Goal: Task Accomplishment & Management: Use online tool/utility

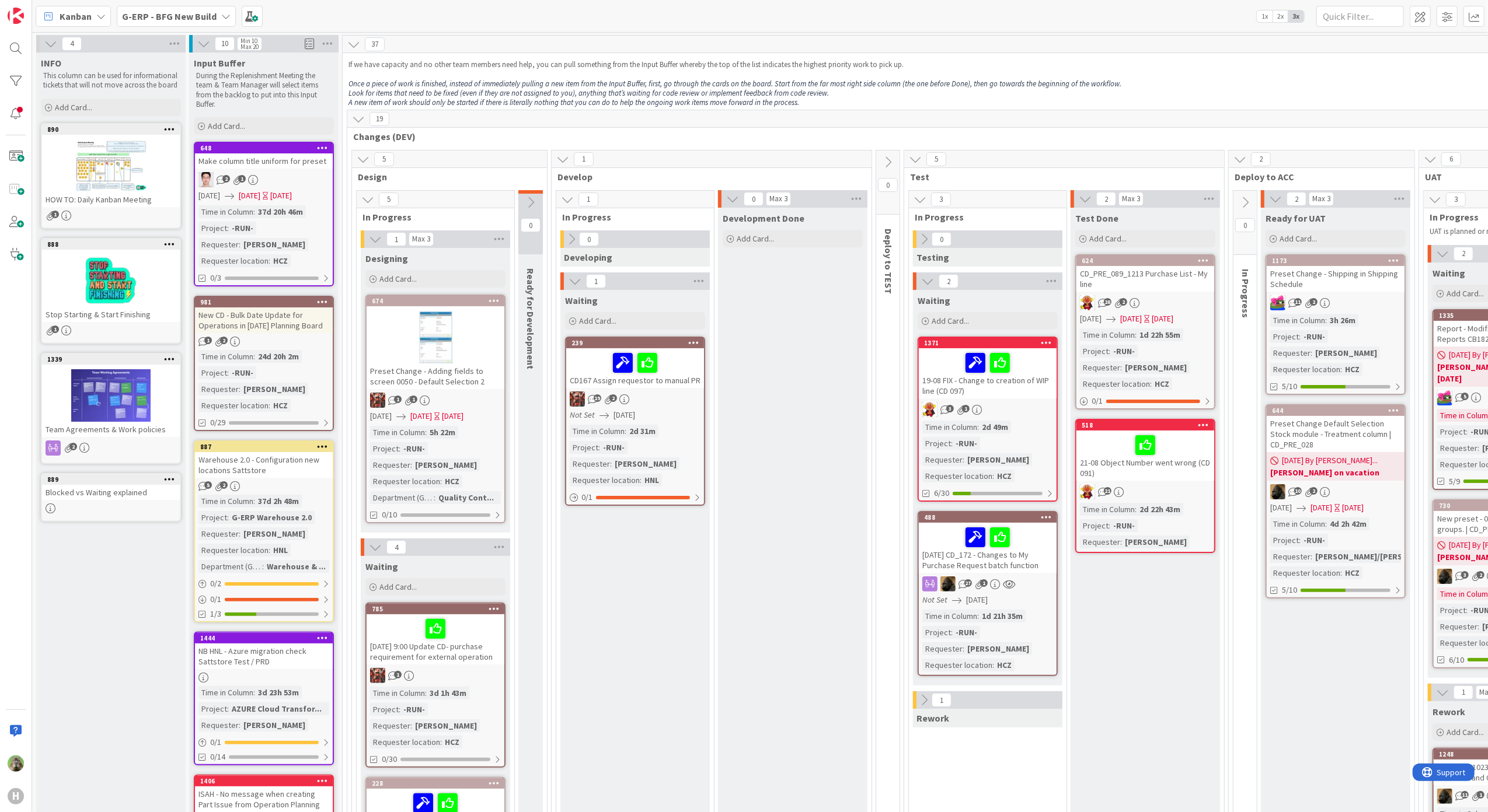
click at [78, 19] on span "Kanban" at bounding box center [76, 16] width 32 height 14
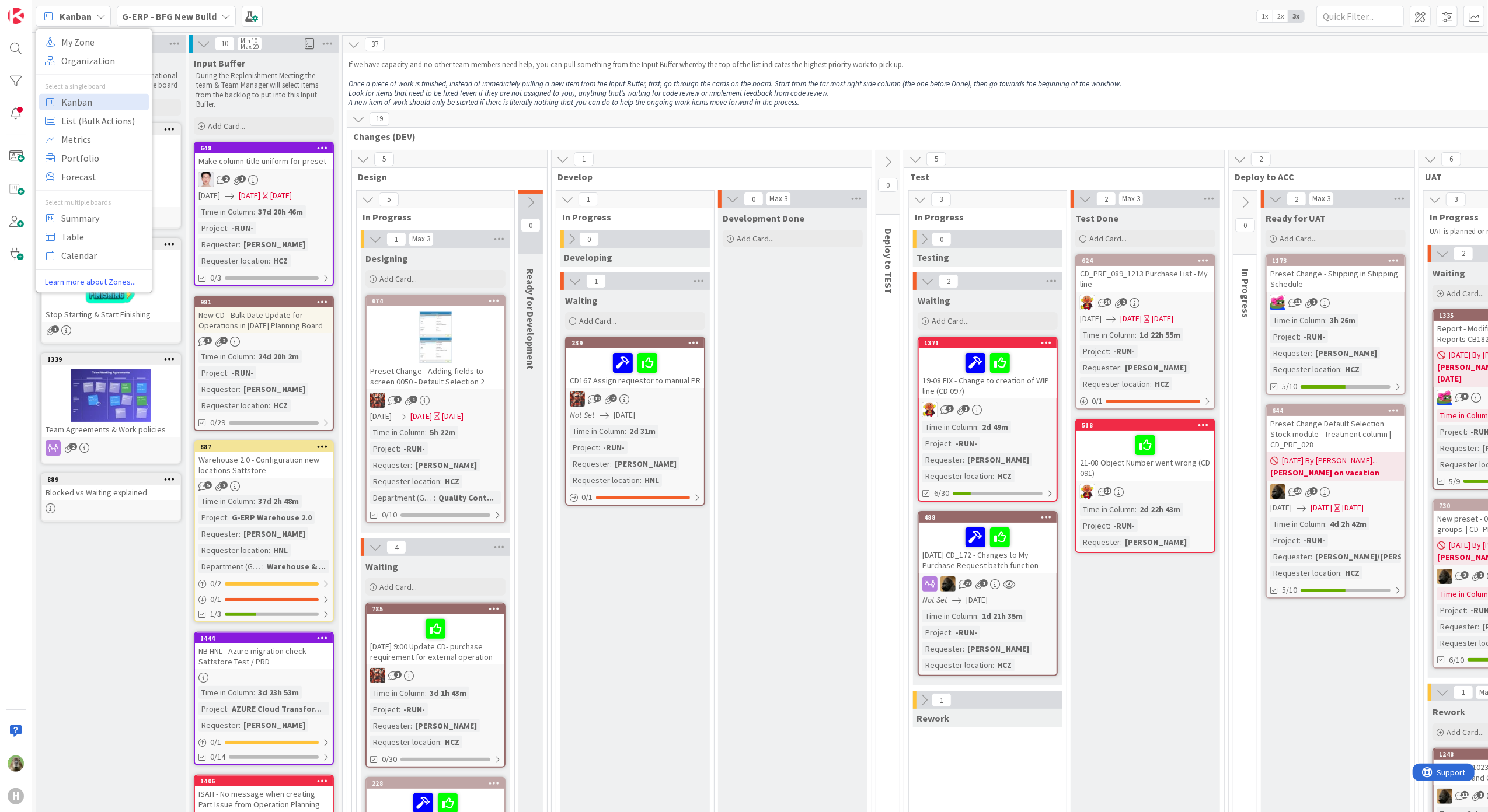
click at [139, 11] on b "G-ERP - BFG New Build" at bounding box center [169, 16] width 95 height 11
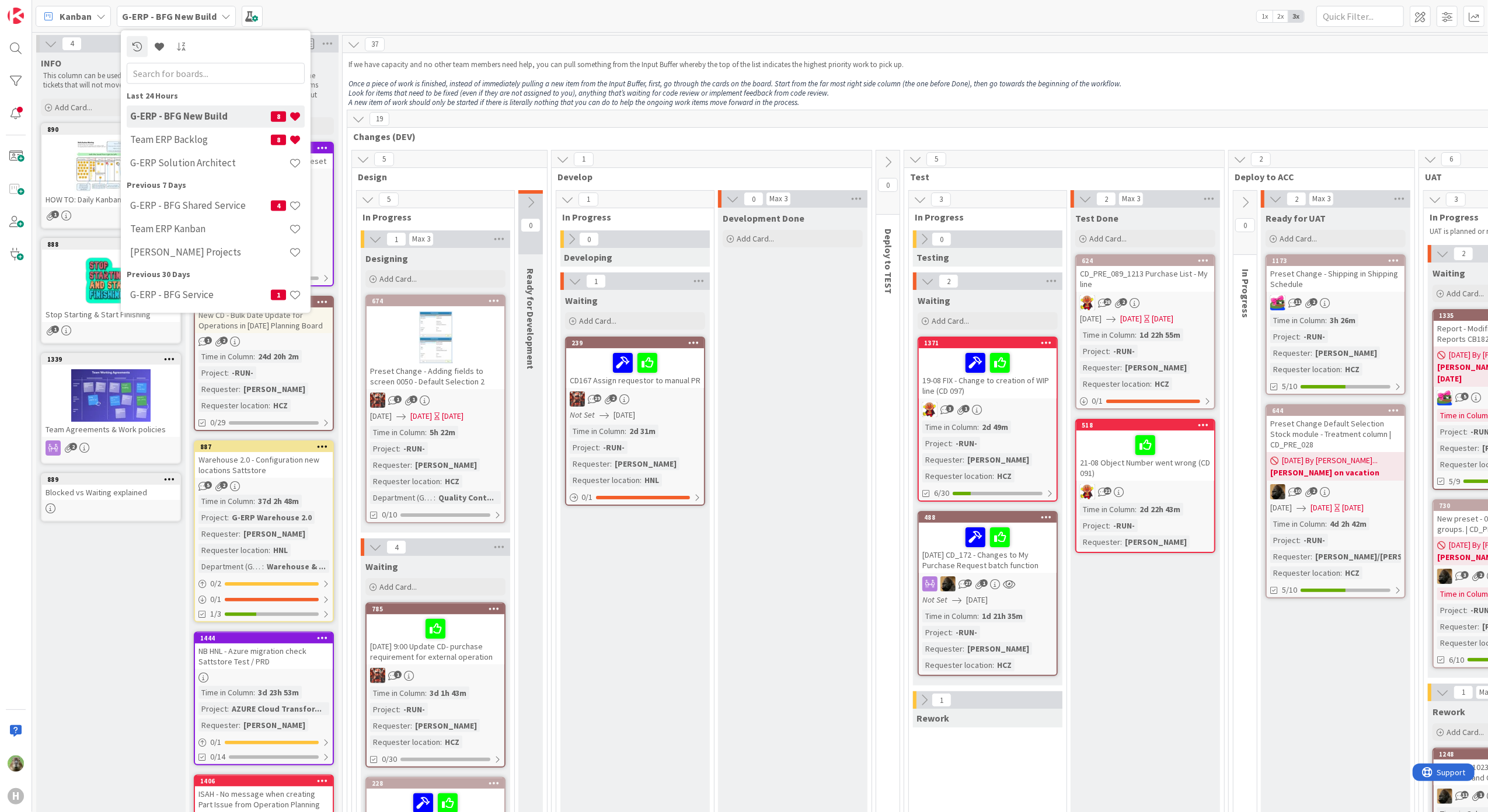
click at [82, 23] on div "Kanban" at bounding box center [73, 16] width 75 height 21
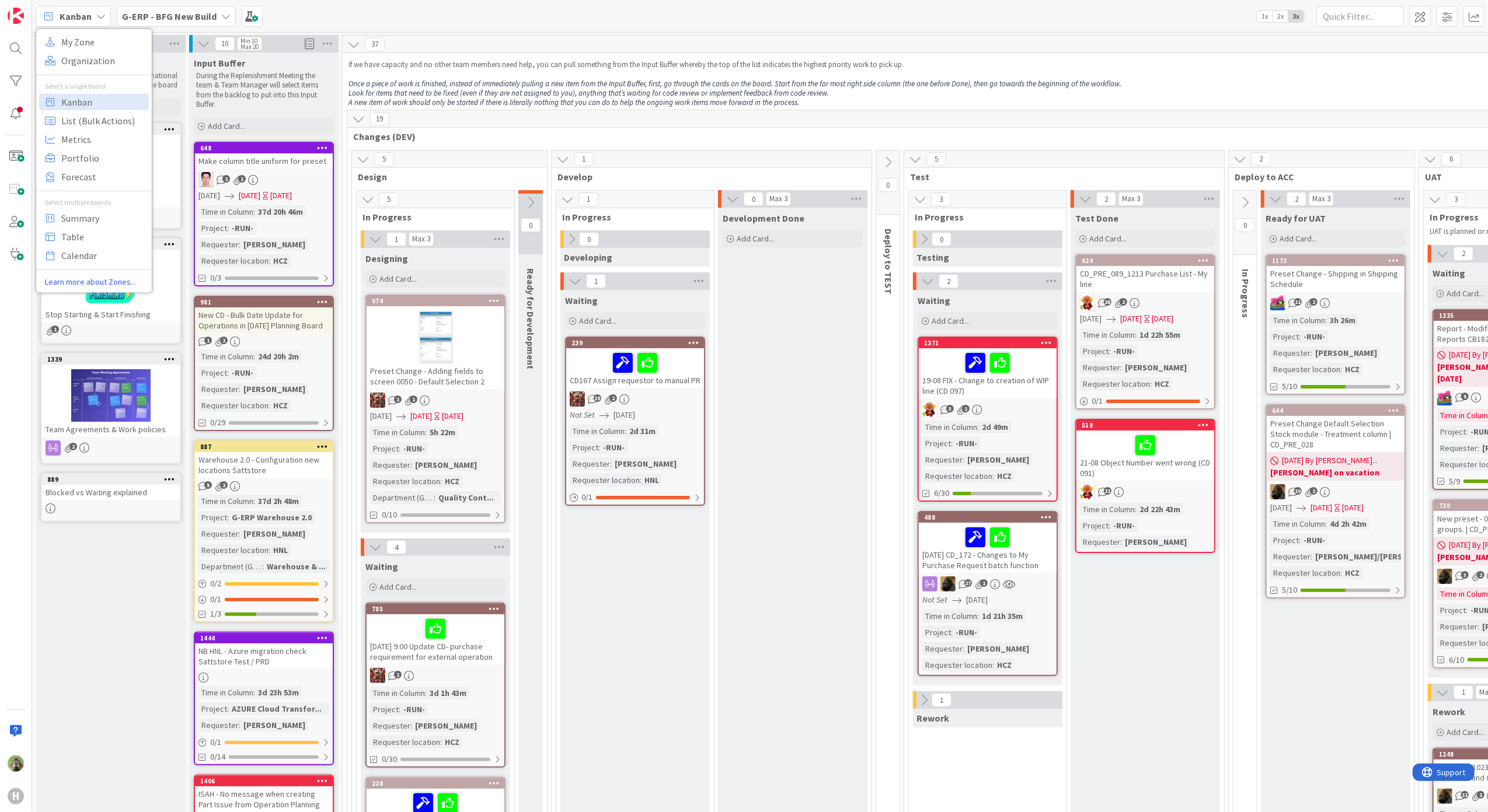
click at [137, 15] on b "G-ERP - BFG New Build" at bounding box center [169, 16] width 95 height 11
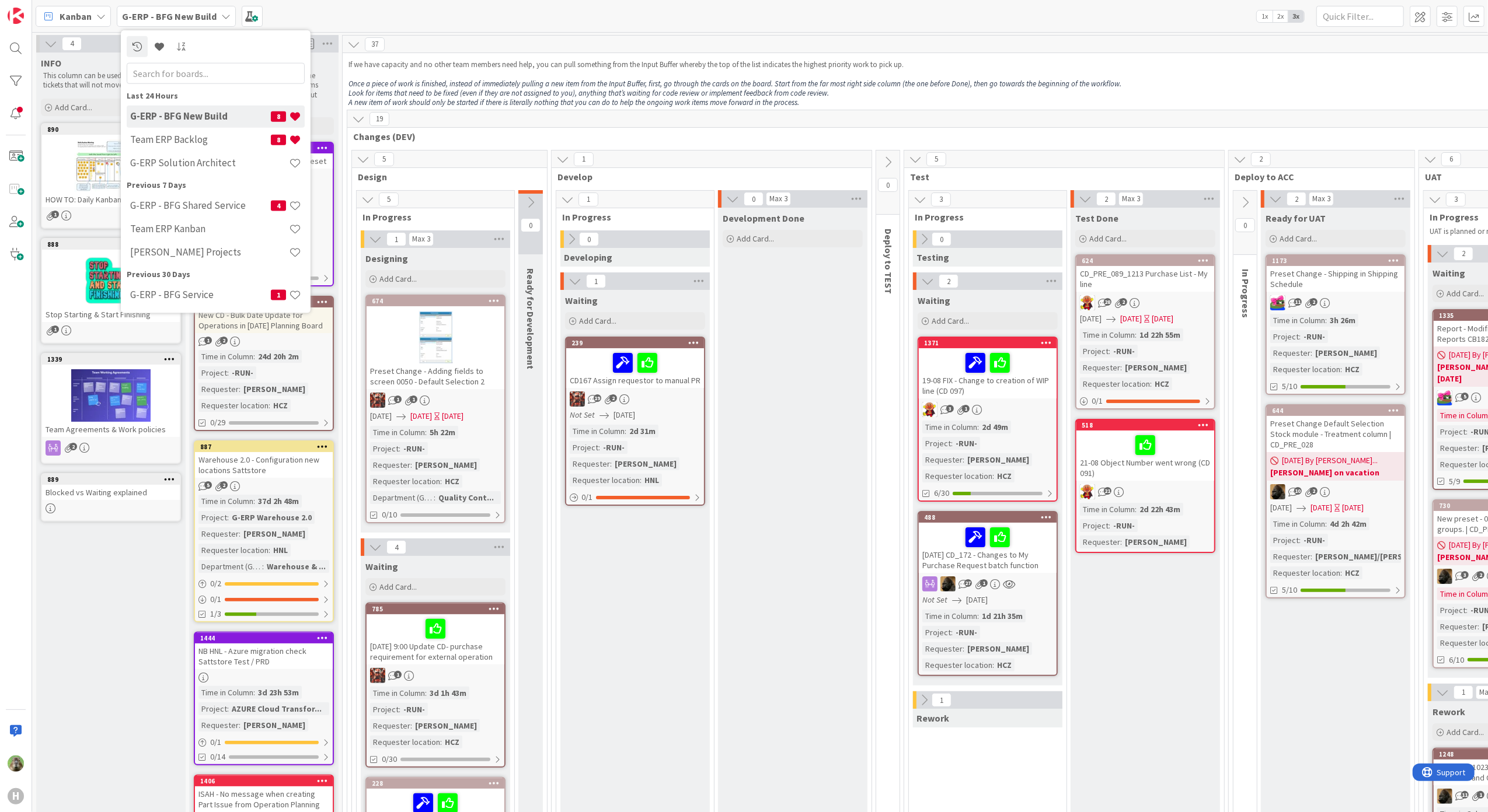
click at [99, 21] on div "Kanban" at bounding box center [73, 16] width 75 height 21
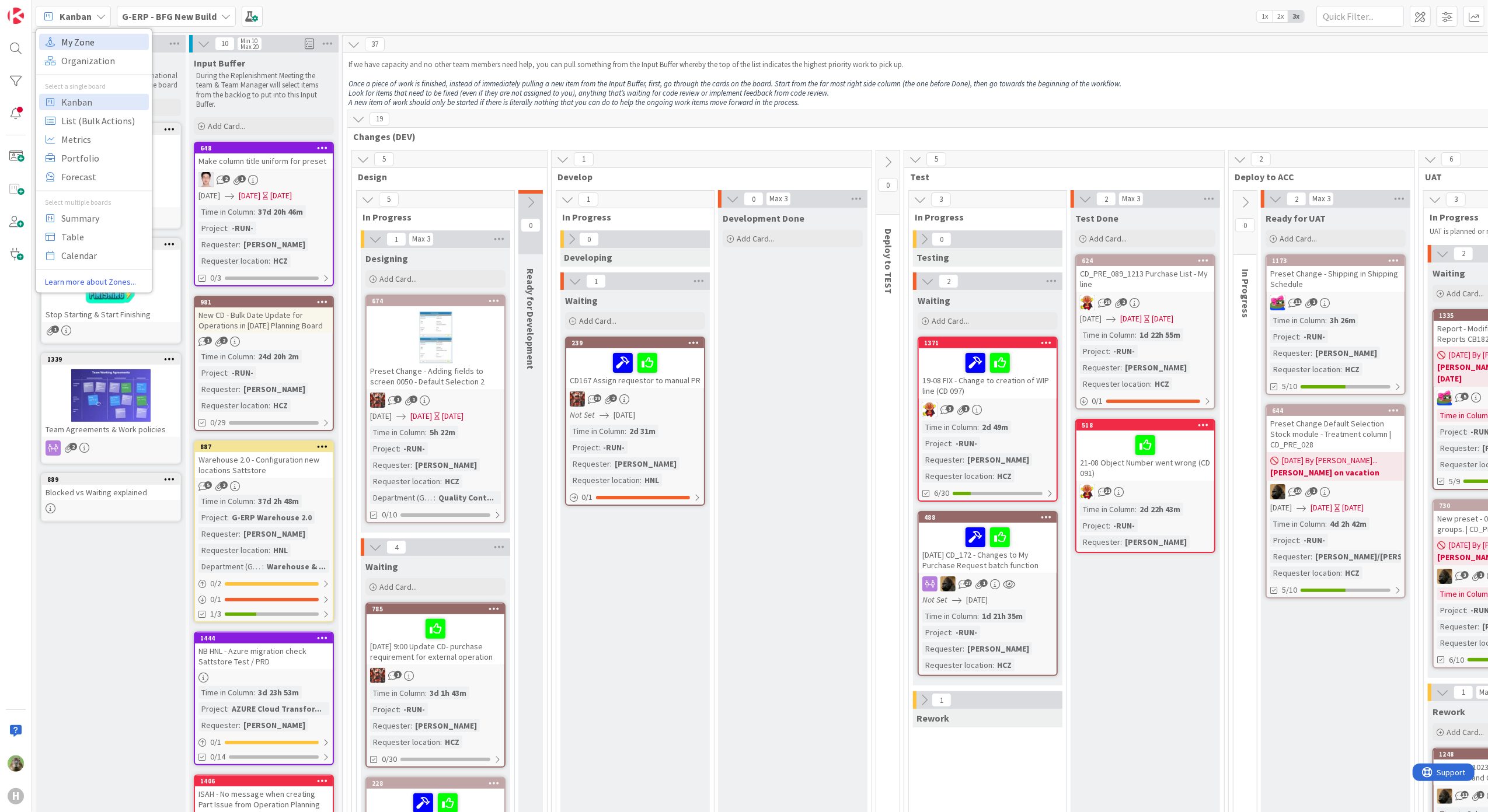
click at [103, 38] on span "My Zone" at bounding box center [104, 41] width 84 height 18
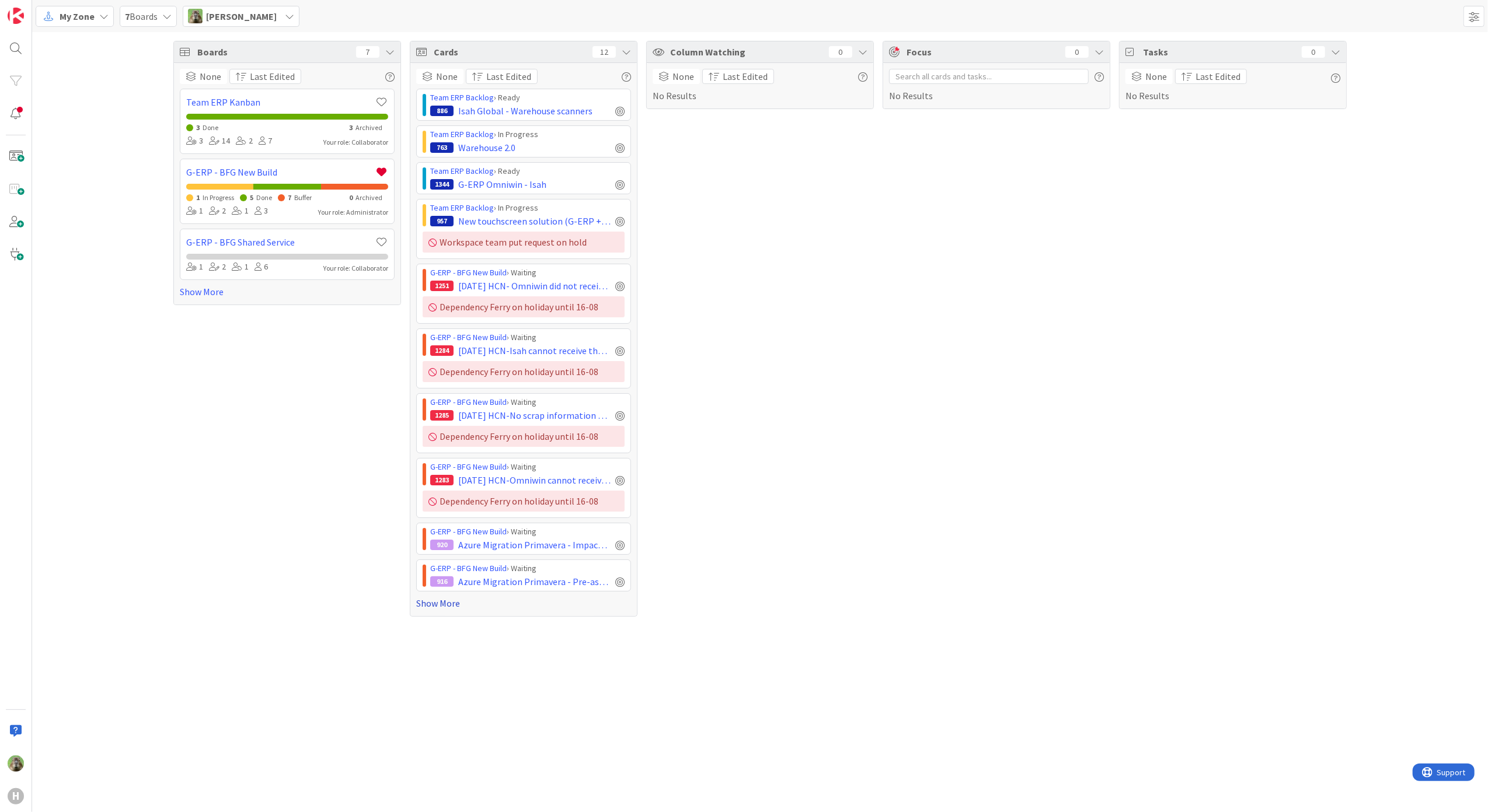
click at [447, 607] on link "Show More" at bounding box center [523, 603] width 214 height 14
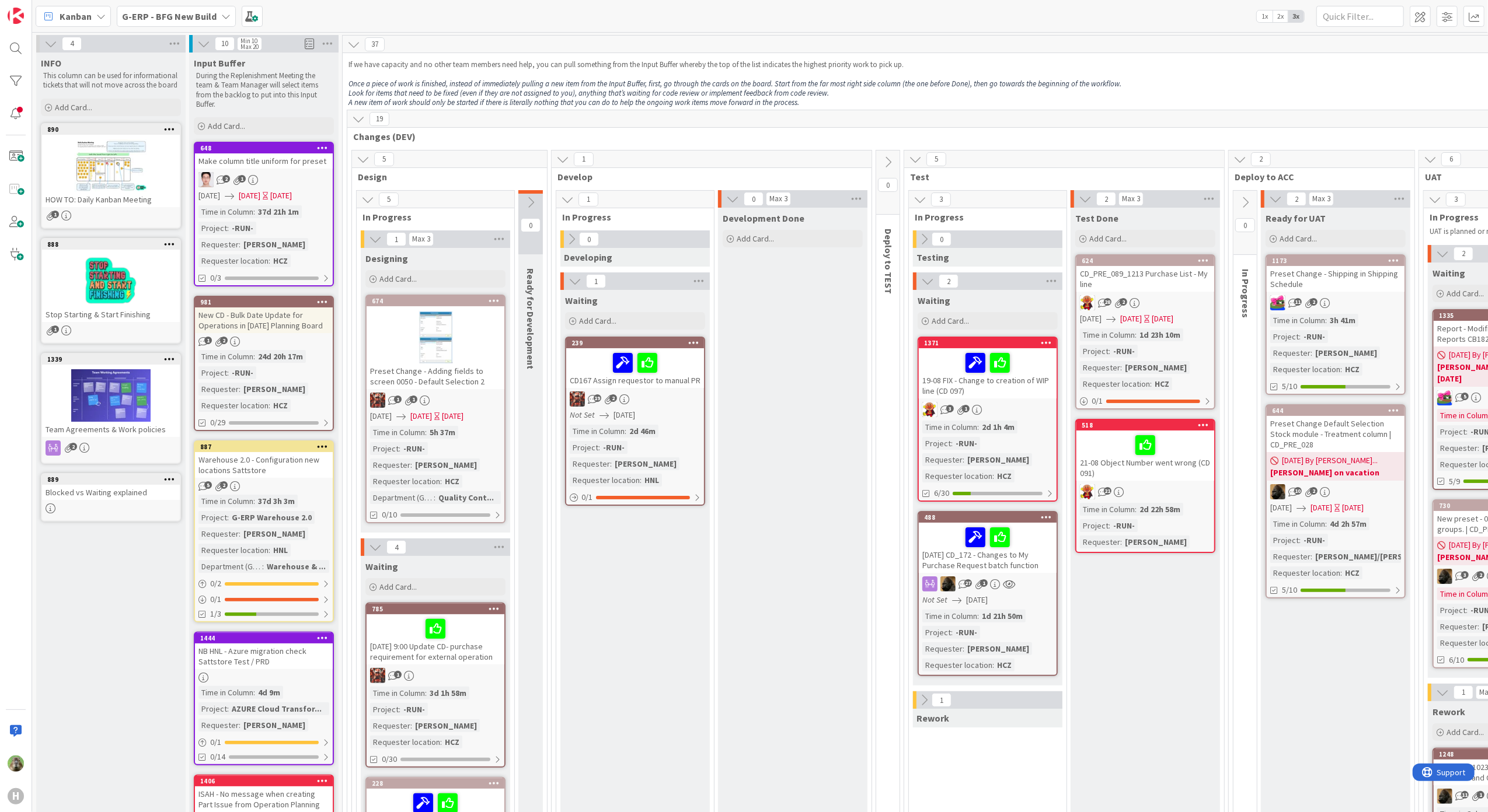
click at [70, 10] on span "Kanban" at bounding box center [76, 16] width 32 height 14
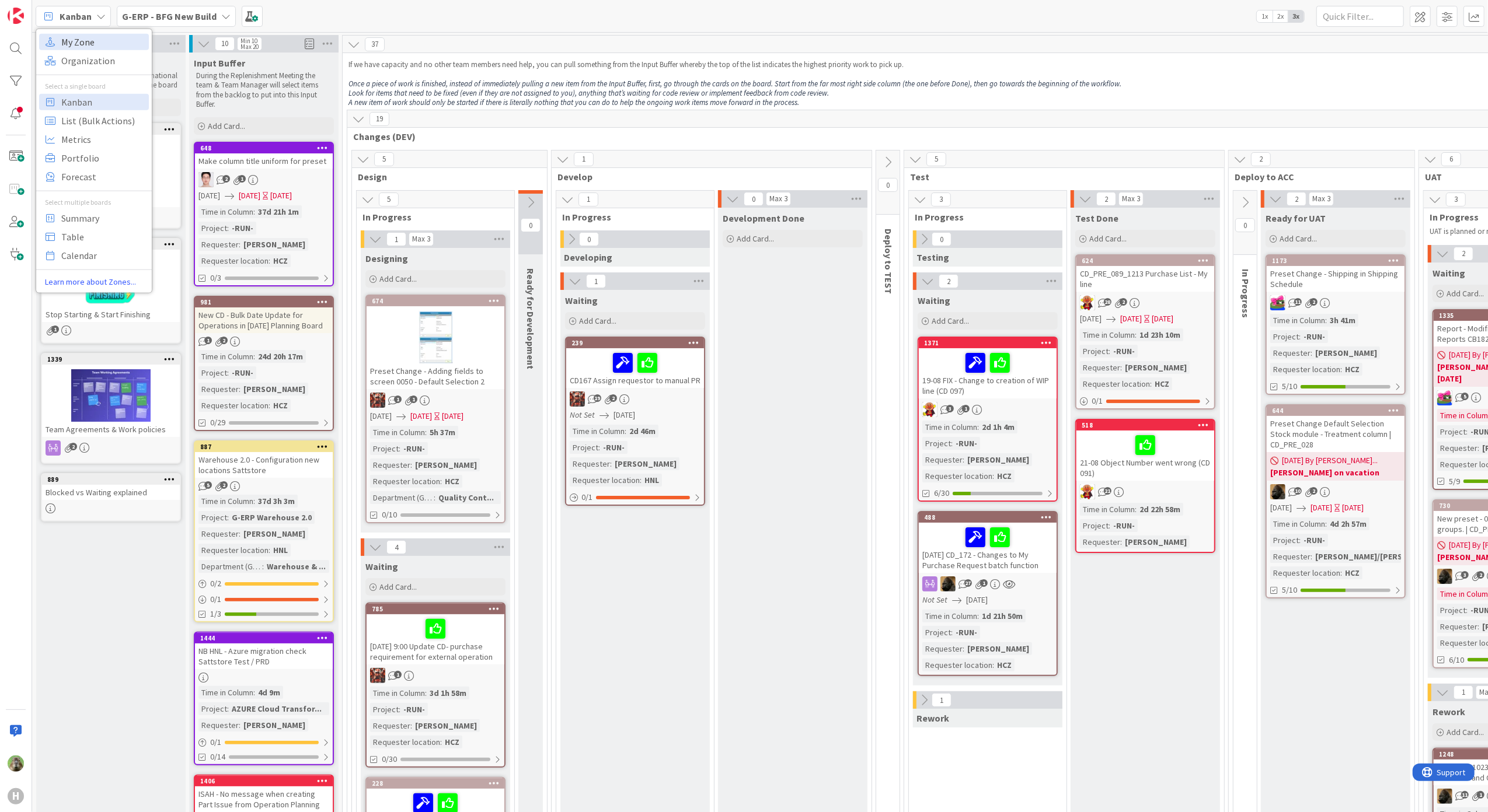
click at [93, 45] on span "My Zone" at bounding box center [104, 41] width 84 height 18
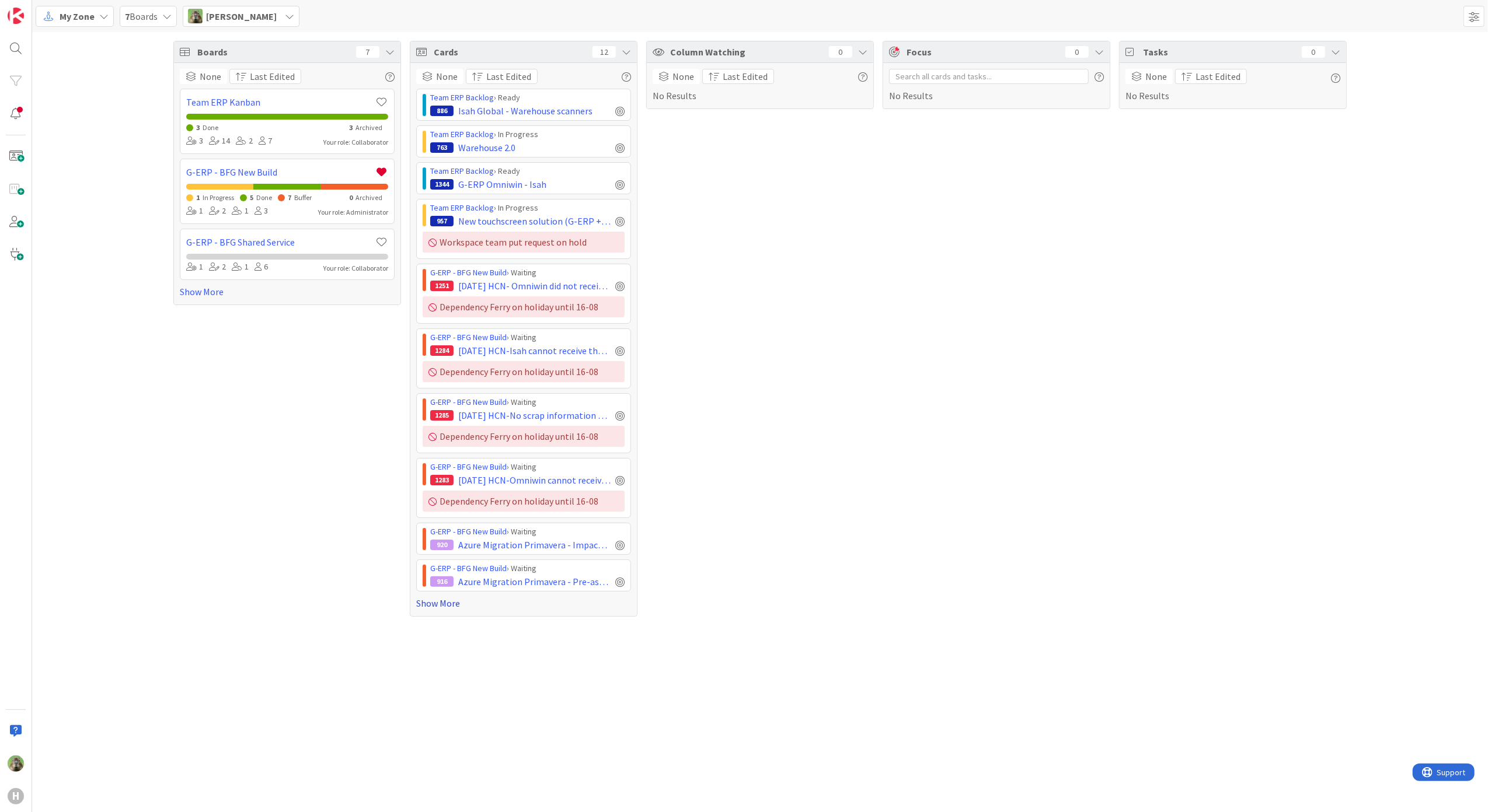
click at [426, 606] on link "Show More" at bounding box center [523, 603] width 214 height 14
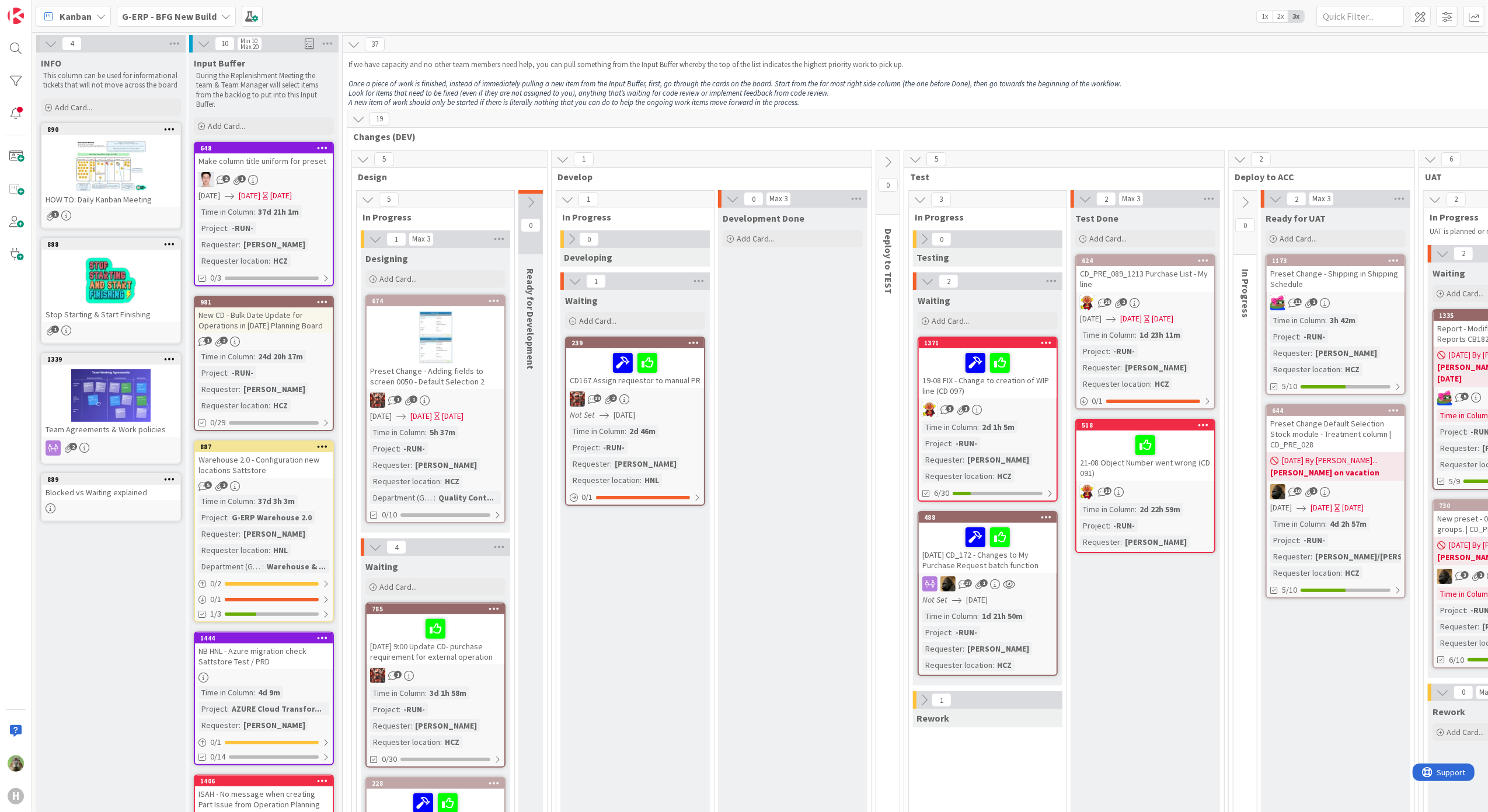
click at [1201, 799] on div "Test Done Add Card... 624 CD_PRE_089_1213 Purchase List - My line 28 2 [DATE] […" at bounding box center [1145, 770] width 150 height 1125
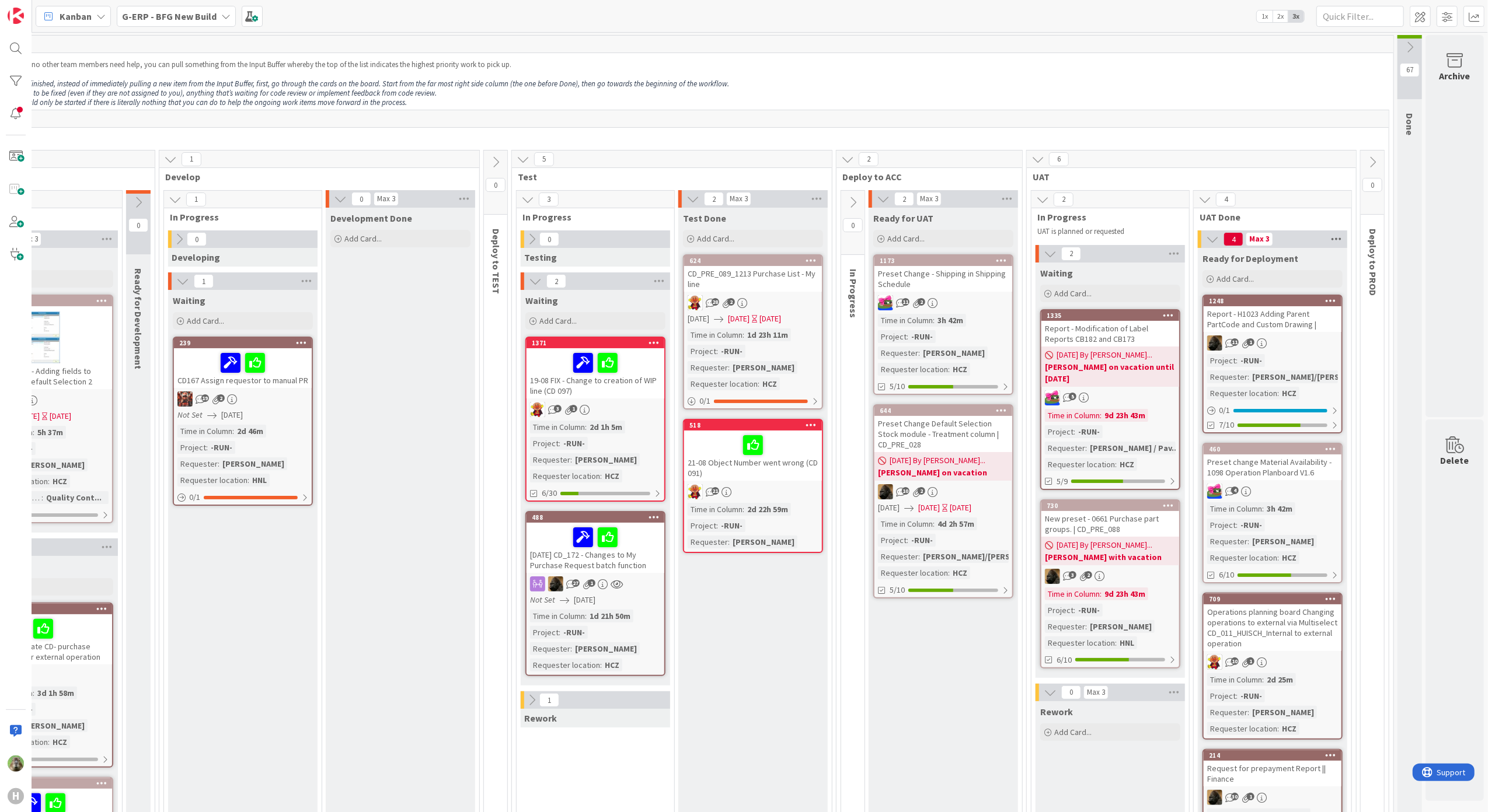
click at [1329, 238] on icon at bounding box center [1336, 239] width 15 height 18
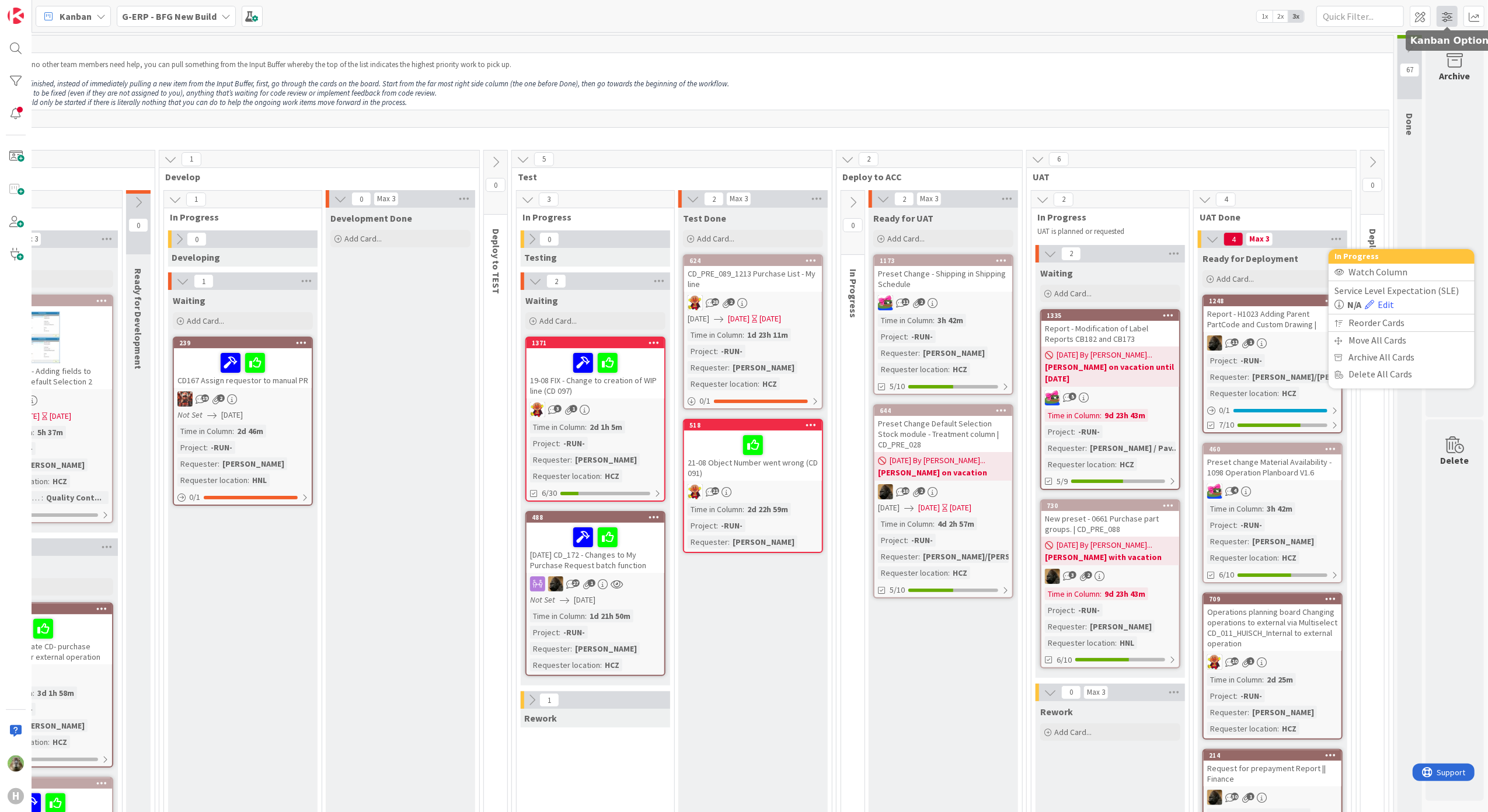
click at [1440, 14] on span at bounding box center [1447, 16] width 21 height 21
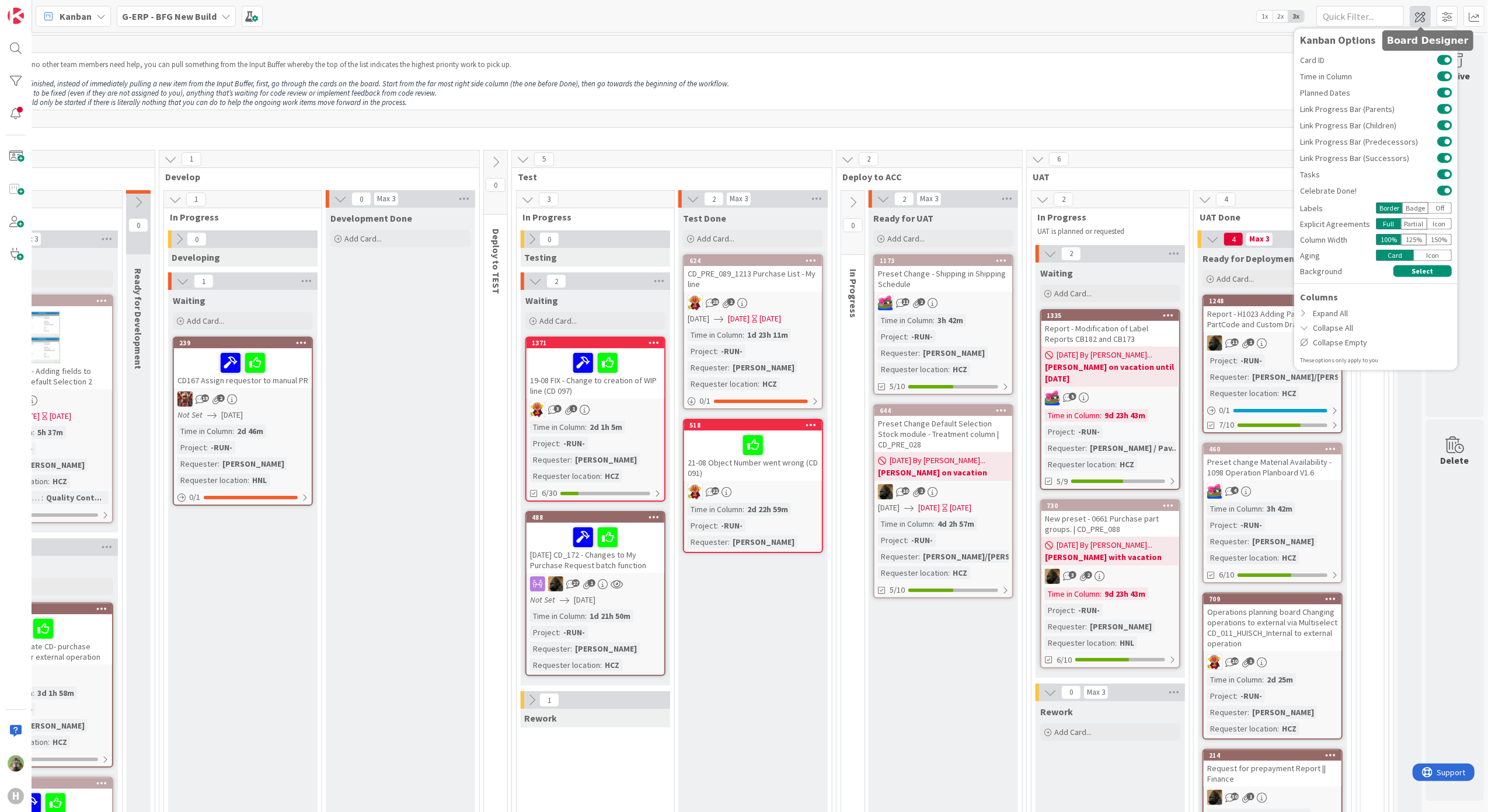
click at [1429, 12] on span at bounding box center [1420, 16] width 21 height 21
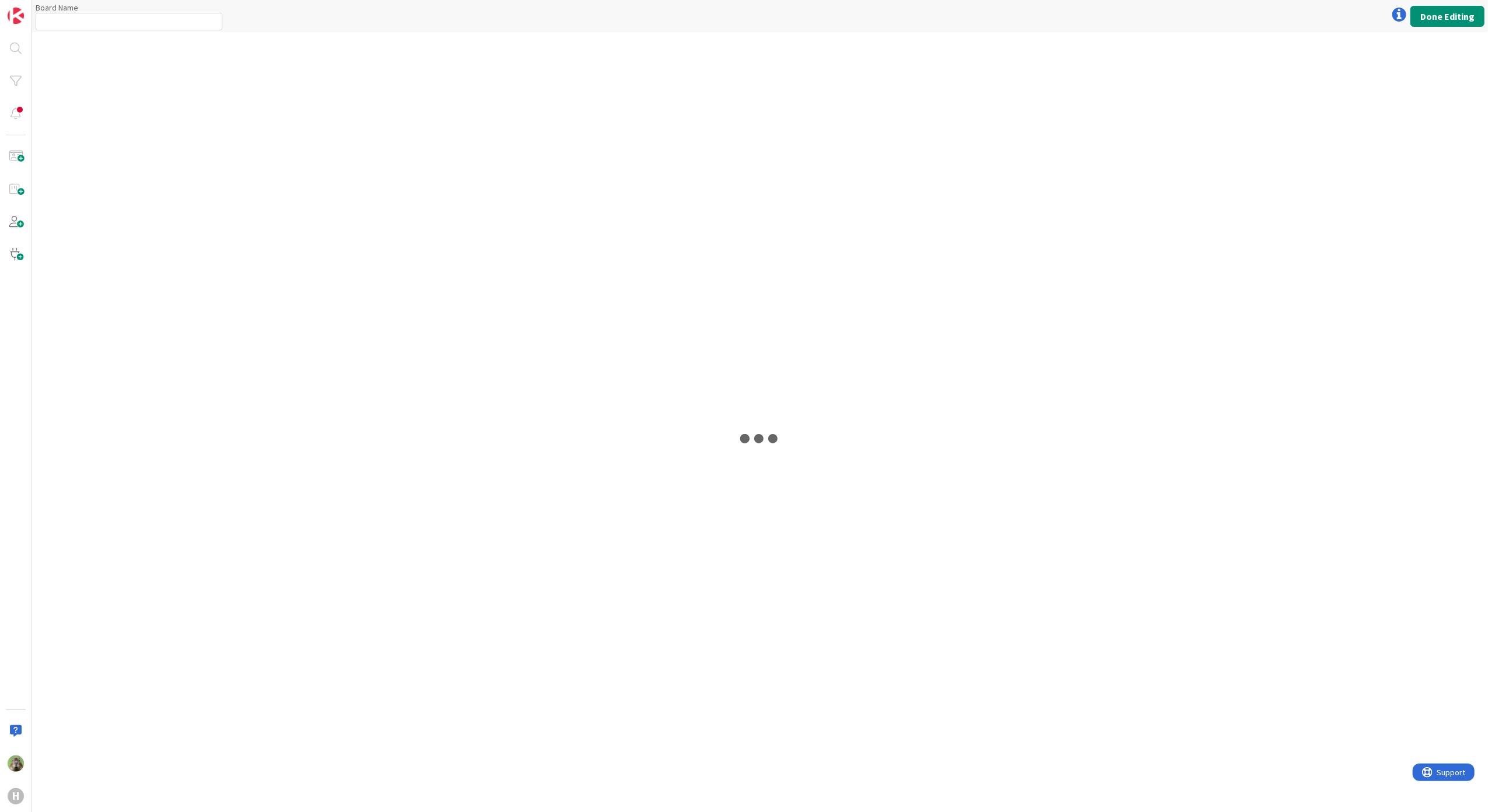
type input "G-ERP - BFG New Build"
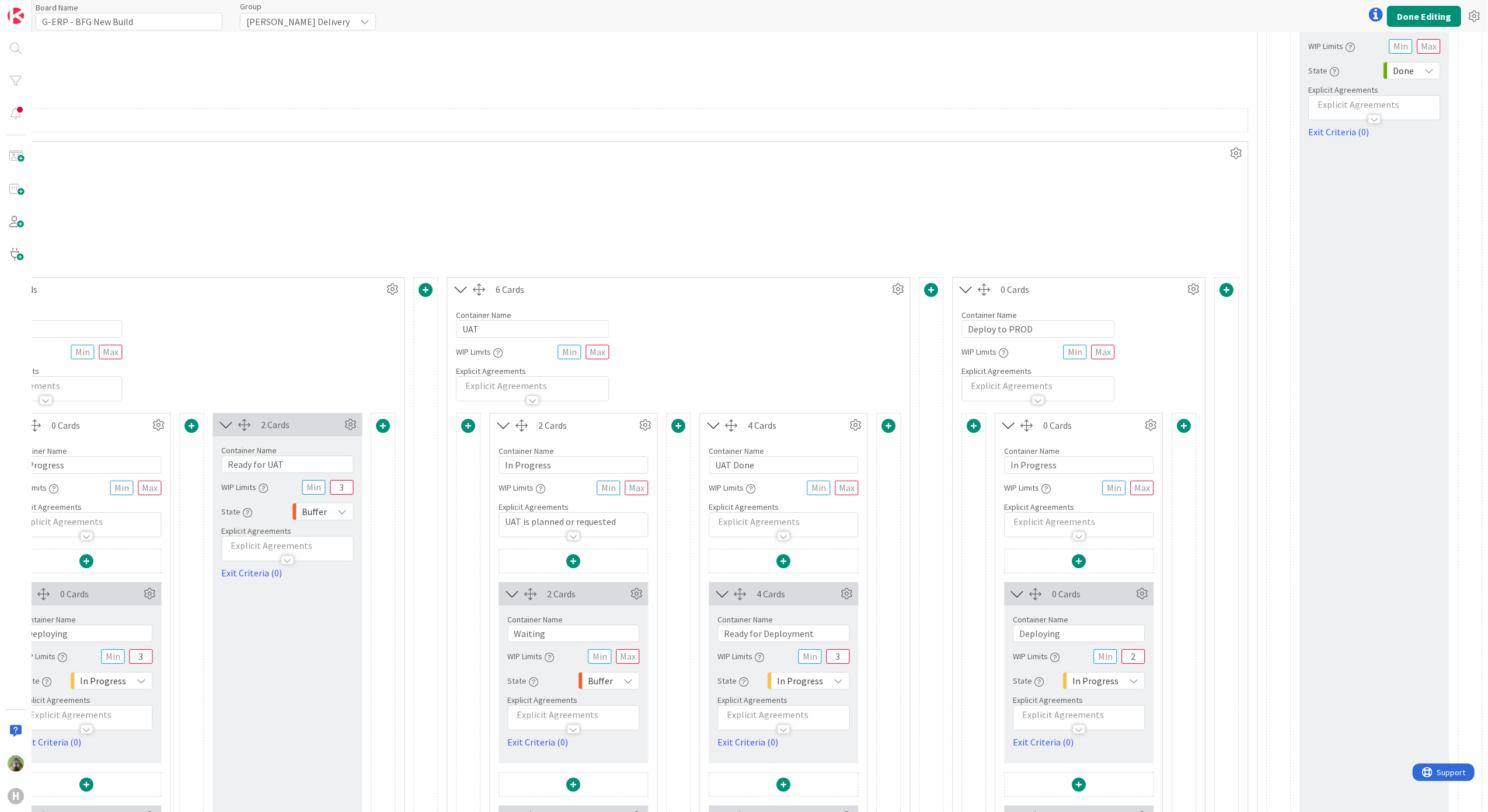
scroll to position [155, 2511]
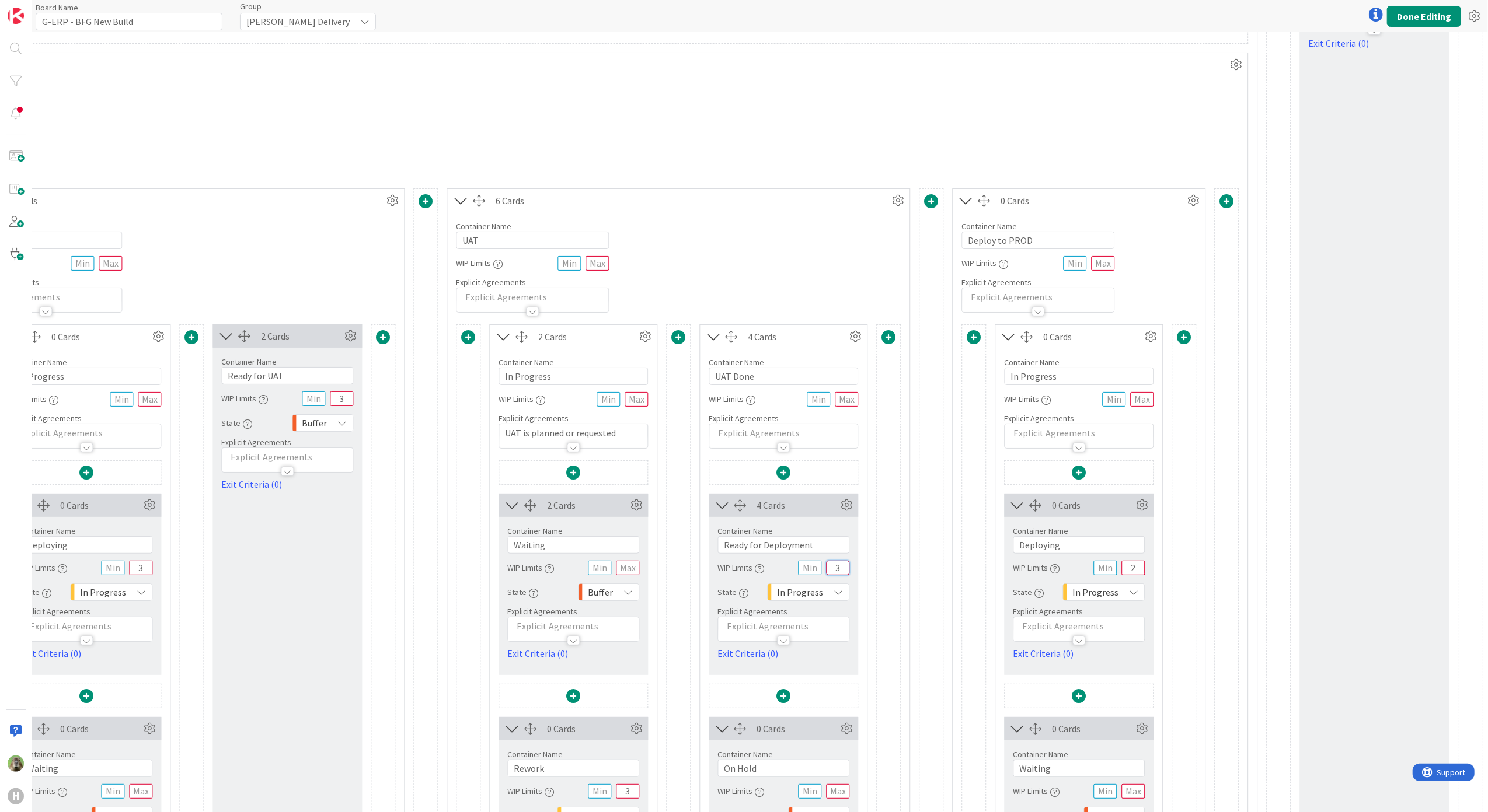
click at [830, 571] on input "3" at bounding box center [837, 568] width 23 height 15
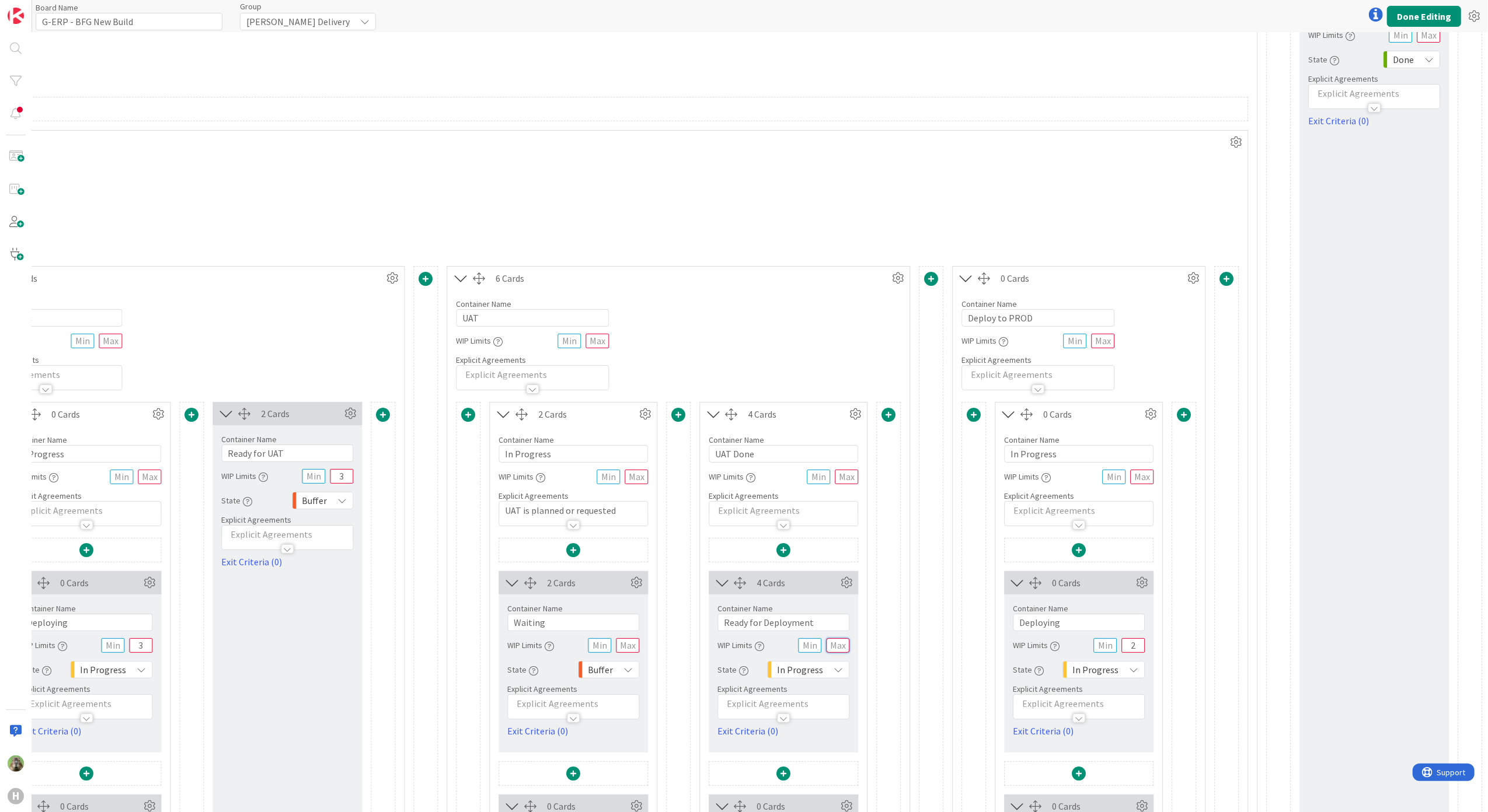
scroll to position [0, 2511]
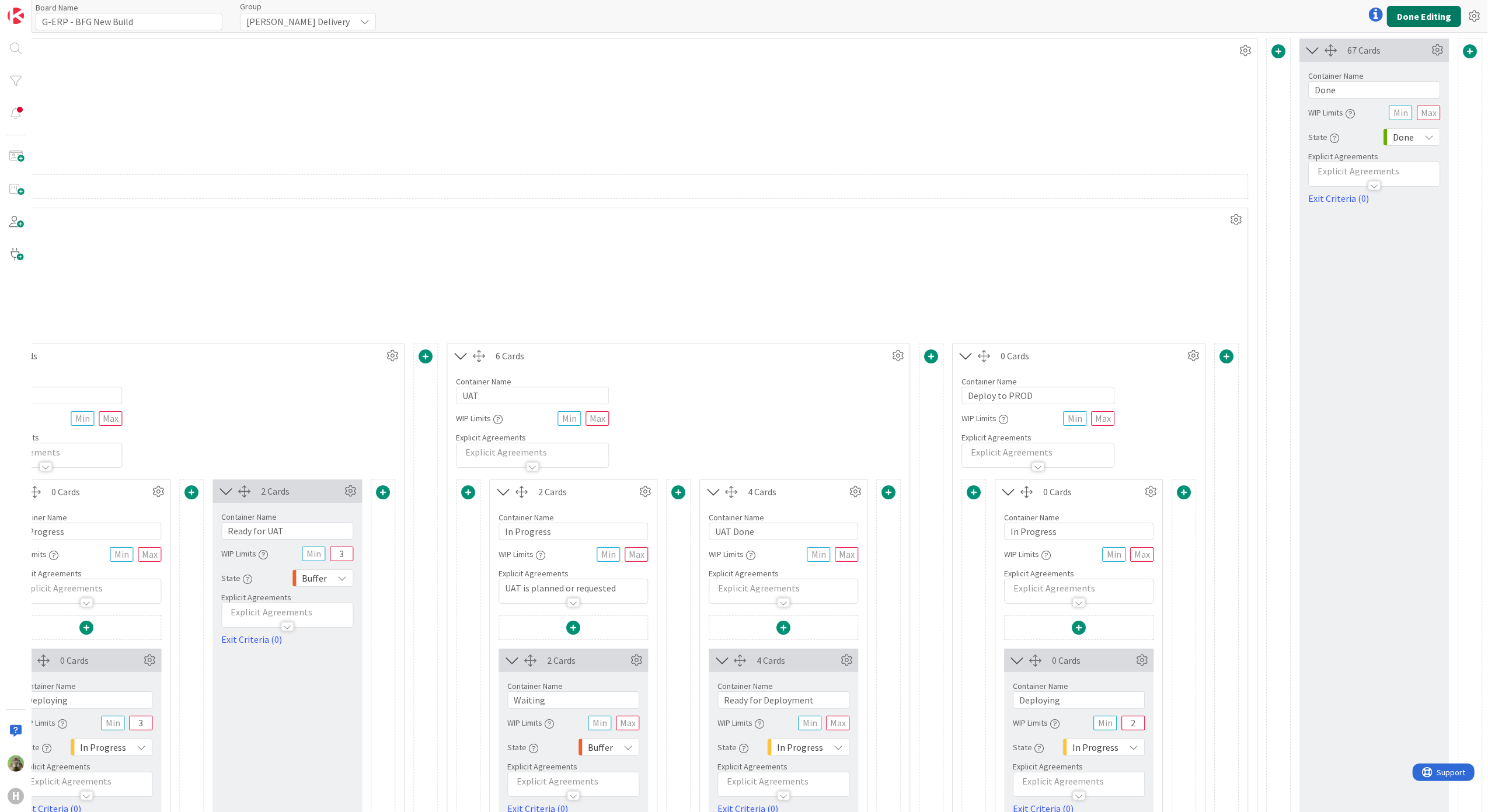
click at [1431, 20] on button "Done Editing" at bounding box center [1424, 16] width 74 height 21
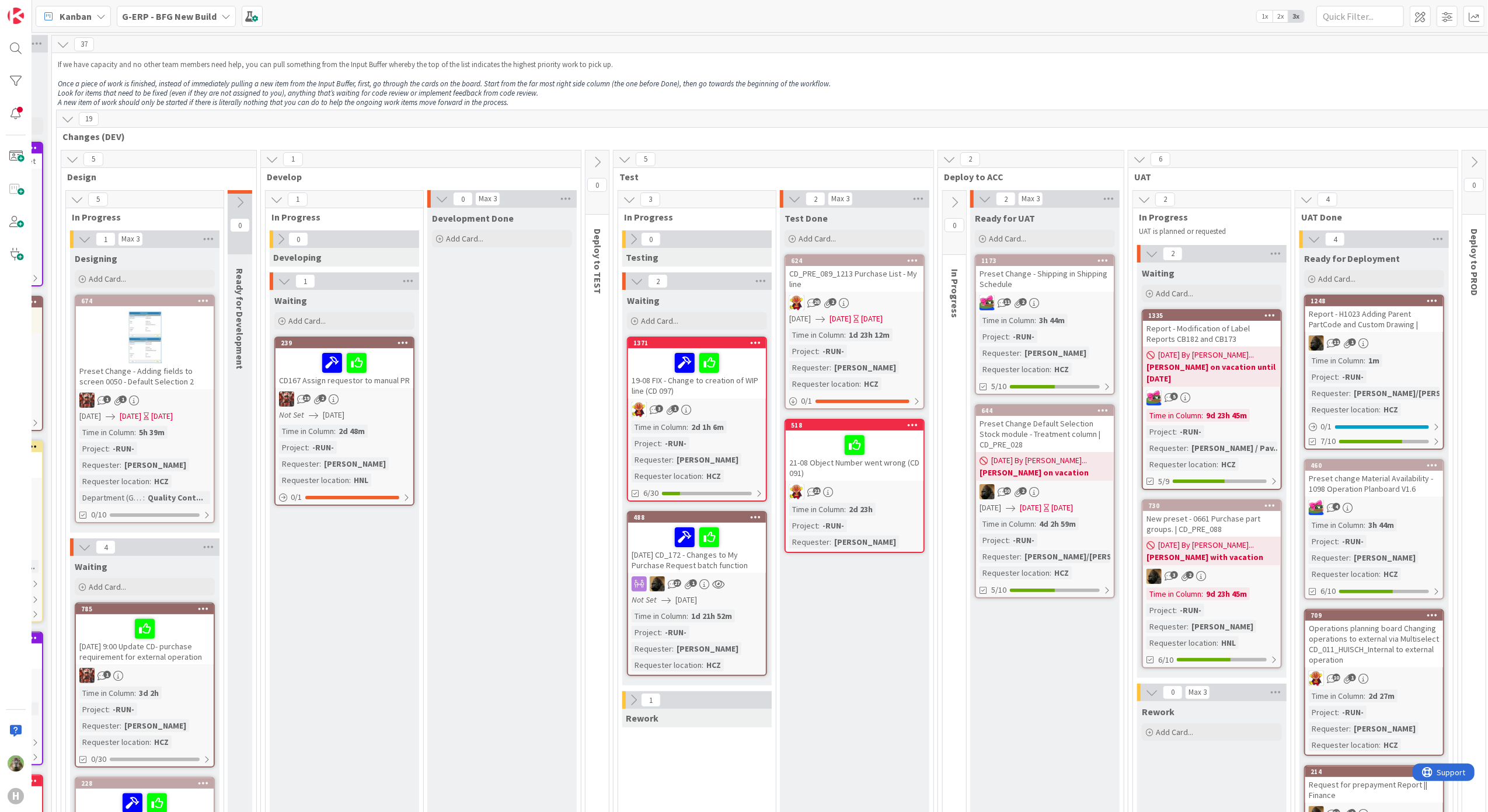
scroll to position [0, 299]
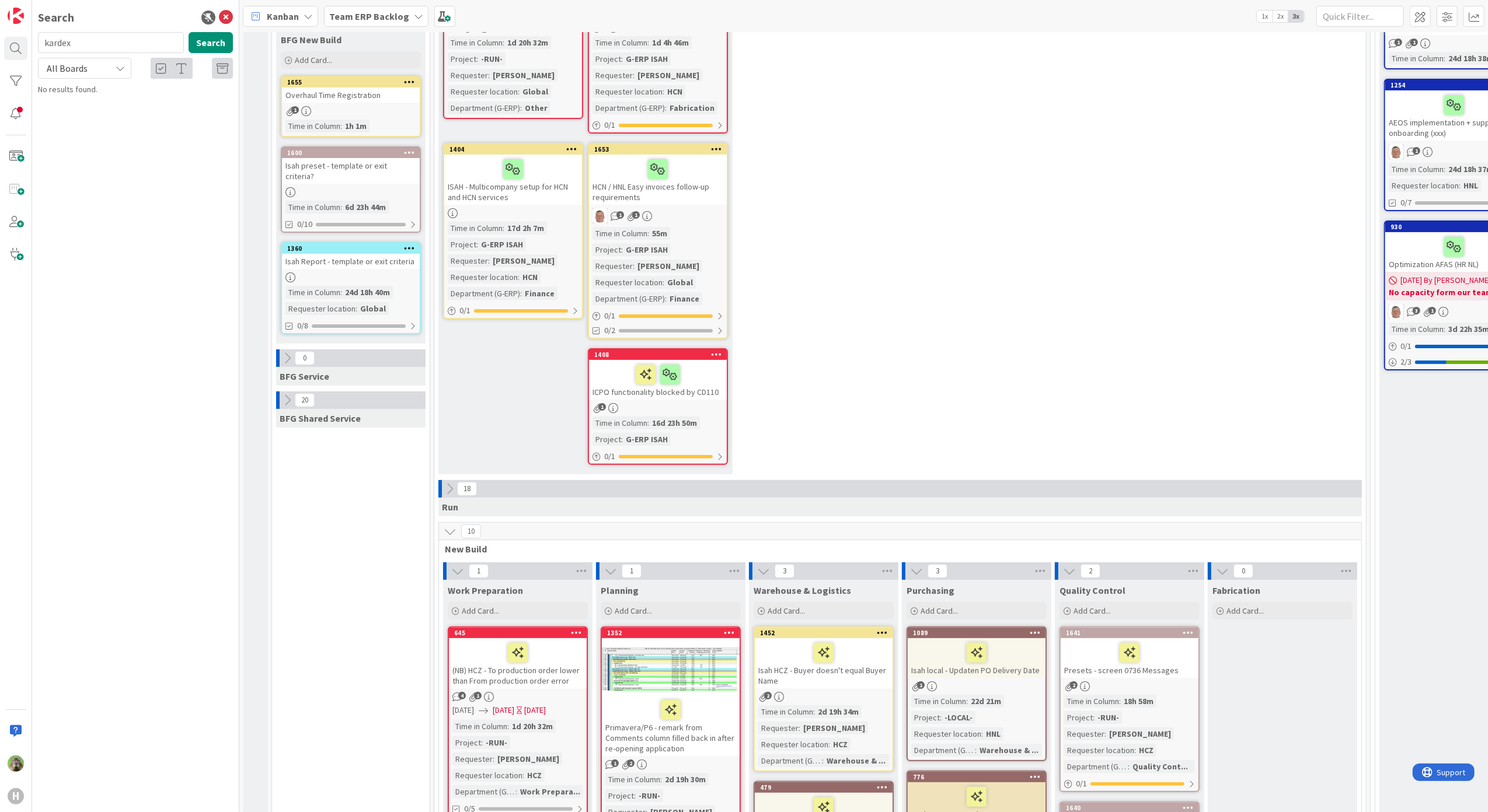
scroll to position [78, 0]
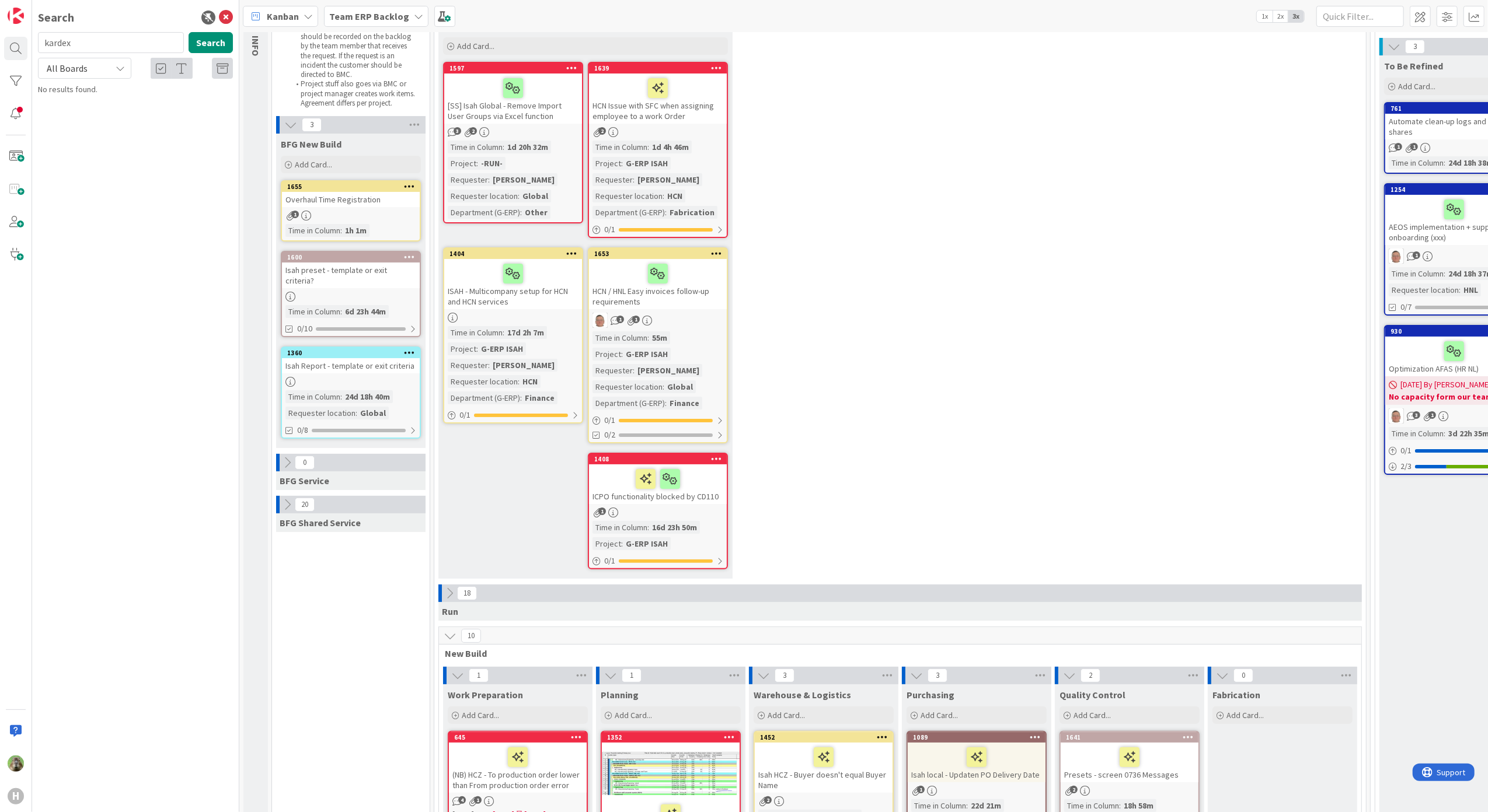
click at [218, 18] on div "Search" at bounding box center [135, 18] width 195 height 18
click at [222, 18] on icon at bounding box center [226, 17] width 14 height 14
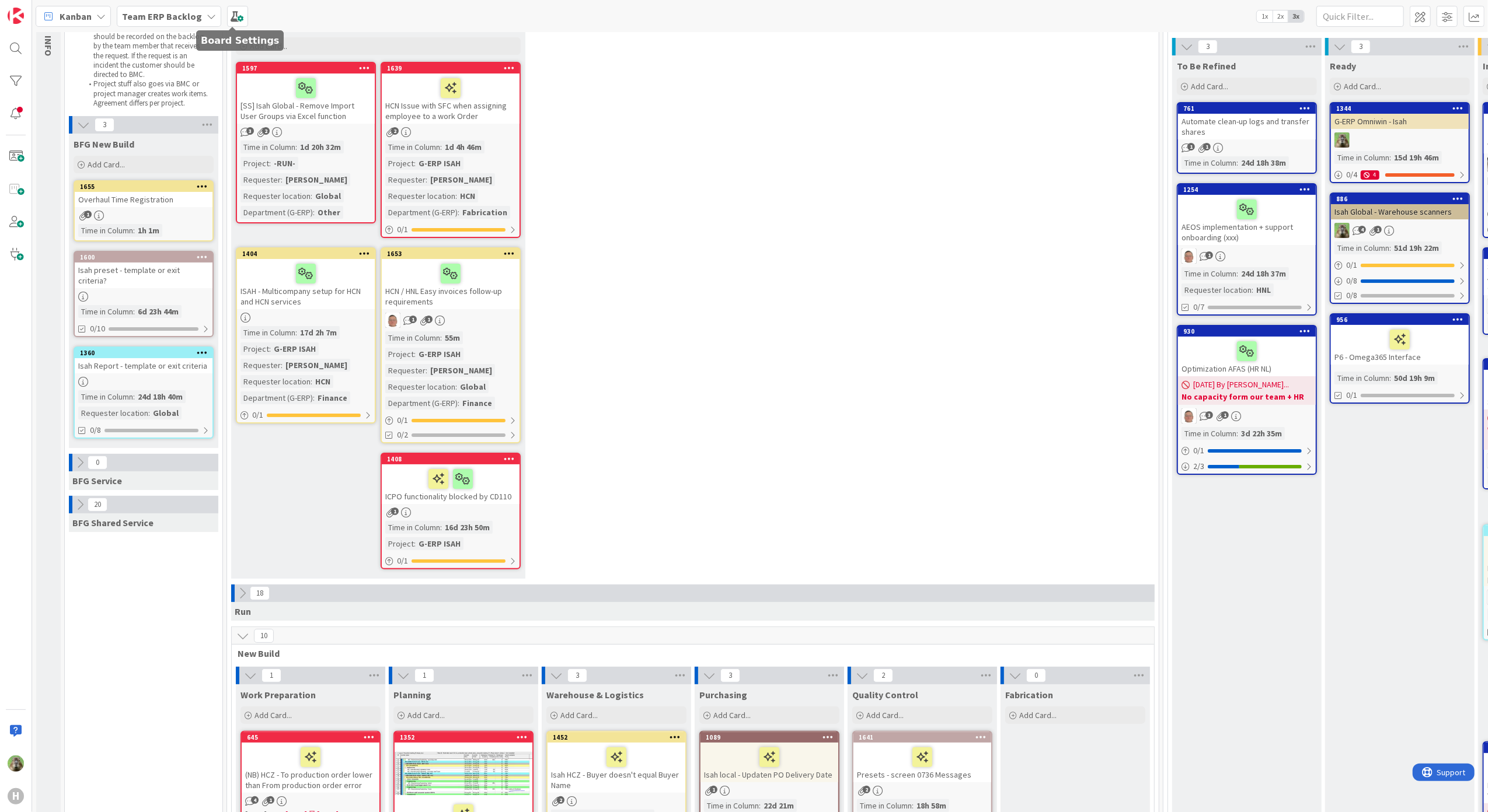
click at [196, 11] on b "Team ERP Backlog" at bounding box center [162, 16] width 80 height 11
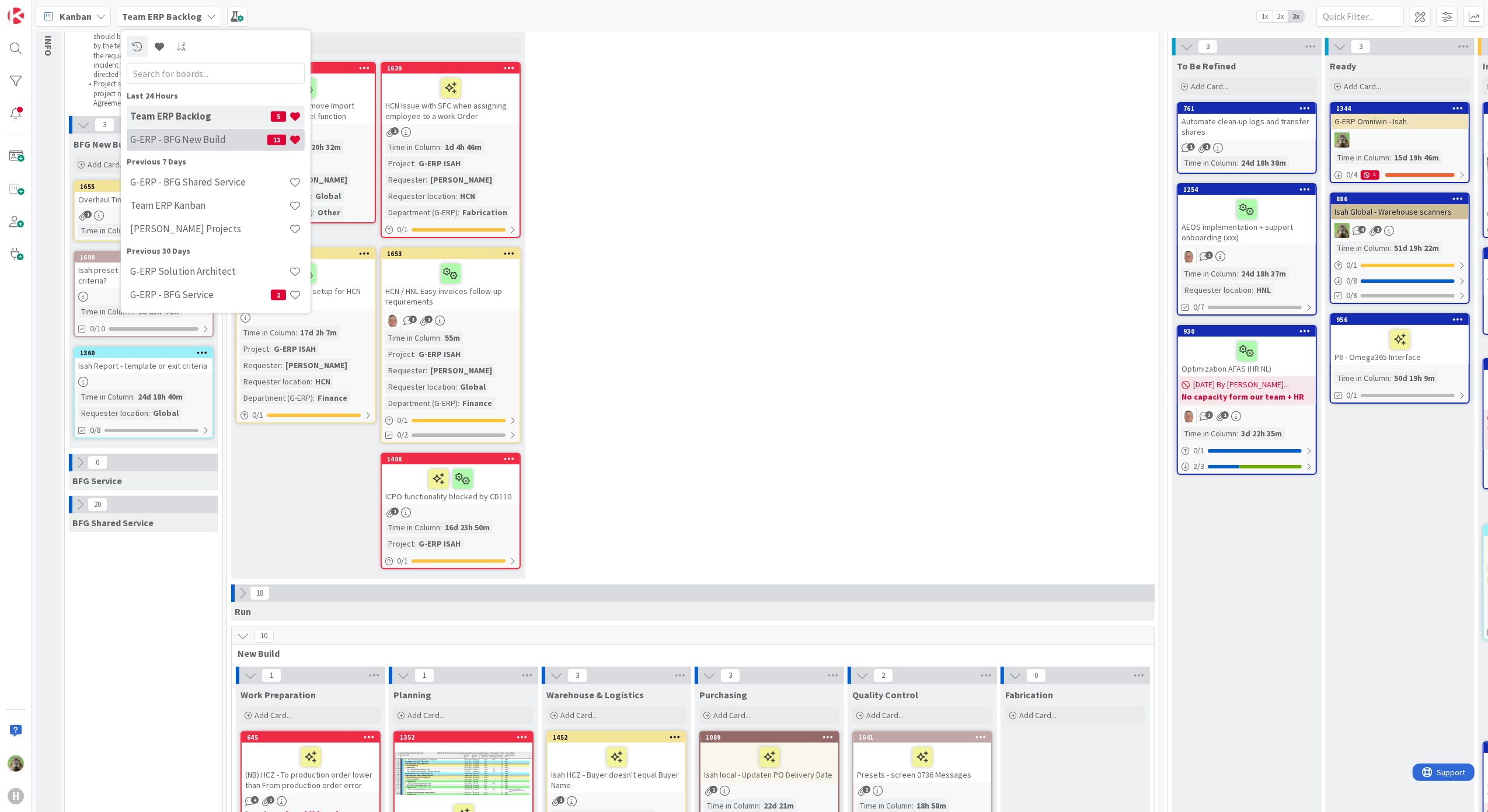
click at [231, 143] on h4 "G-ERP - BFG New Build" at bounding box center [199, 139] width 138 height 11
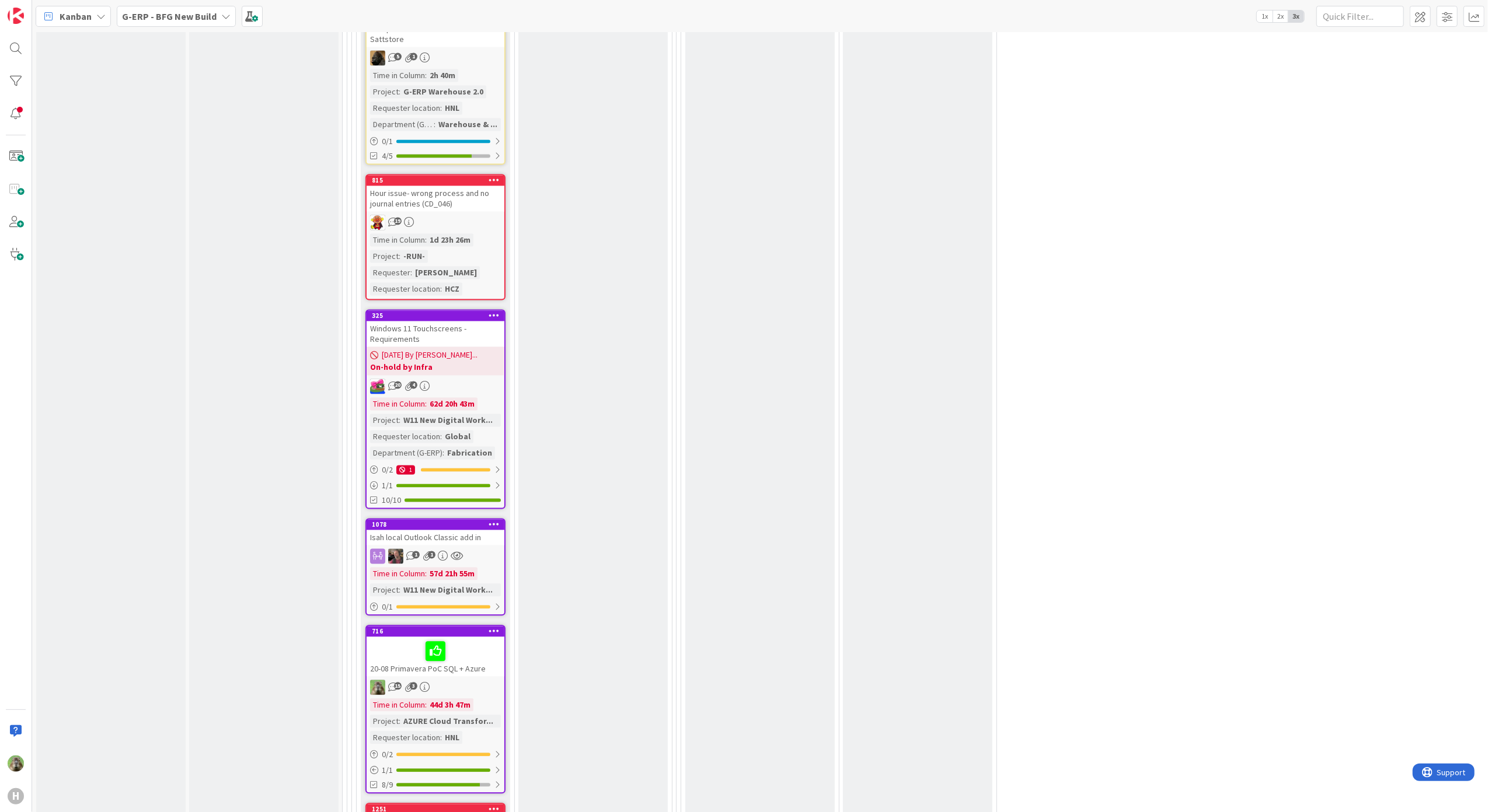
scroll to position [2178, 0]
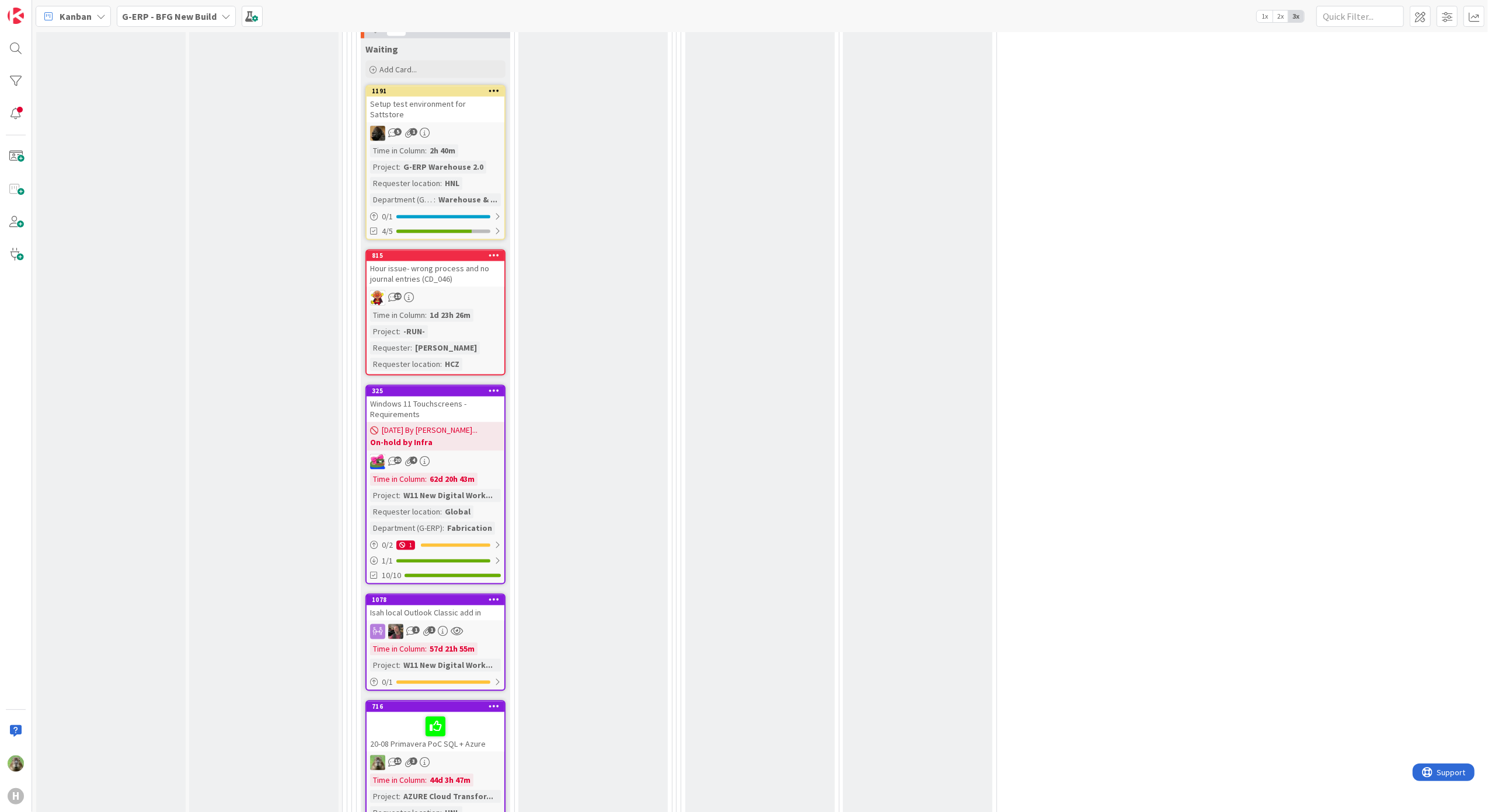
click at [451, 437] on b "On-hold by Infra" at bounding box center [435, 442] width 131 height 11
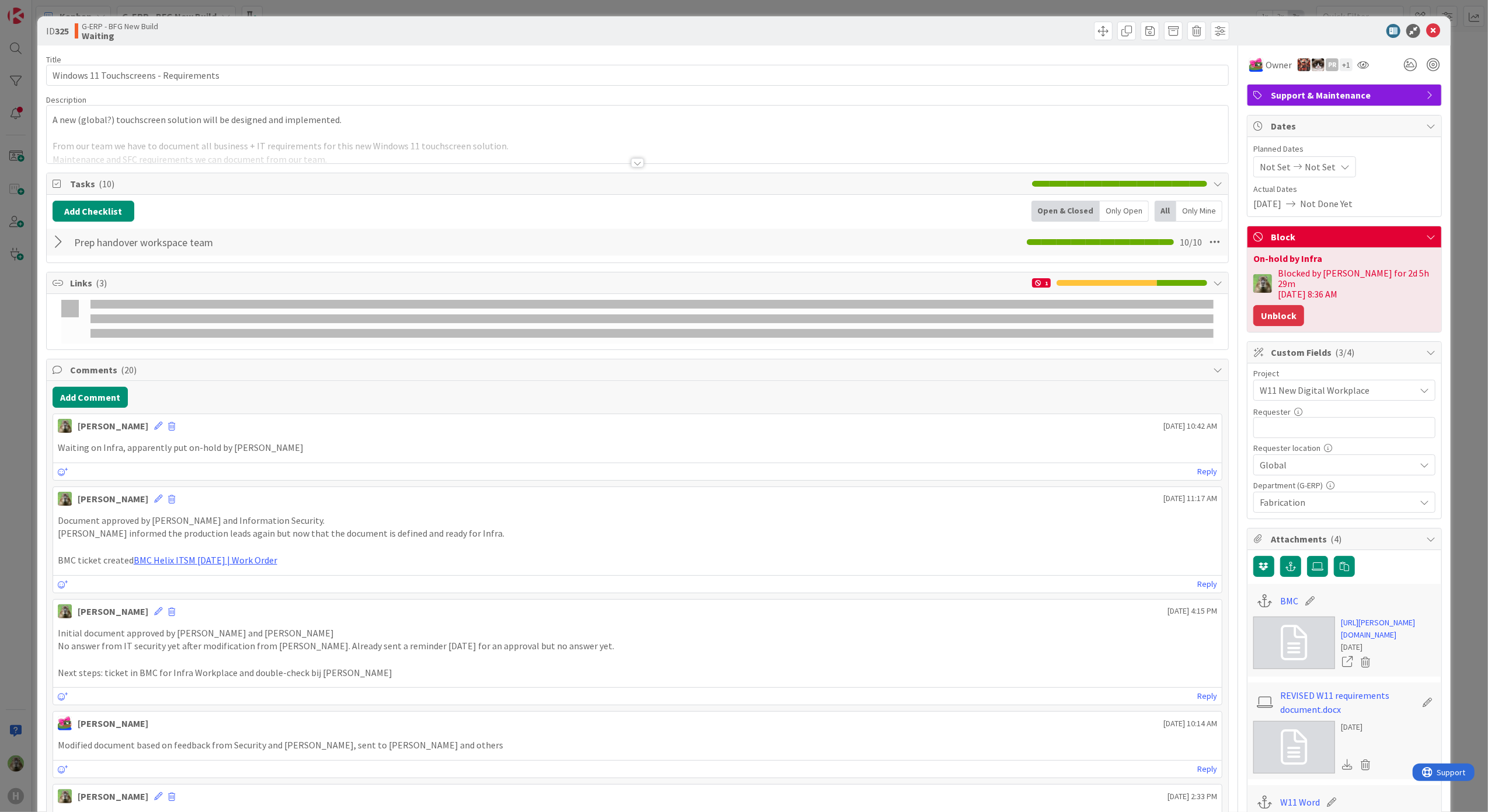
click at [1260, 305] on button "Unblock" at bounding box center [1278, 315] width 51 height 21
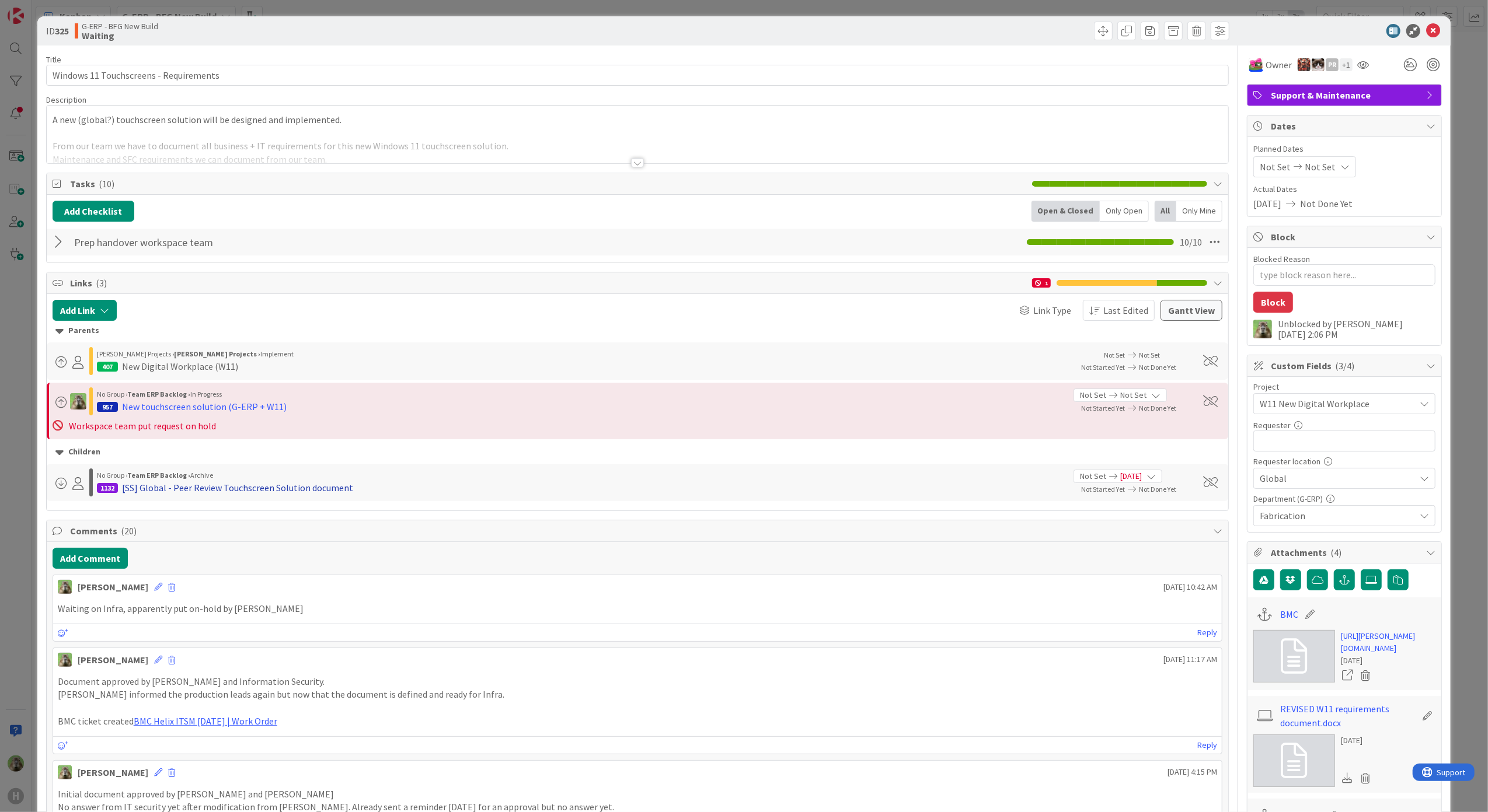
type textarea "x"
click at [106, 554] on button "Add Comment" at bounding box center [90, 558] width 75 height 21
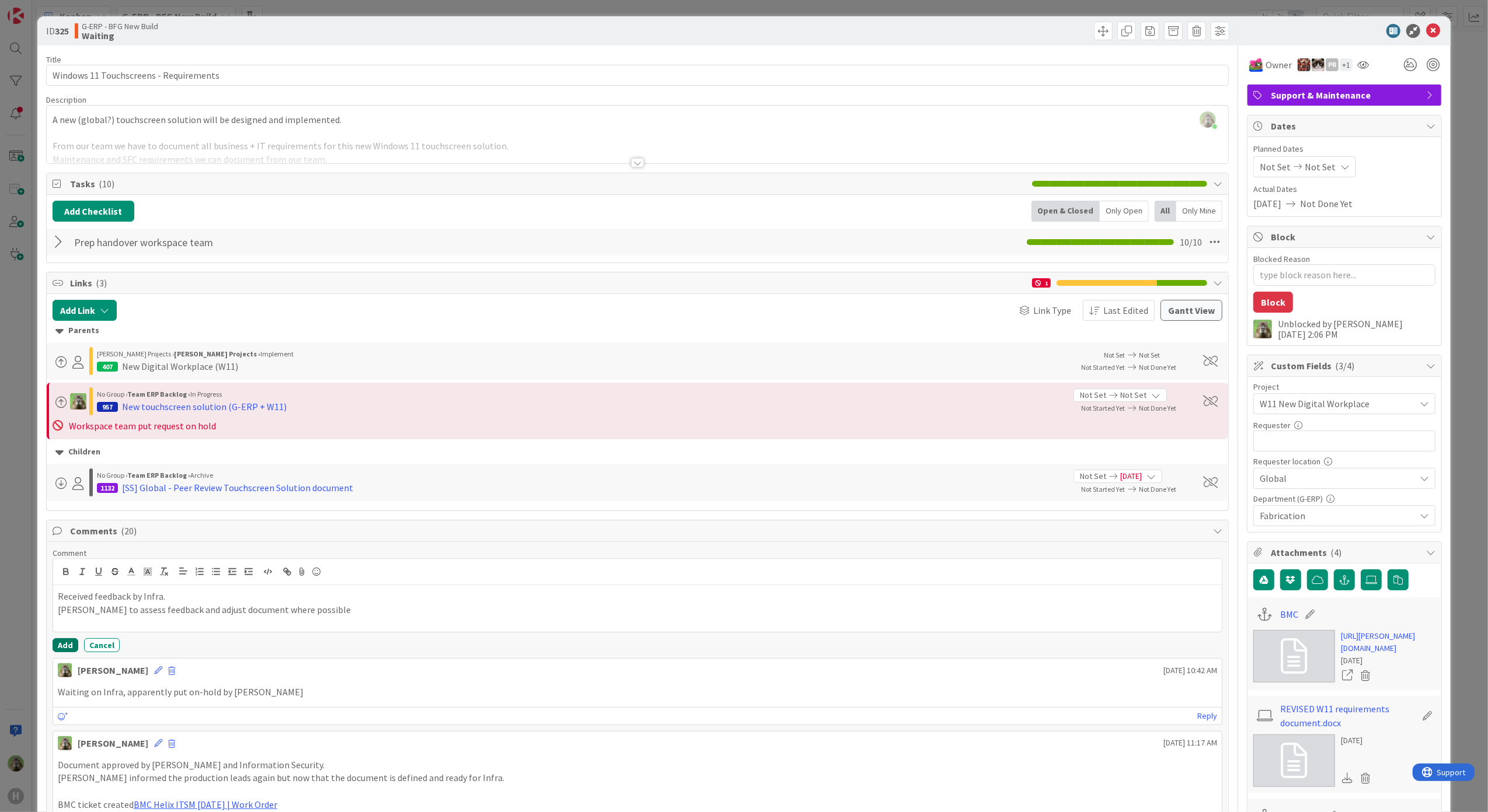
click at [53, 643] on button "Add" at bounding box center [66, 645] width 26 height 14
type textarea "x"
click at [26, 620] on div "ID 325 G-ERP - BFG New Build Waiting Title 38 / 128 Windows 11 Touchscreens - R…" at bounding box center [744, 406] width 1488 height 812
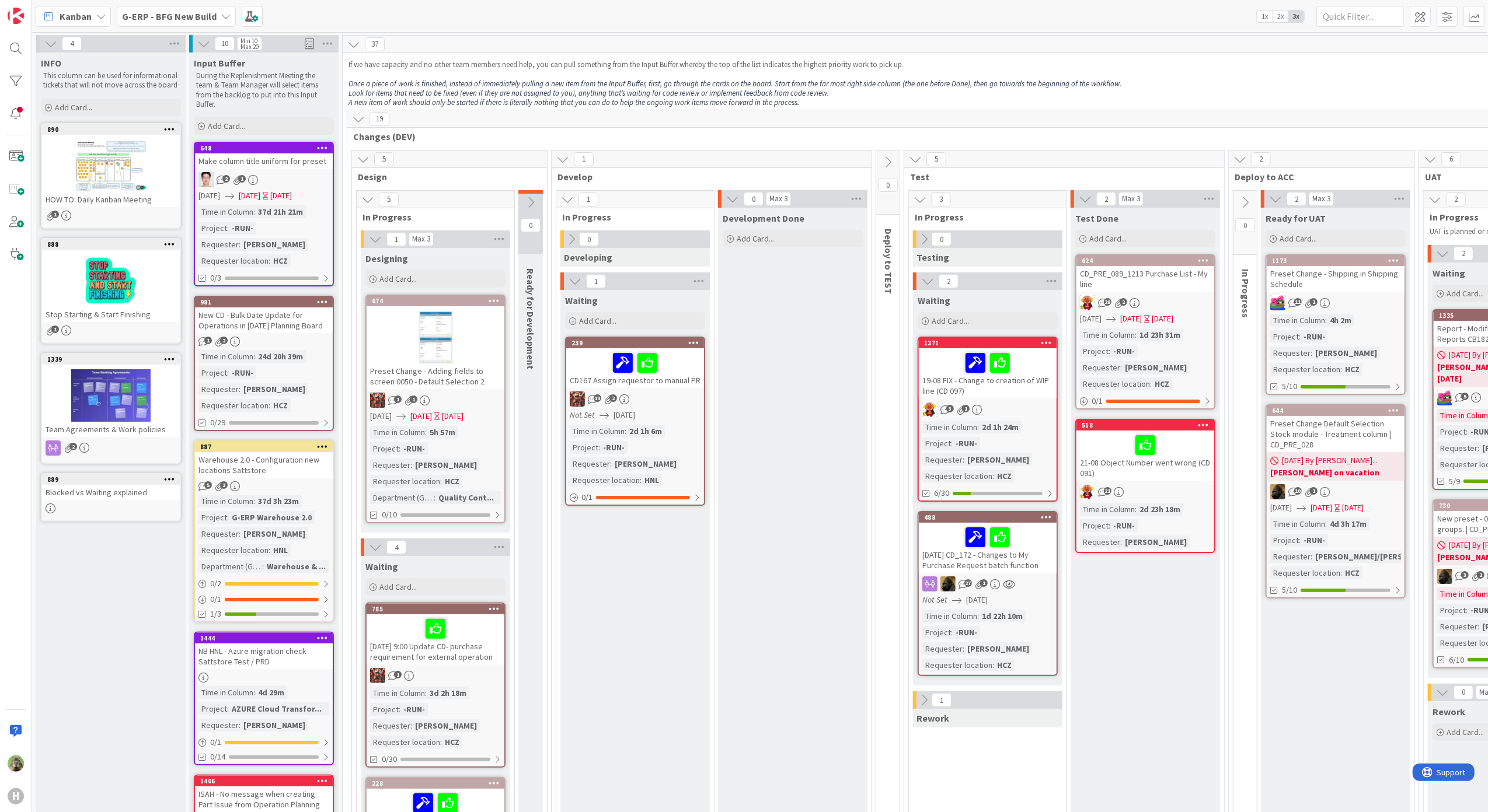
click at [839, 440] on div "Development Done Add Card..." at bounding box center [792, 770] width 150 height 1125
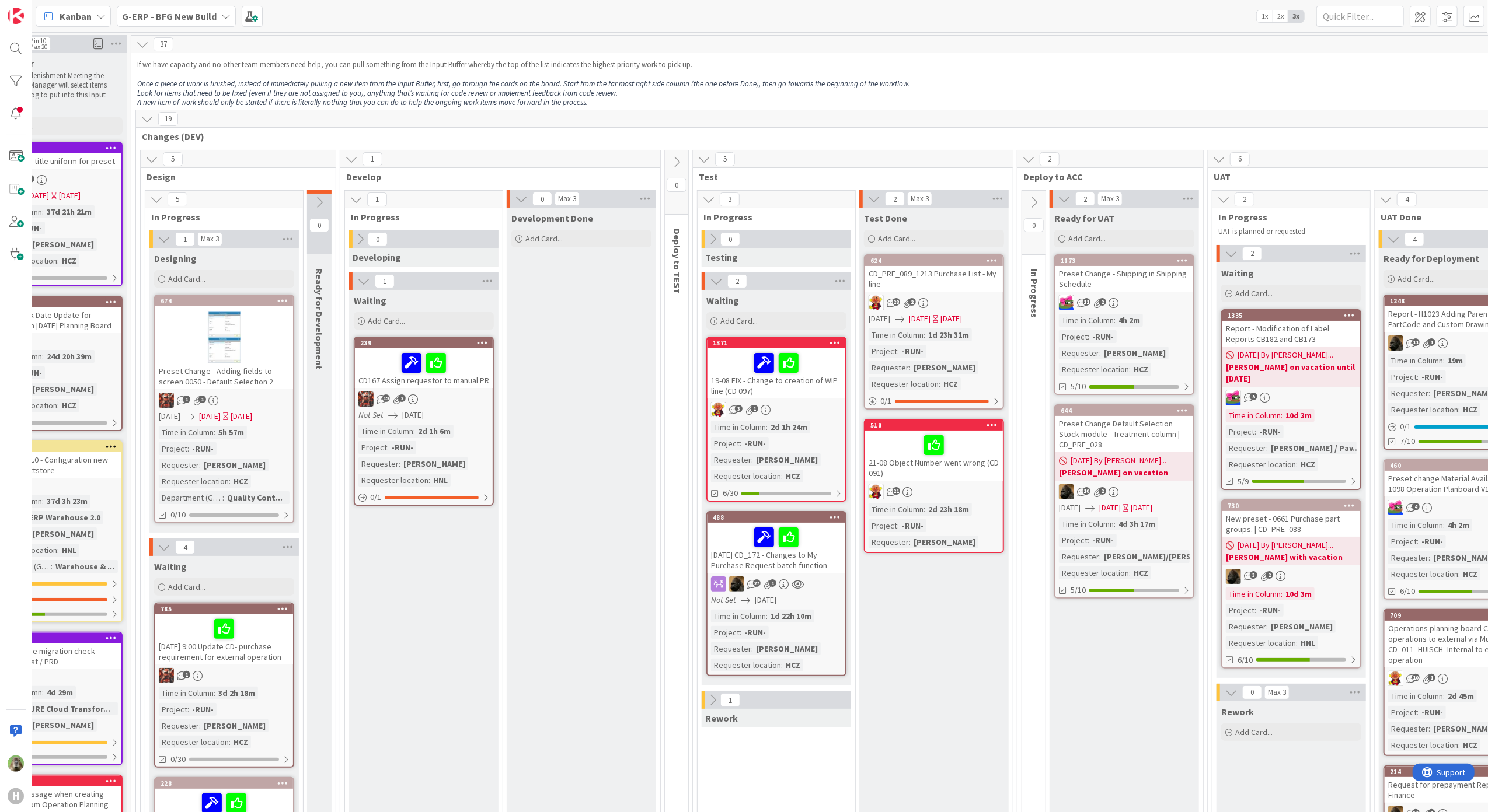
scroll to position [0, 409]
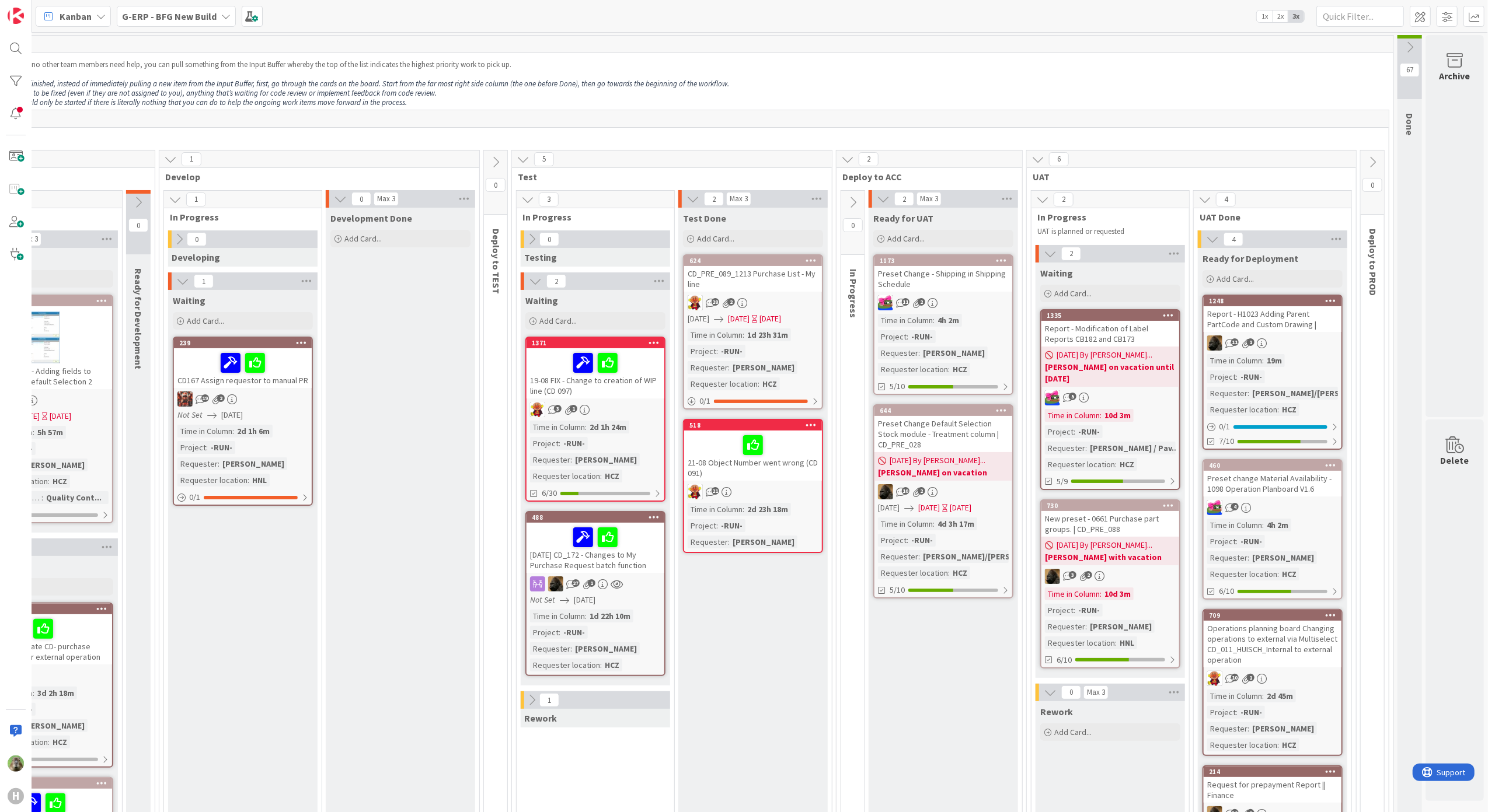
click at [1363, 171] on button at bounding box center [1372, 163] width 23 height 18
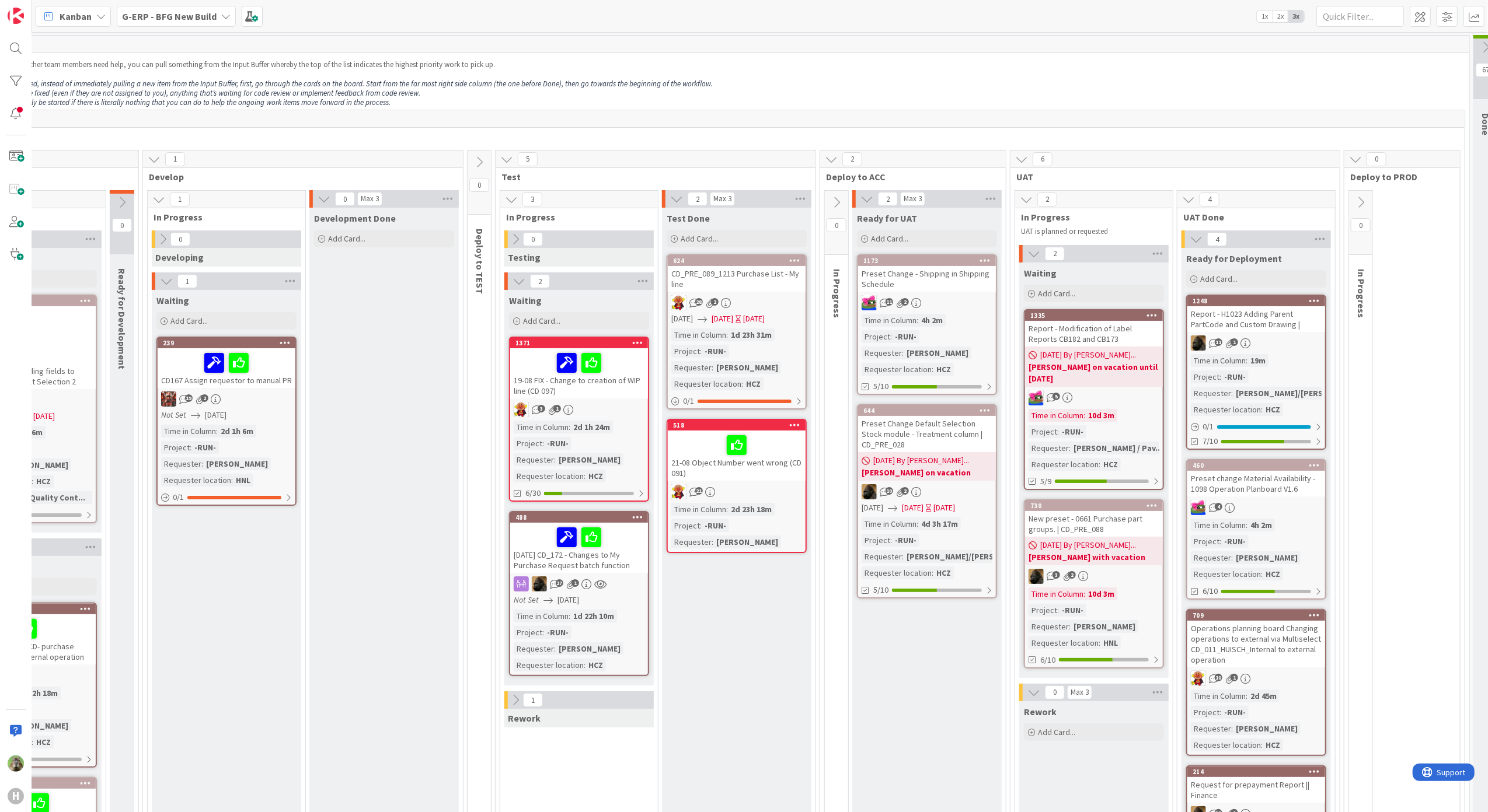
click at [1365, 210] on button at bounding box center [1360, 202] width 23 height 18
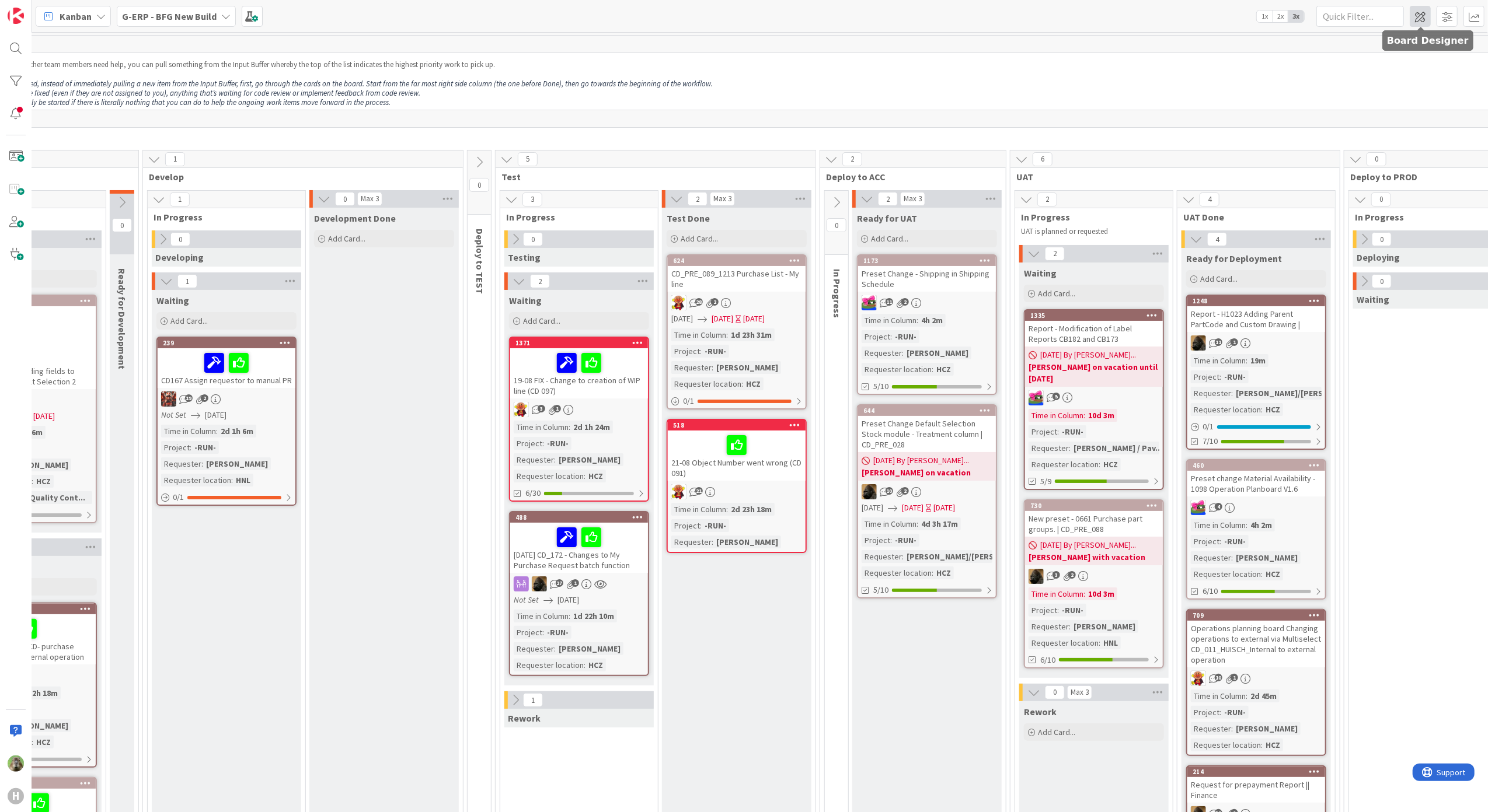
click at [1430, 22] on span at bounding box center [1420, 16] width 21 height 21
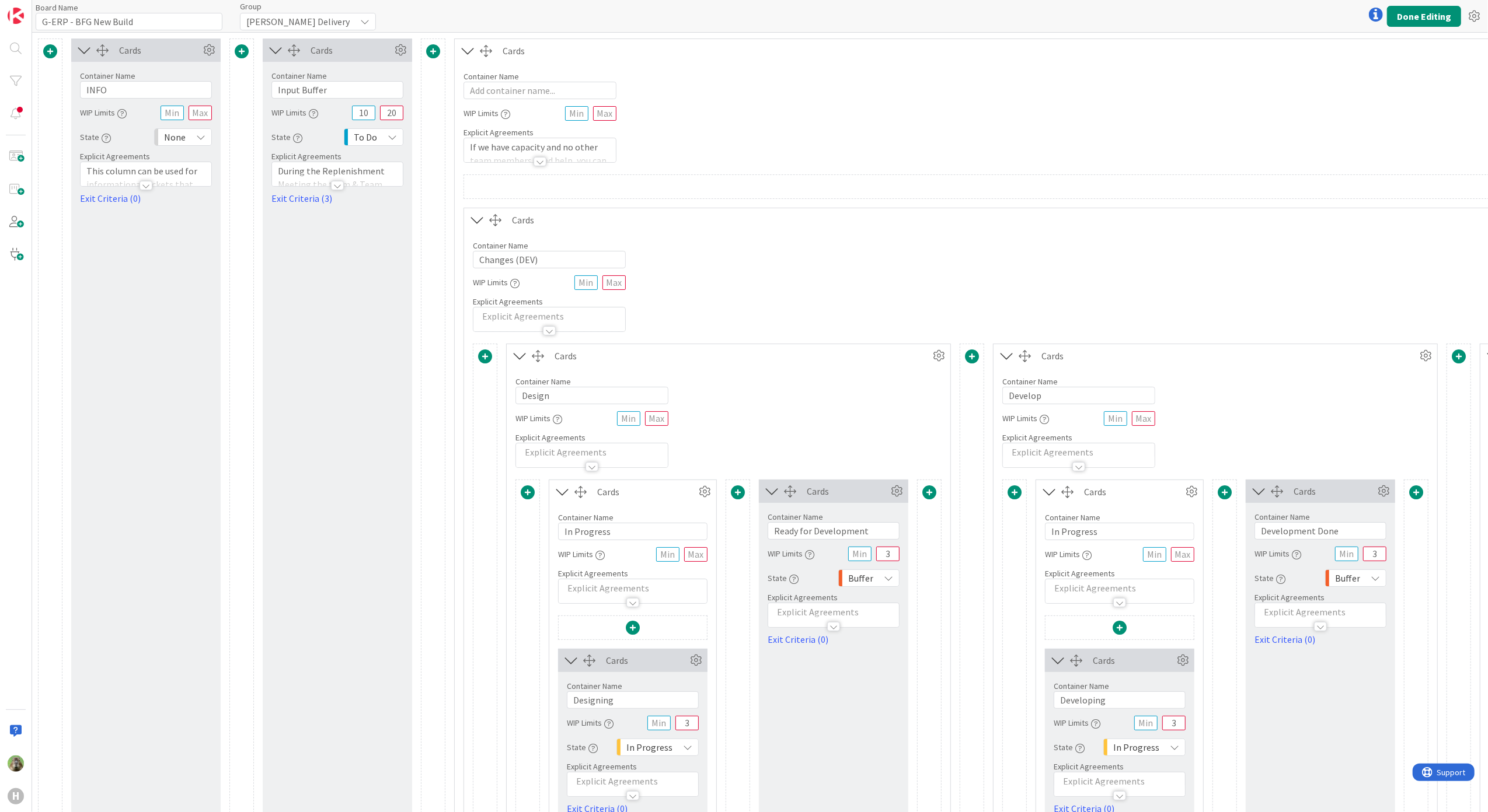
type input "G-ERP - BFG New Build"
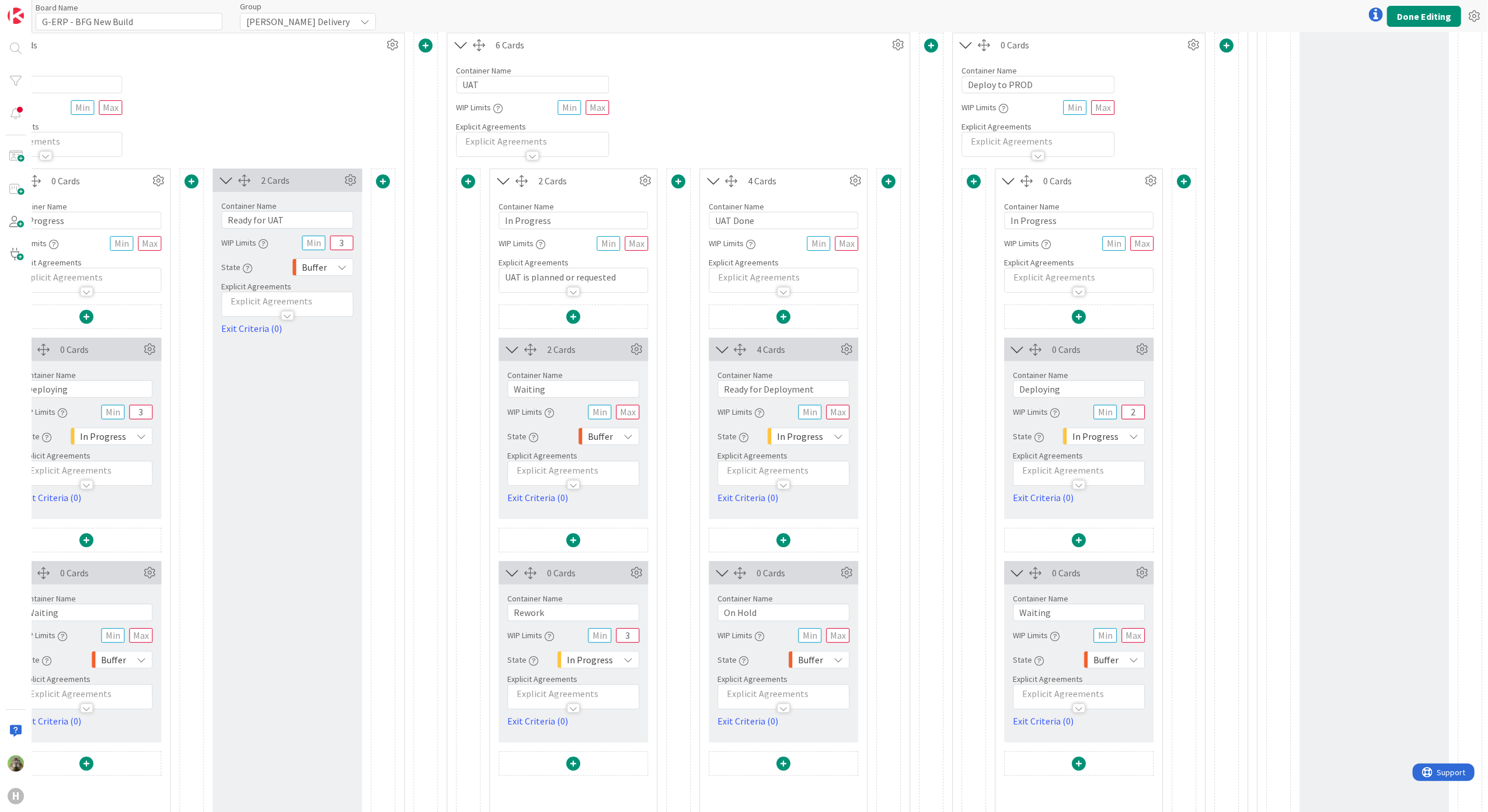
scroll to position [155, 2511]
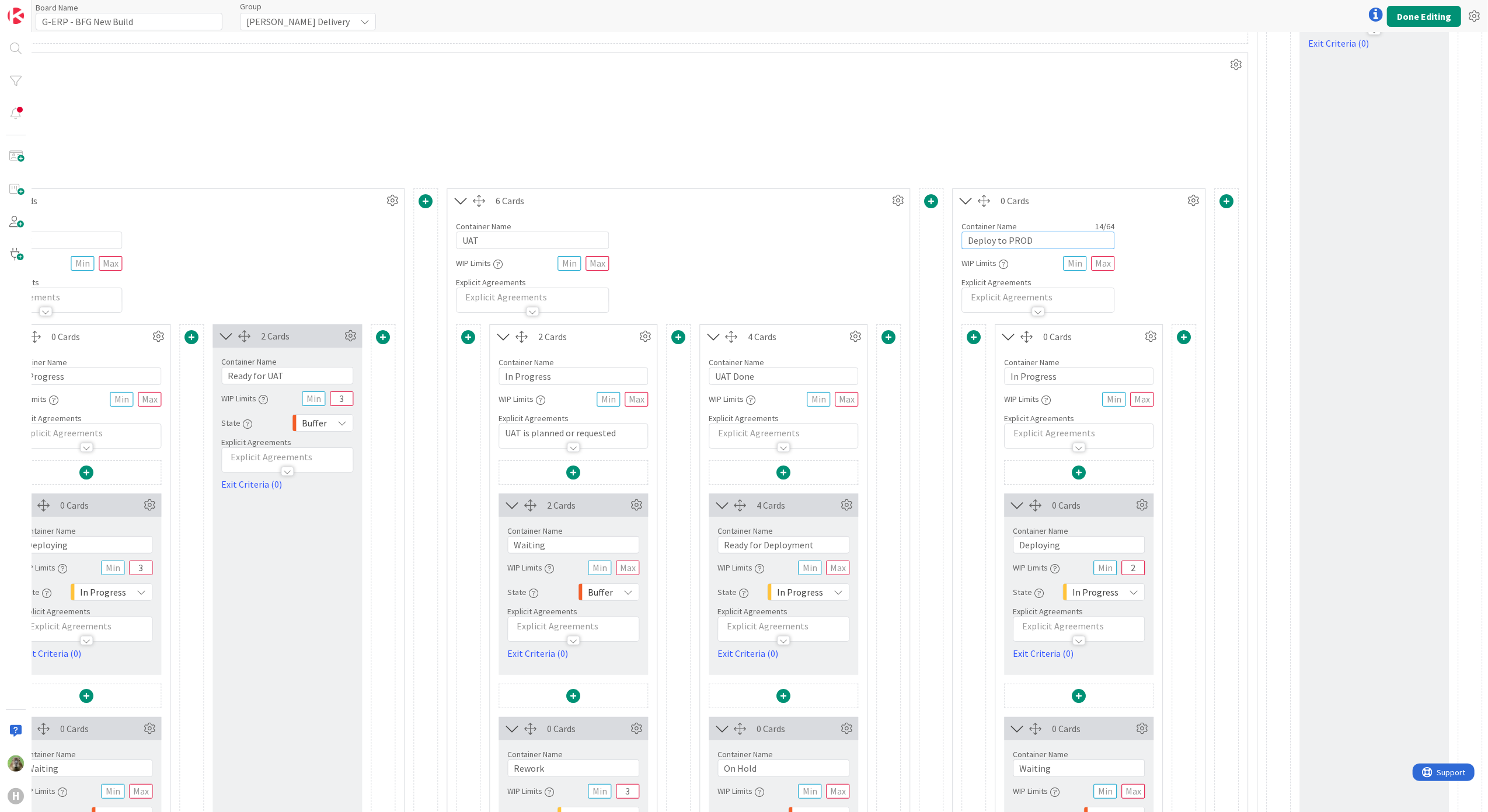
click at [984, 243] on input "Deploy to PROD" at bounding box center [1037, 240] width 153 height 18
type input "Deploy to PROD"
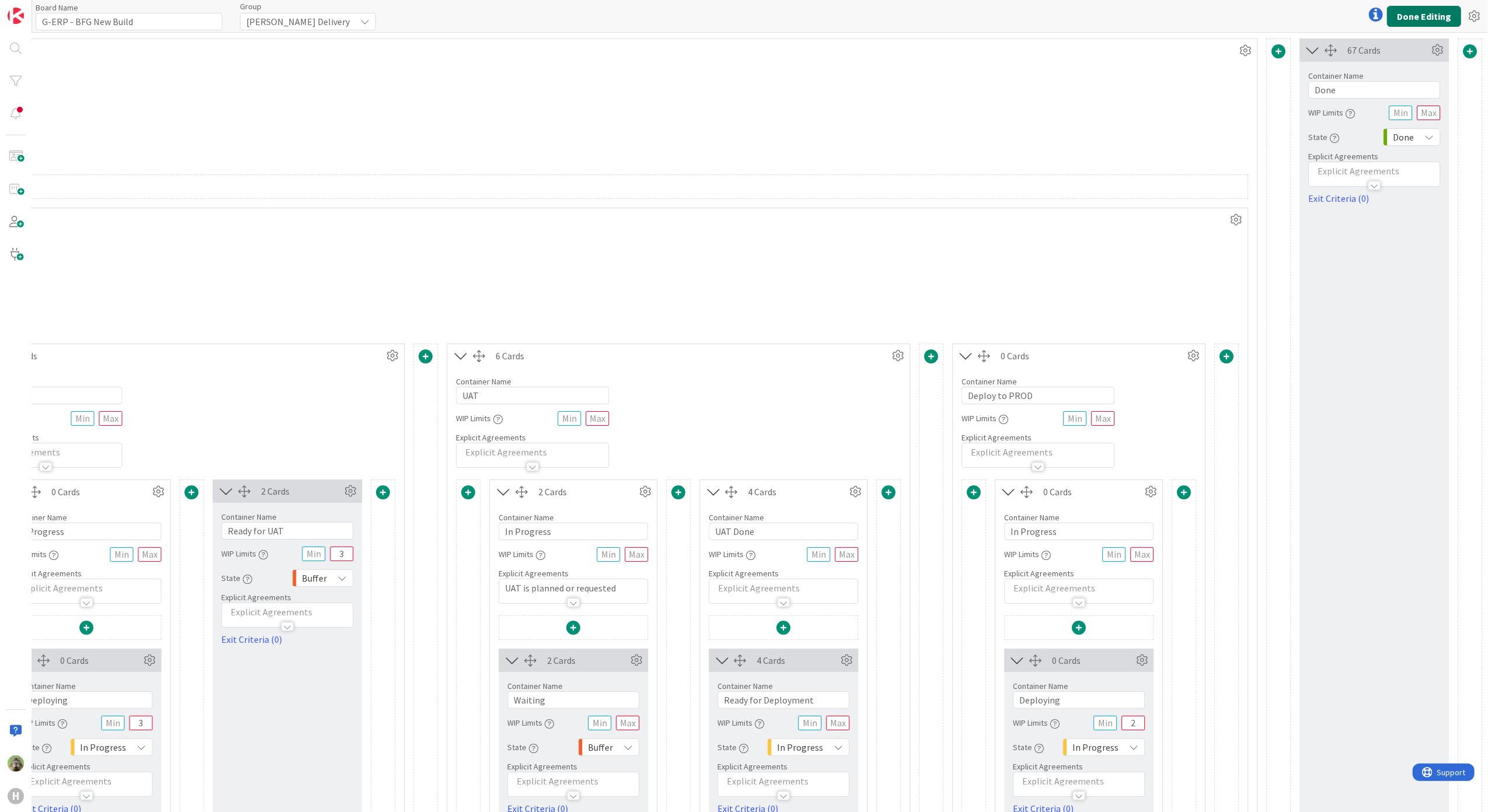
click at [1415, 24] on button "Done Editing" at bounding box center [1424, 16] width 74 height 21
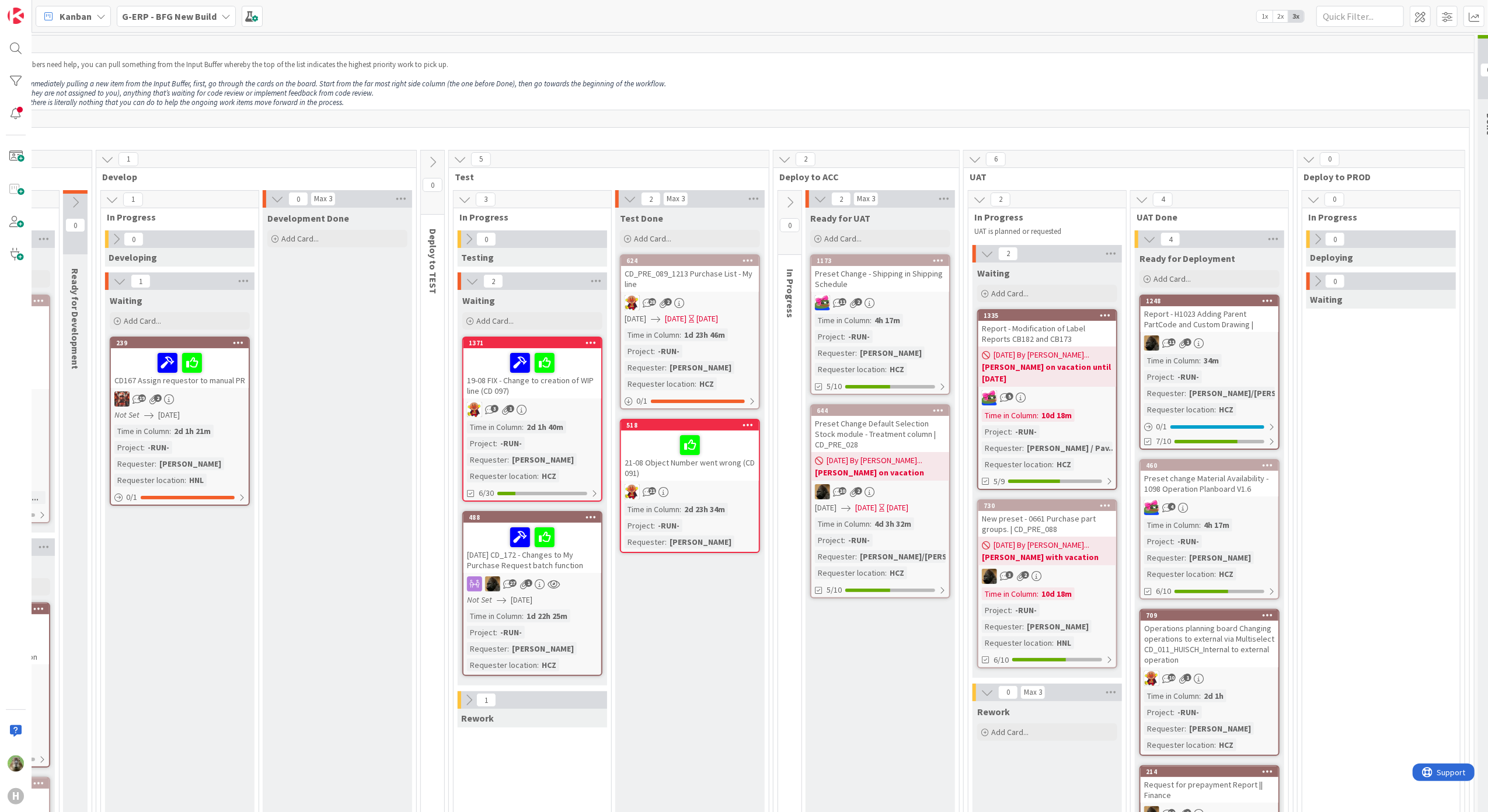
scroll to position [0, 552]
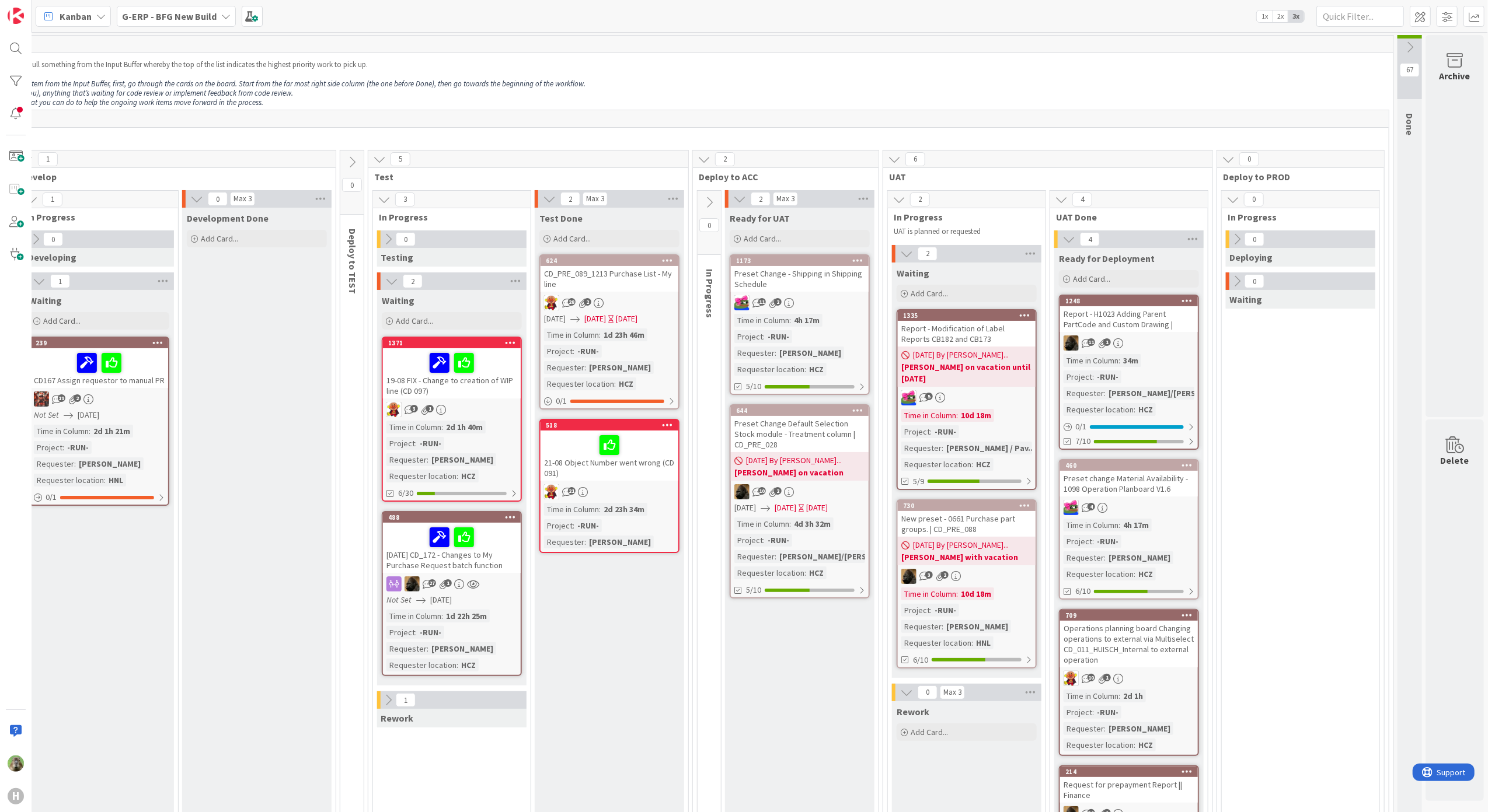
click at [213, 573] on div "Development Done Add Card..." at bounding box center [256, 770] width 150 height 1125
click at [244, 512] on div "Development Done Add Card..." at bounding box center [256, 770] width 150 height 1125
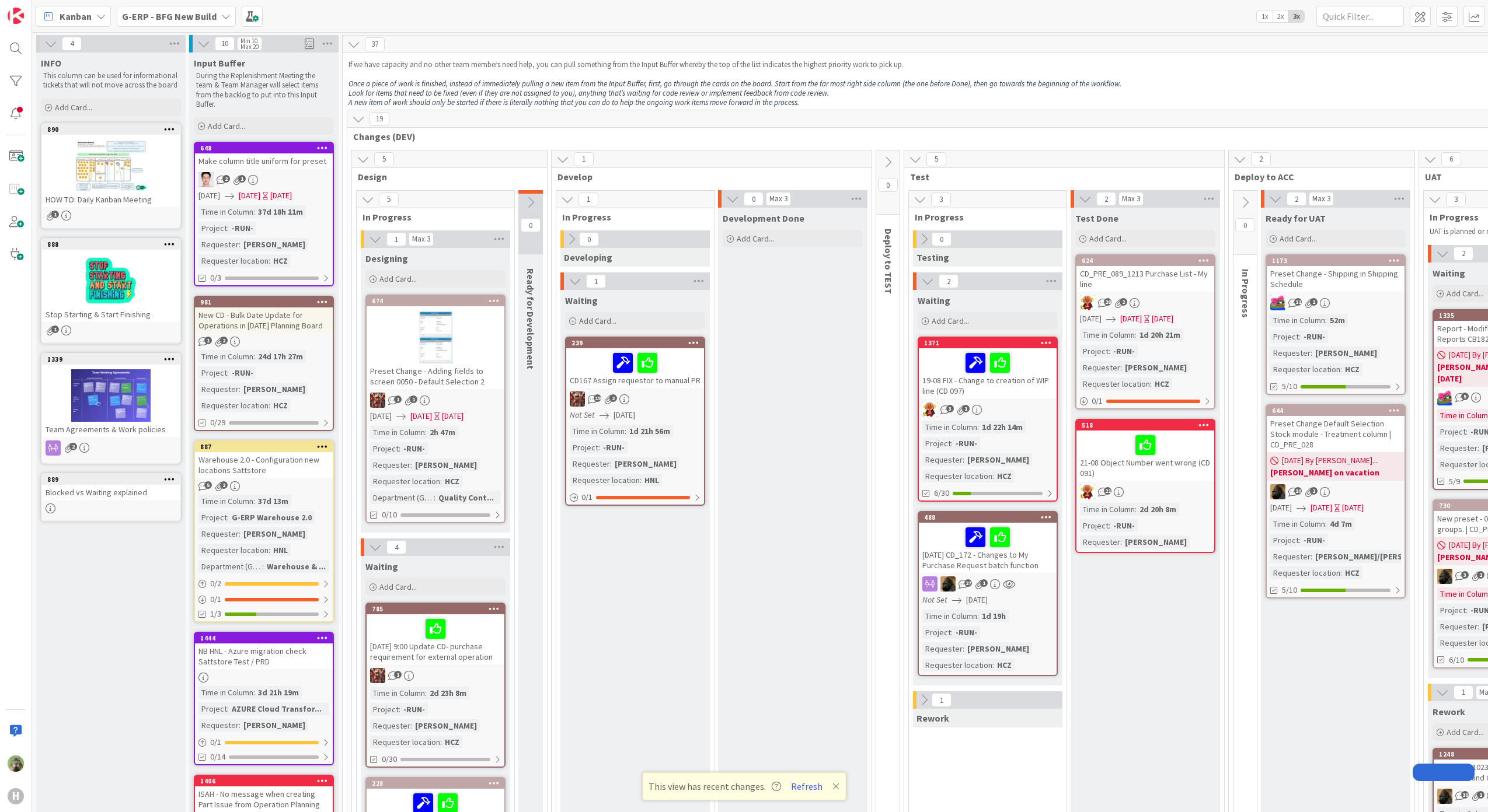
click at [147, 0] on div "Kanban G-ERP - BFG New Build 1x 2x 3x" at bounding box center [760, 16] width 1456 height 32
click at [146, 11] on b "G-ERP - BFG New Build" at bounding box center [169, 16] width 95 height 11
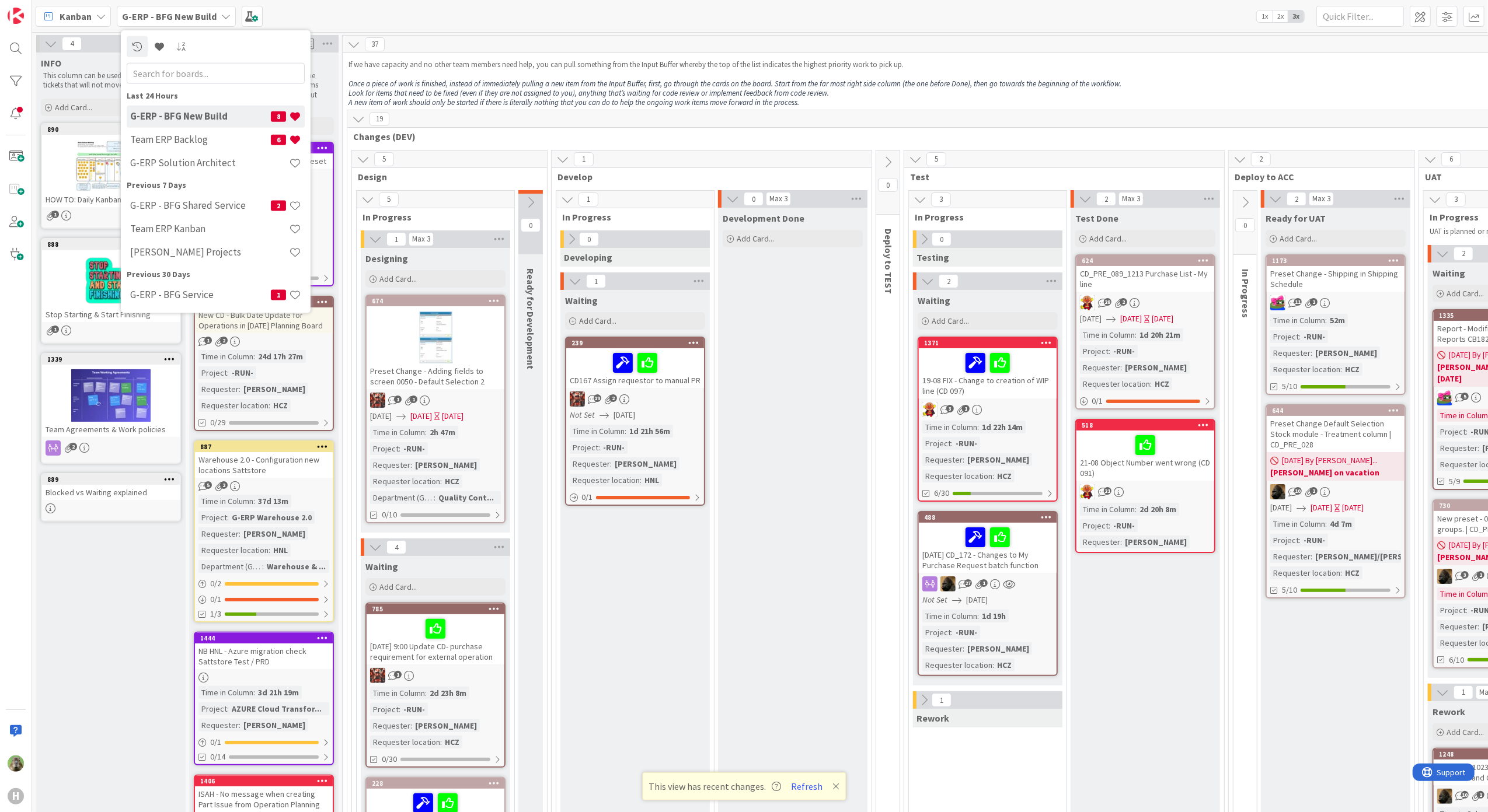
click at [106, 16] on div "Kanban" at bounding box center [73, 16] width 75 height 21
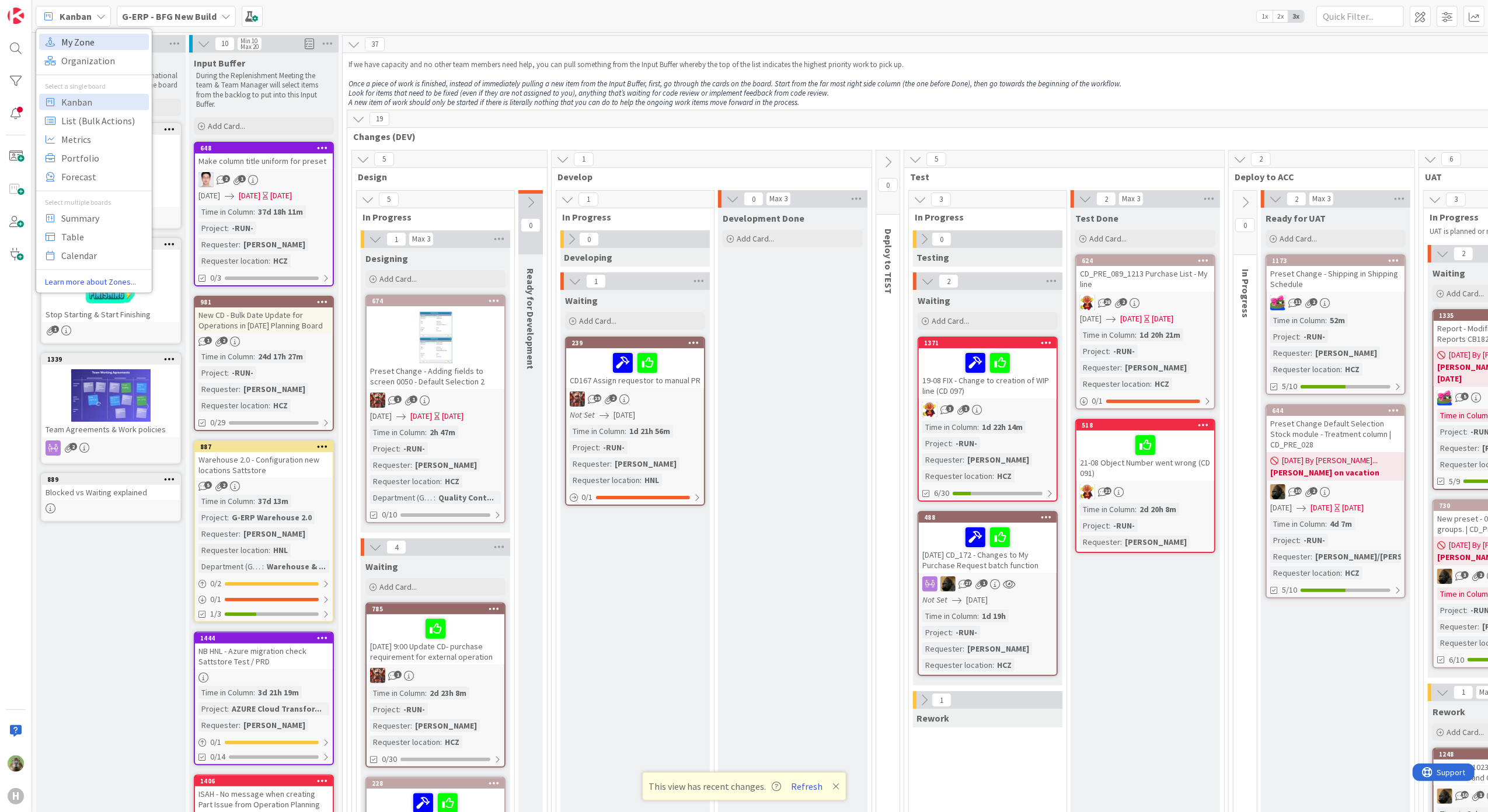
click at [121, 47] on span "My Zone" at bounding box center [104, 41] width 84 height 18
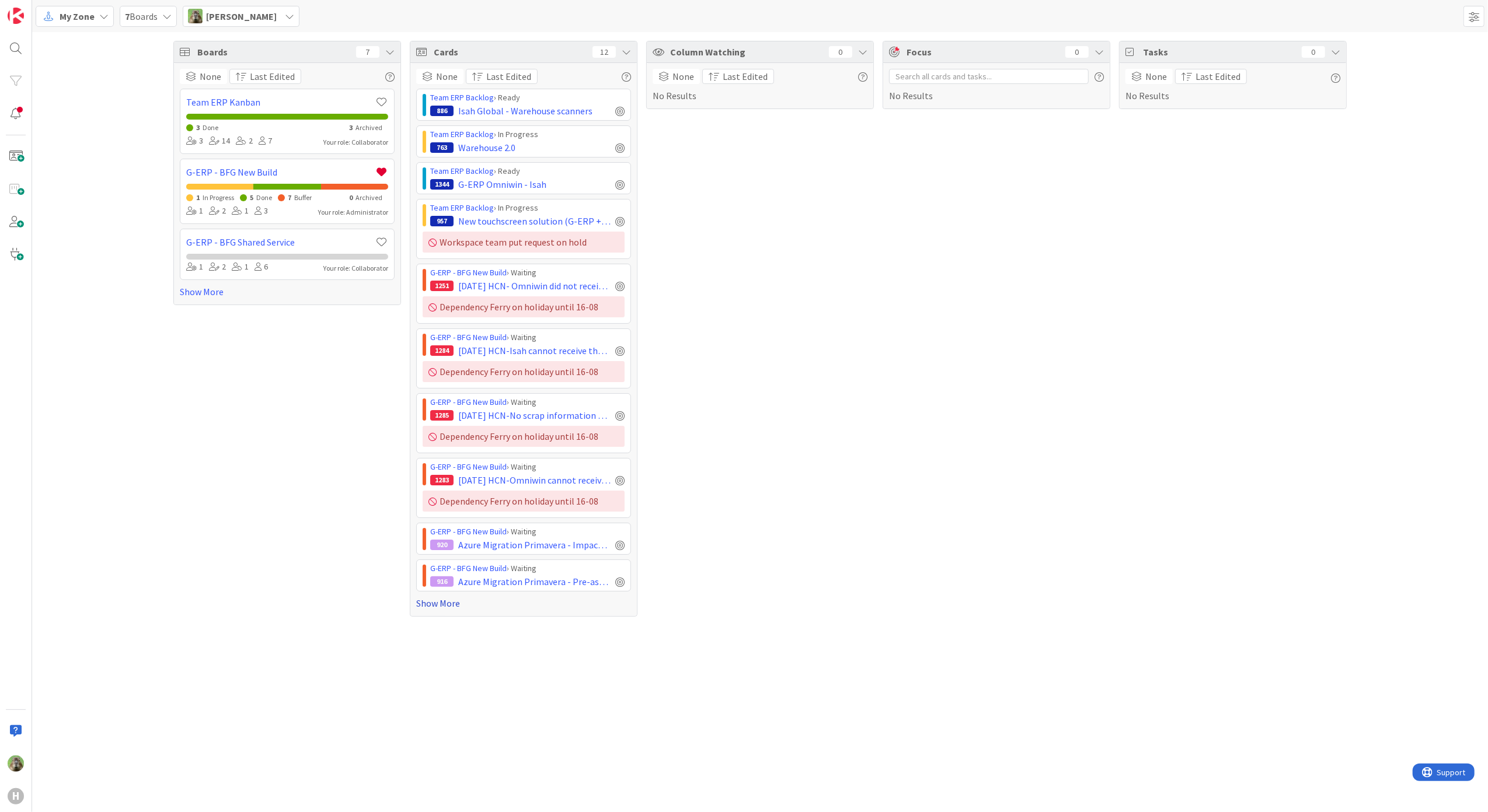
click at [440, 609] on link "Show More" at bounding box center [523, 603] width 214 height 14
click at [512, 662] on span "Cleanup IT BMC tickets" at bounding box center [504, 654] width 93 height 14
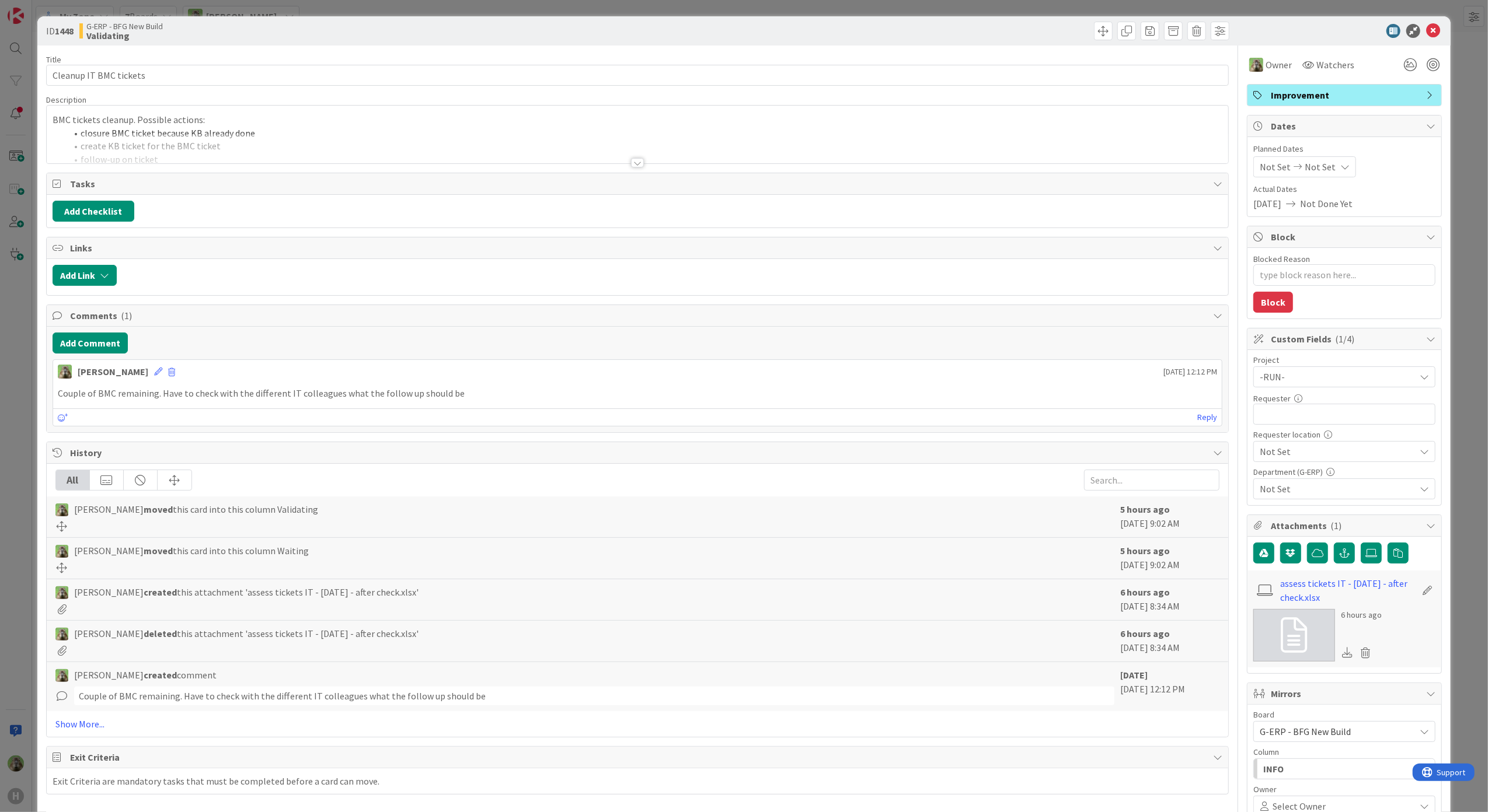
click at [28, 433] on div "ID 1448 G-ERP - BFG New Build Validating Title 22 / 128 Cleanup IT BMC tickets …" at bounding box center [744, 406] width 1488 height 812
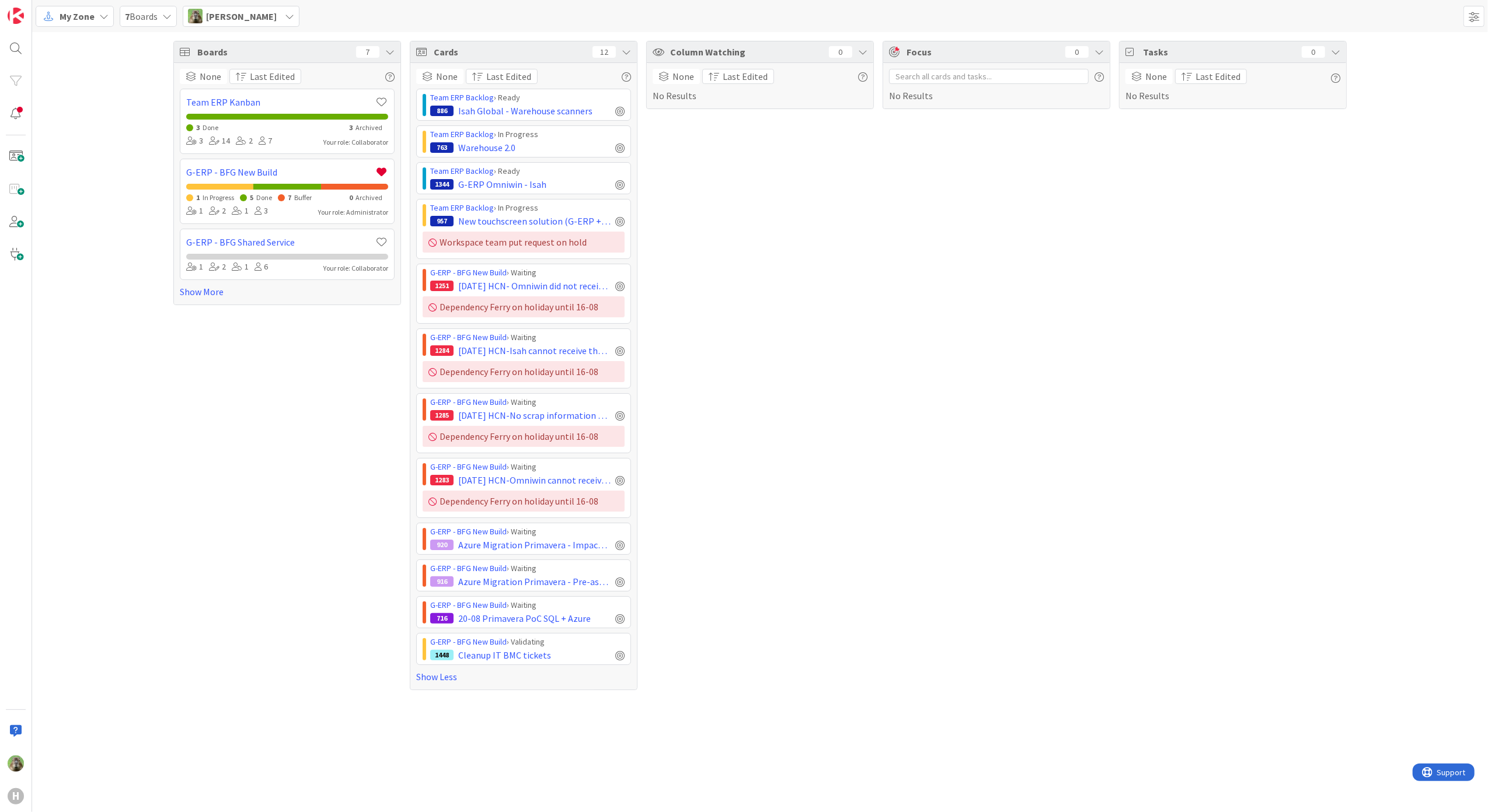
click at [230, 10] on span "[PERSON_NAME]" at bounding box center [241, 16] width 70 height 14
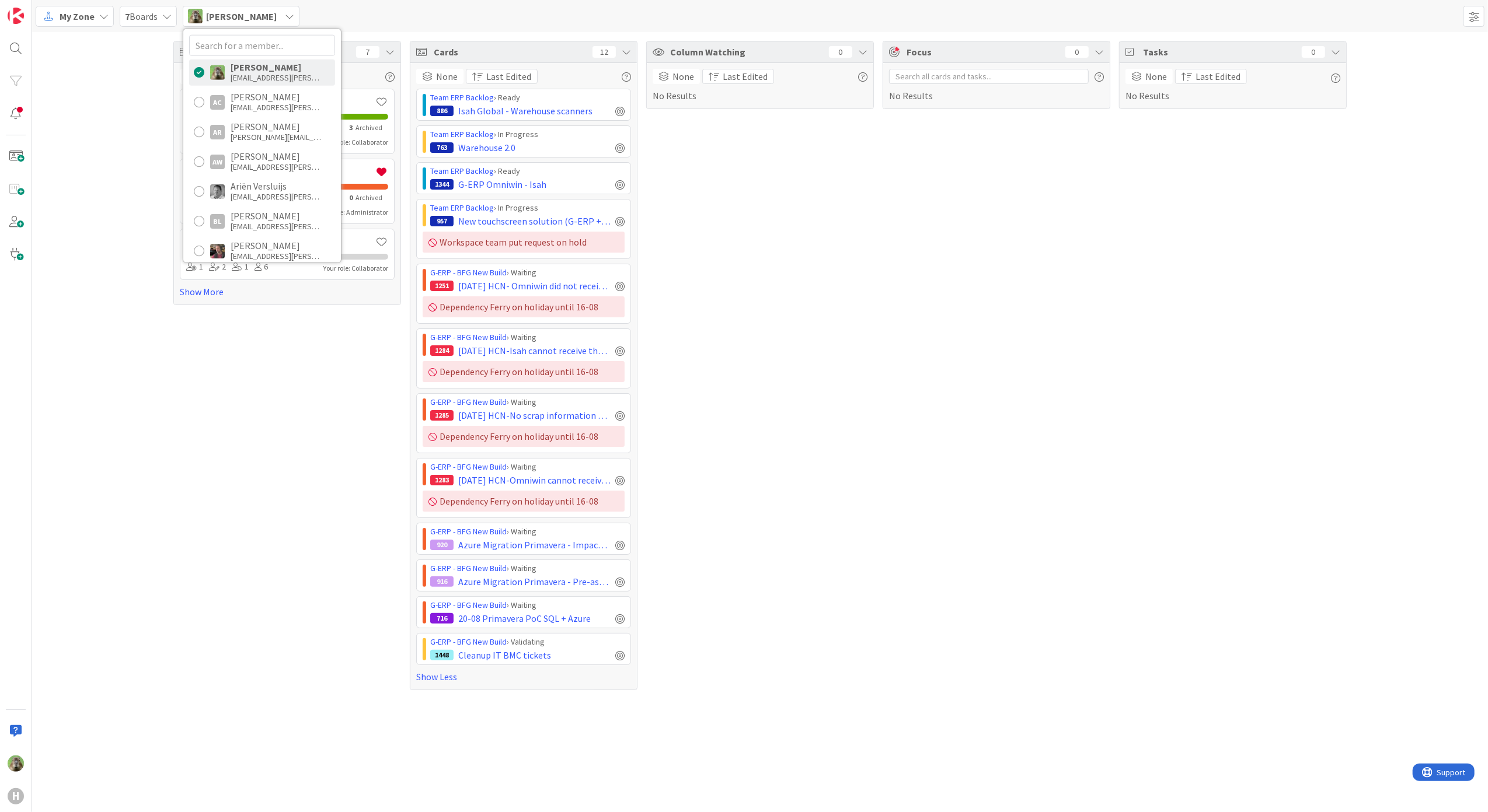
click at [80, 21] on span "My Zone" at bounding box center [77, 16] width 35 height 14
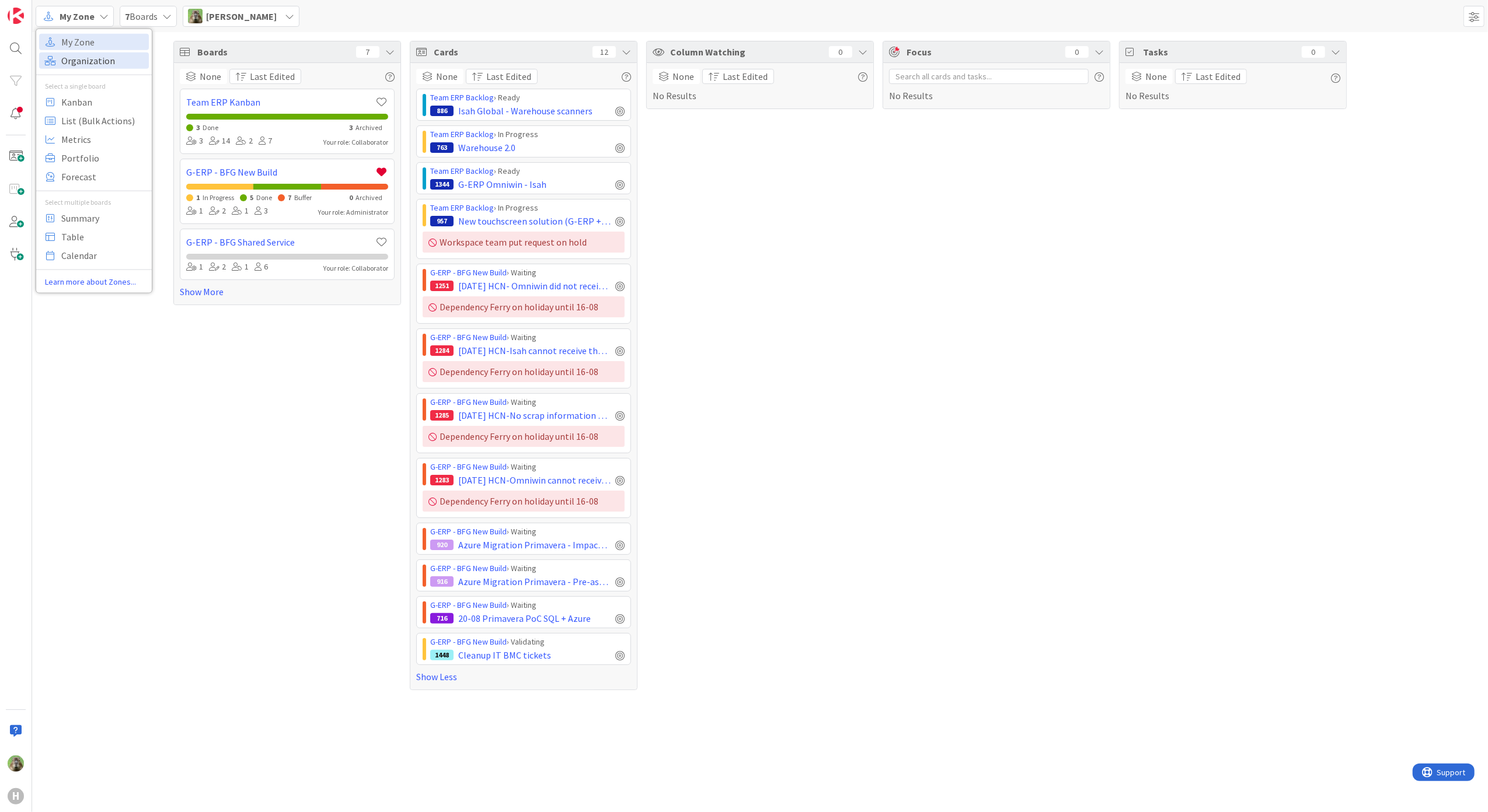
click at [95, 57] on span "Organization" at bounding box center [104, 60] width 84 height 18
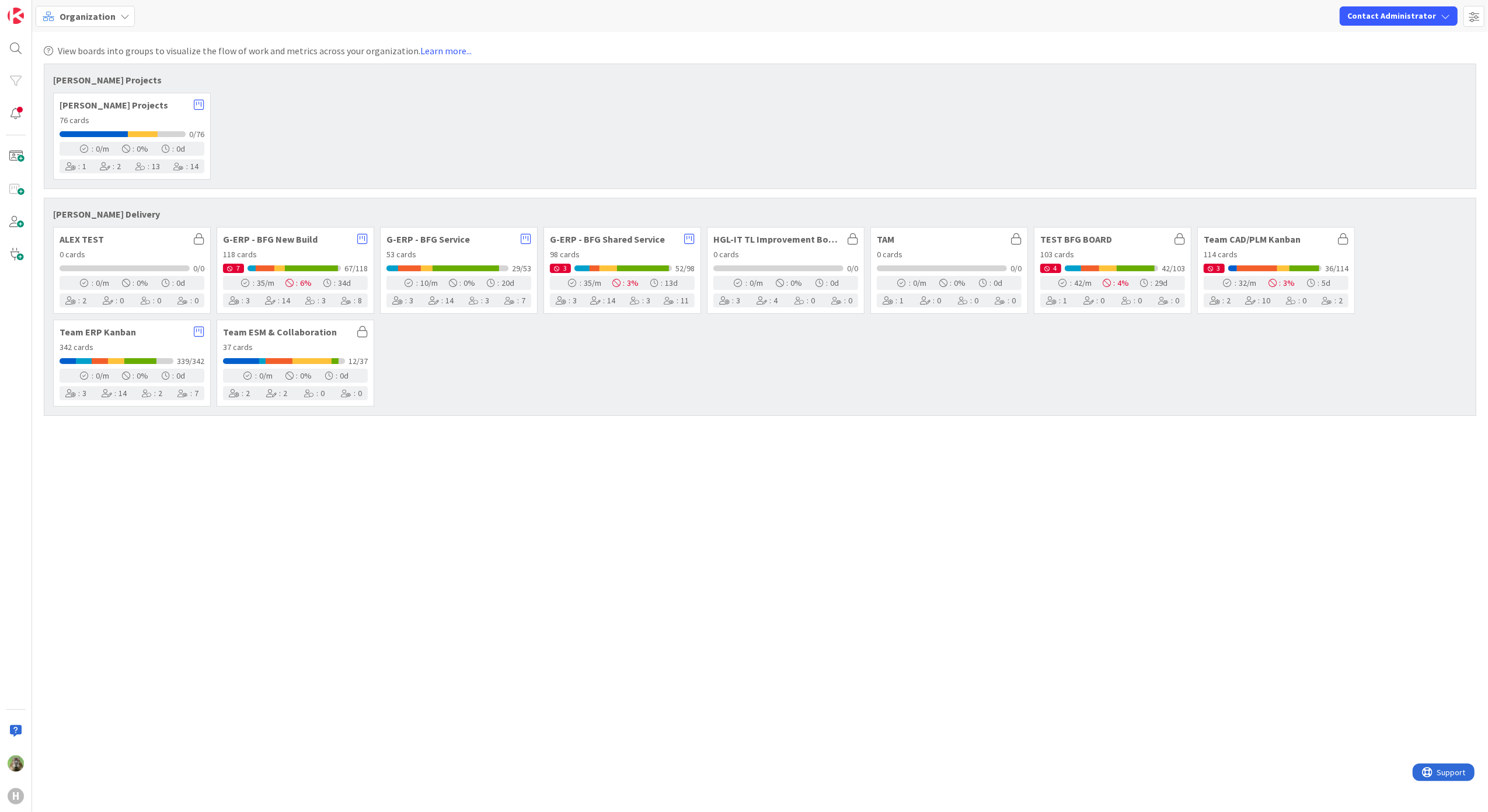
click at [95, 19] on span "Organization" at bounding box center [87, 16] width 56 height 14
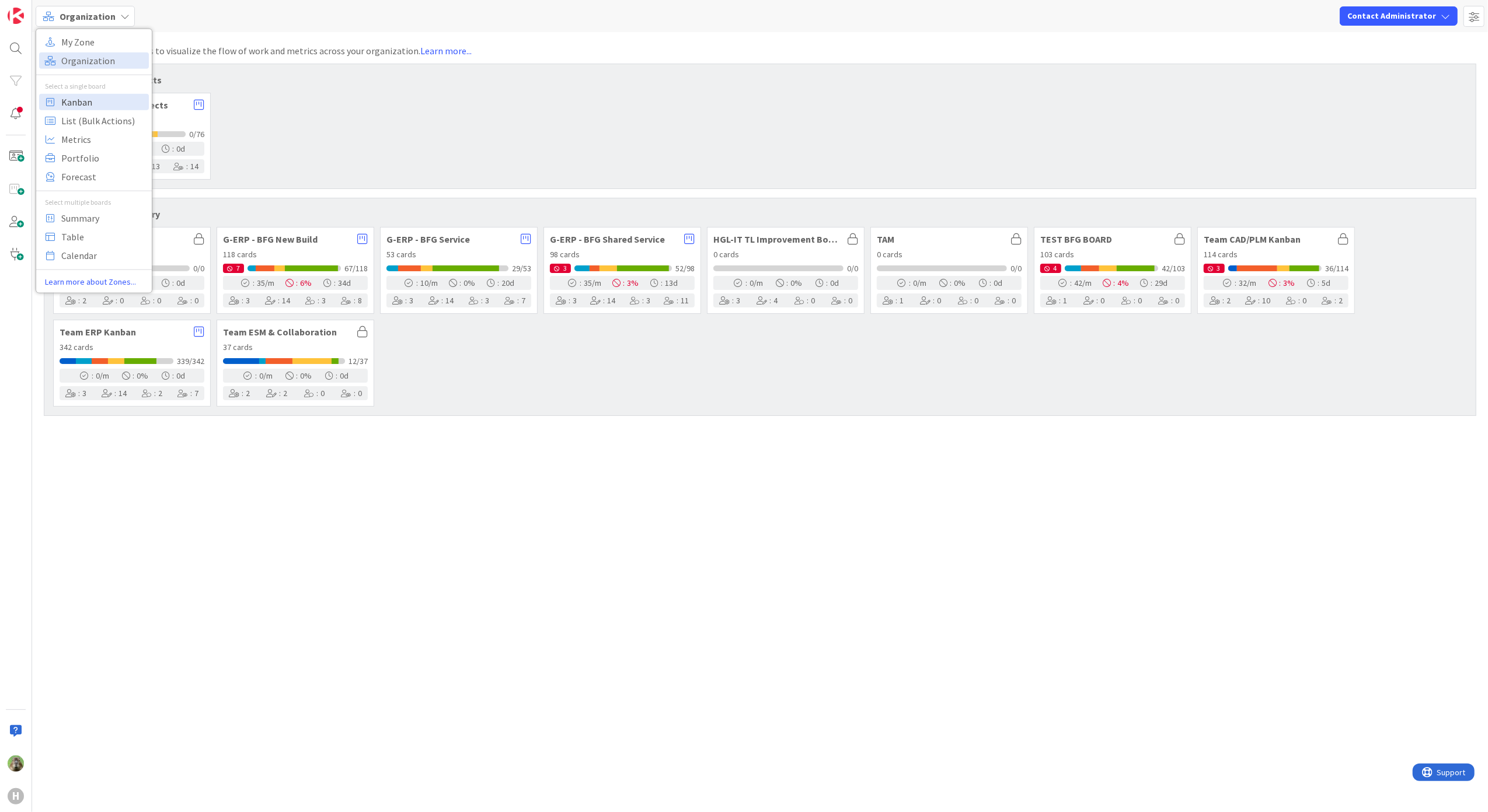
click at [129, 104] on span "Kanban" at bounding box center [104, 102] width 84 height 18
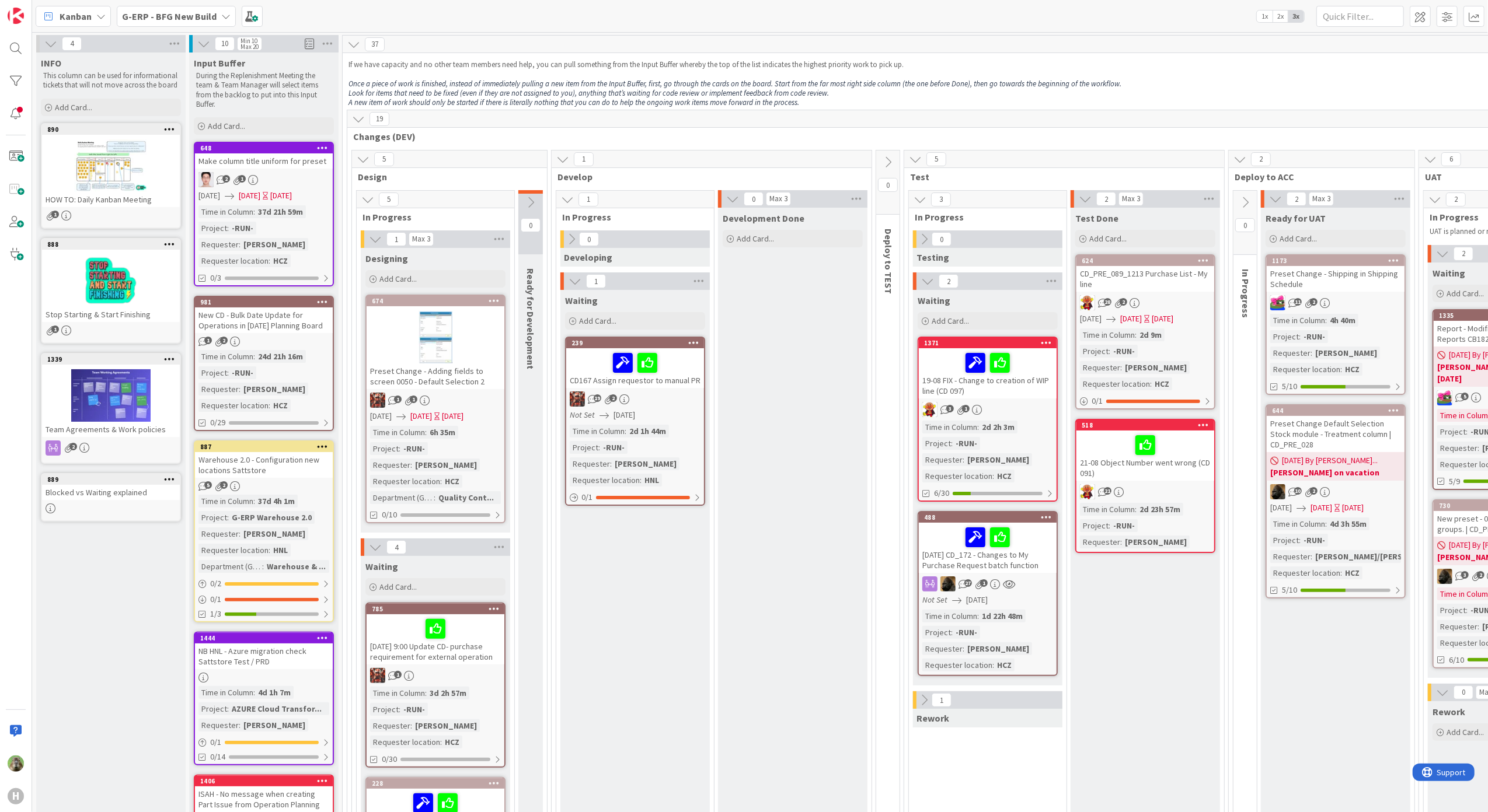
click at [255, 154] on div "Make column title uniform for preset" at bounding box center [264, 161] width 138 height 15
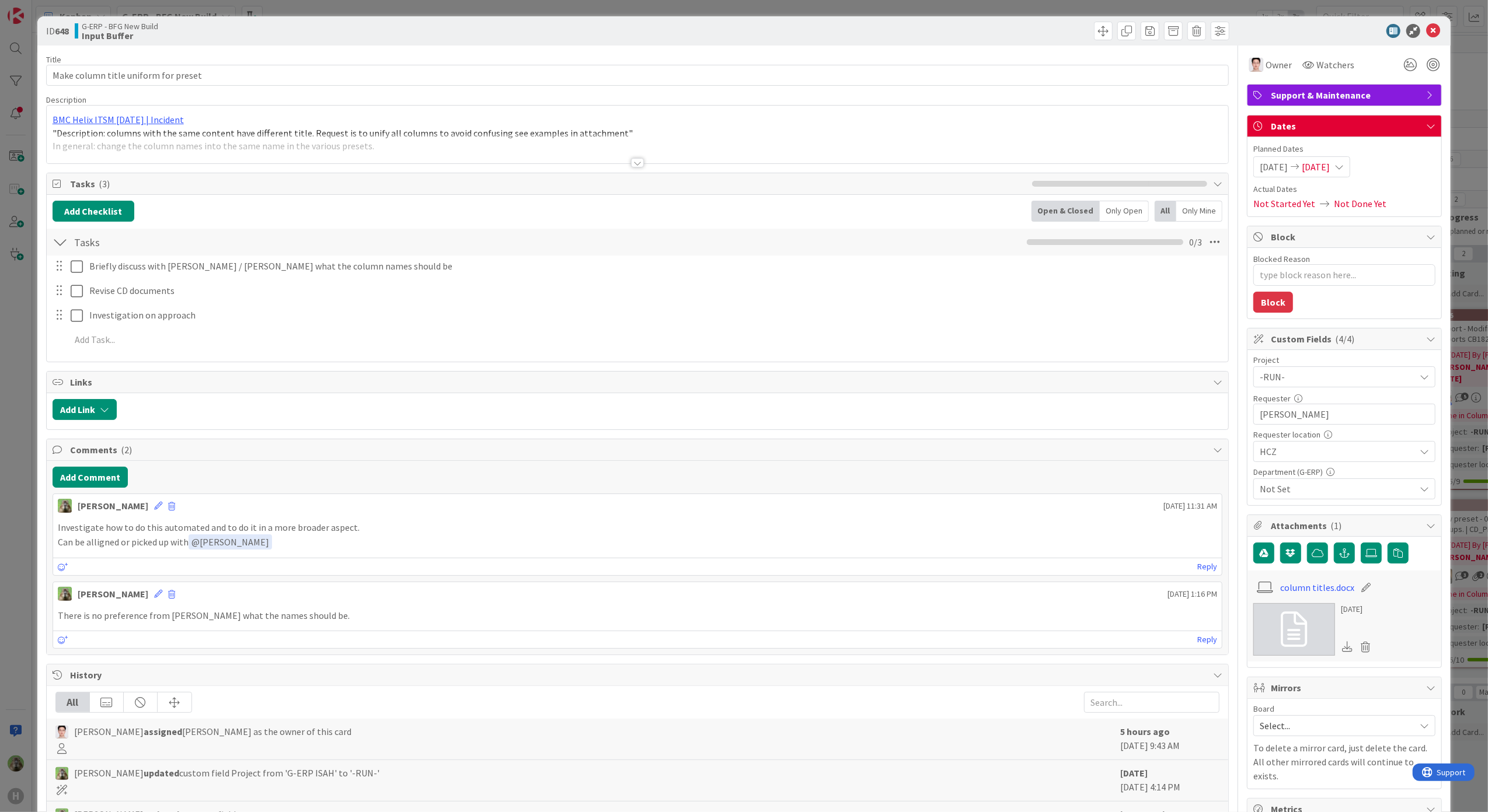
click at [29, 345] on div "ID 648 G-ERP - BFG New Build Input Buffer Title 36 / 128 Make column title unif…" at bounding box center [744, 406] width 1488 height 812
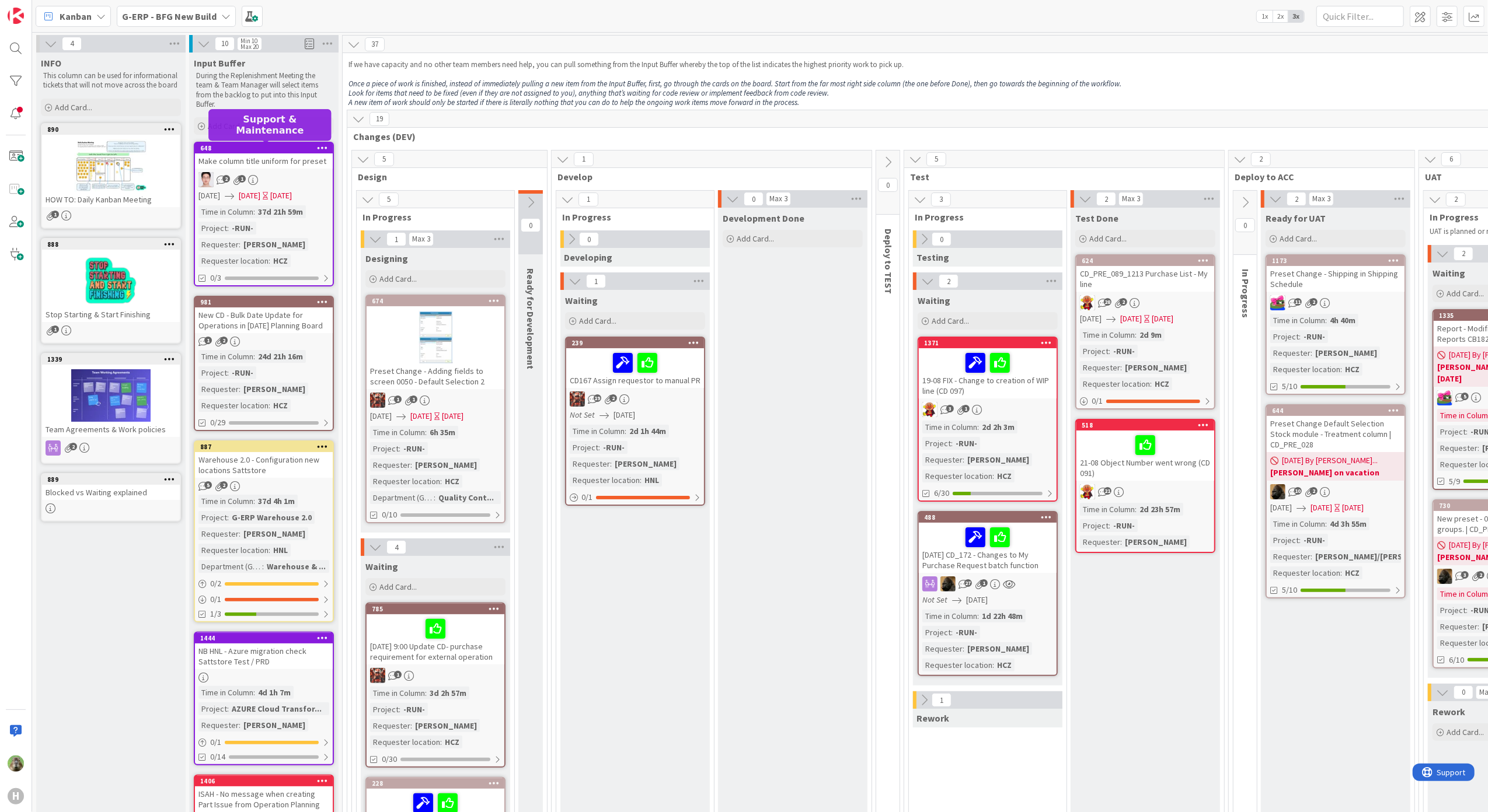
click at [281, 150] on div "648" at bounding box center [266, 148] width 133 height 8
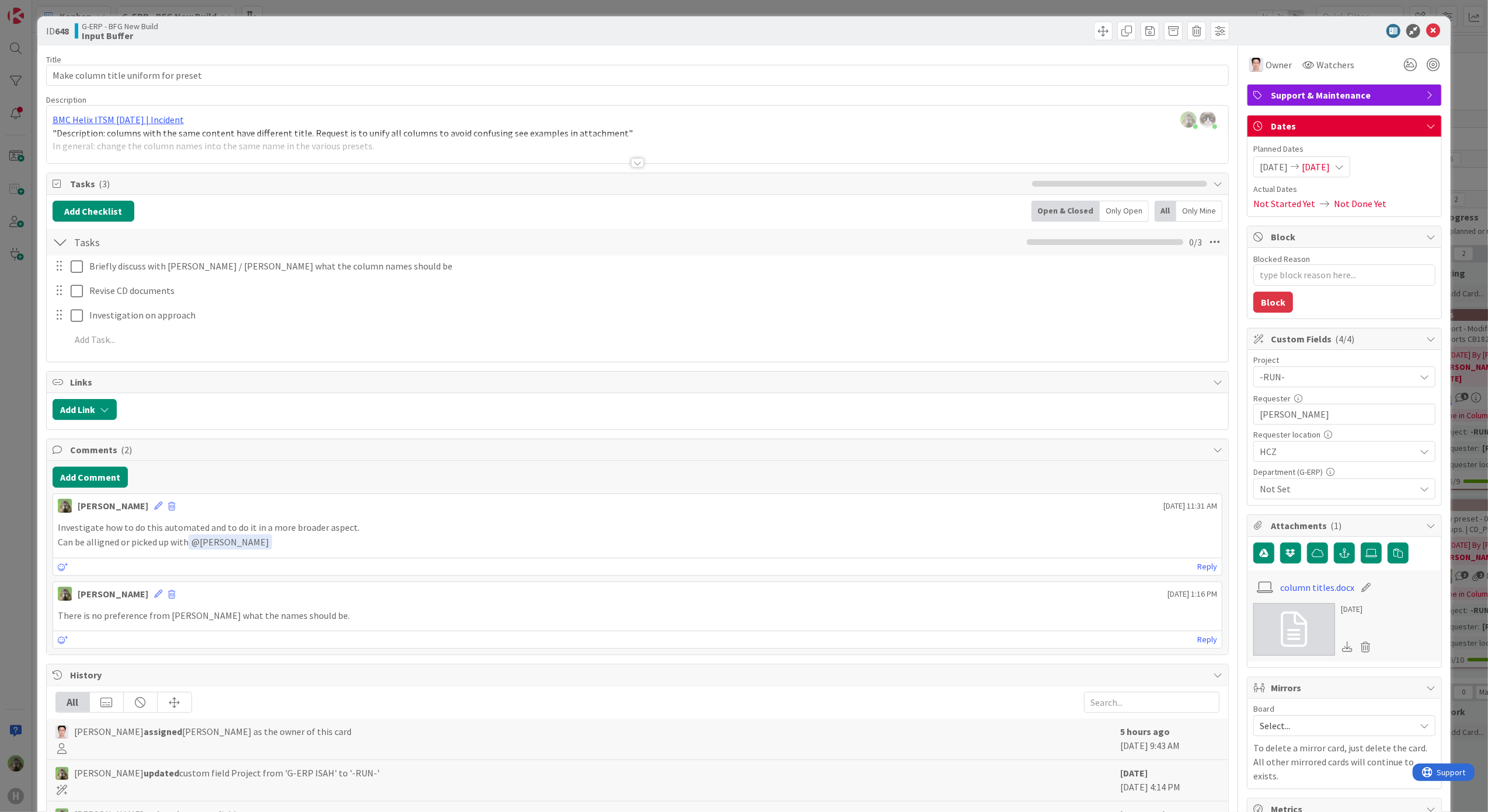
click at [5, 504] on div "ID 648 G-ERP - BFG New Build Input Buffer Title 36 / 128 Make column title unif…" at bounding box center [744, 406] width 1488 height 812
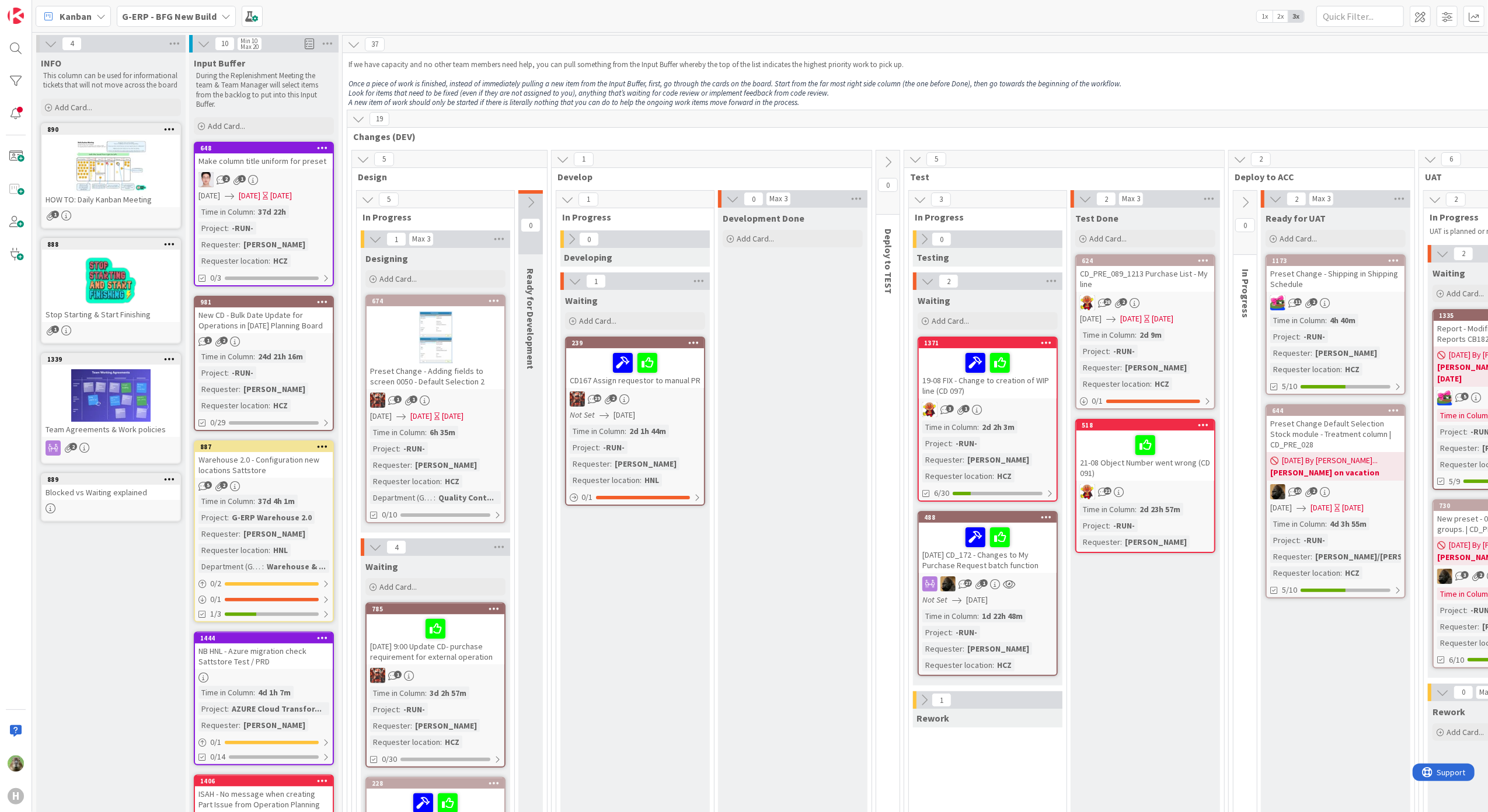
click at [322, 150] on icon at bounding box center [323, 147] width 11 height 8
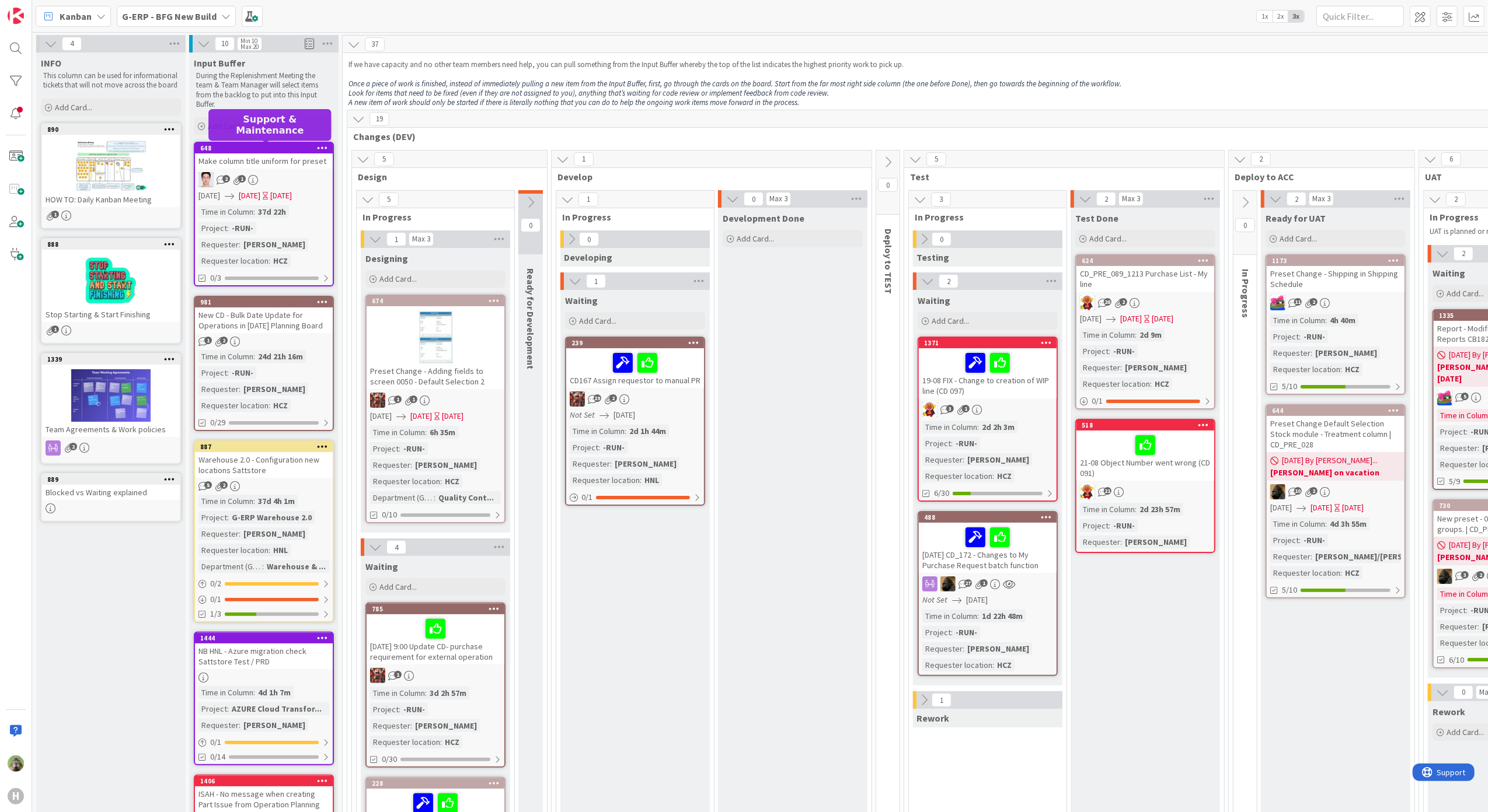
click at [274, 150] on div "648" at bounding box center [266, 148] width 133 height 8
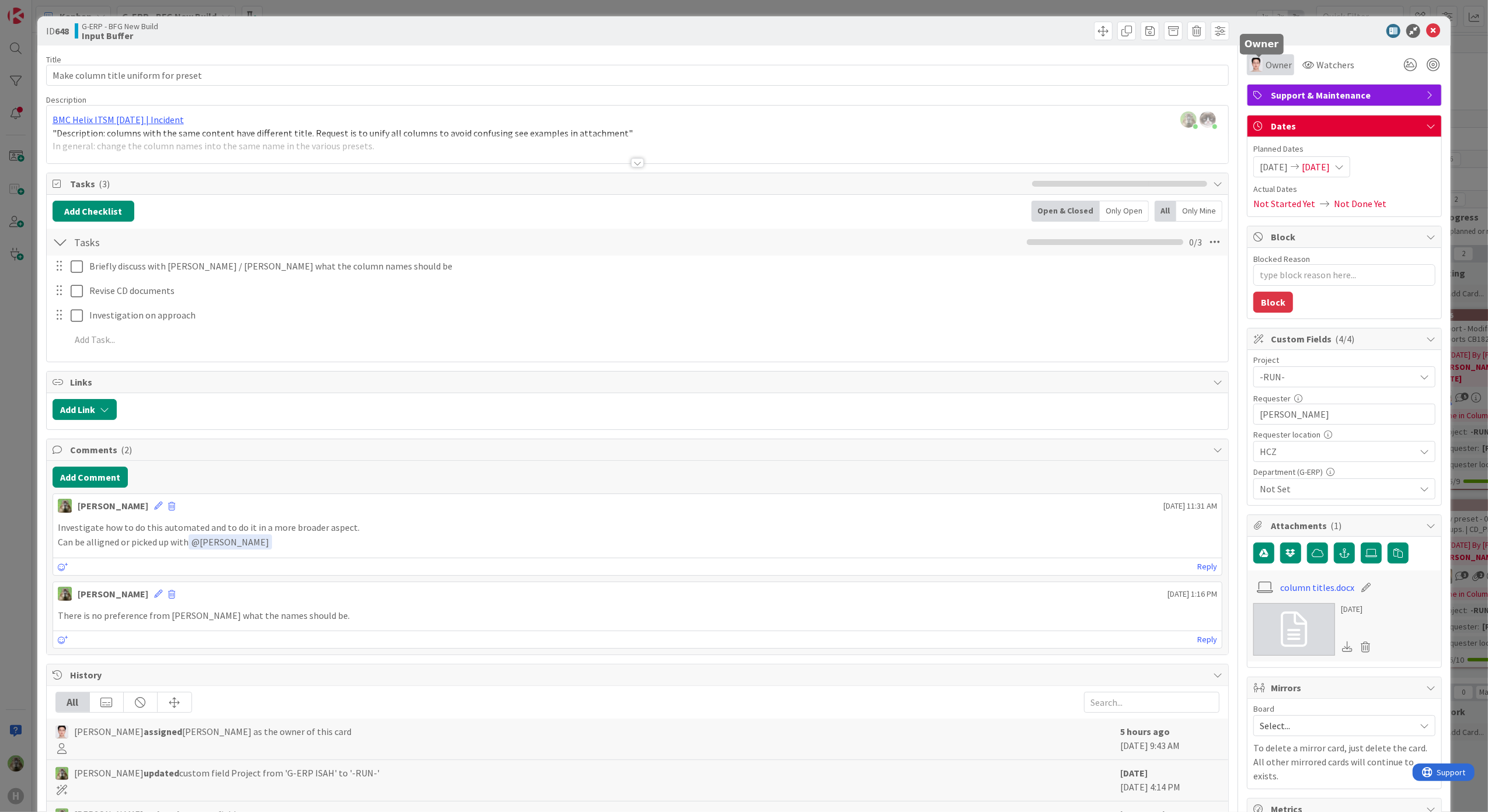
click at [1265, 66] on span "Owner" at bounding box center [1278, 64] width 26 height 14
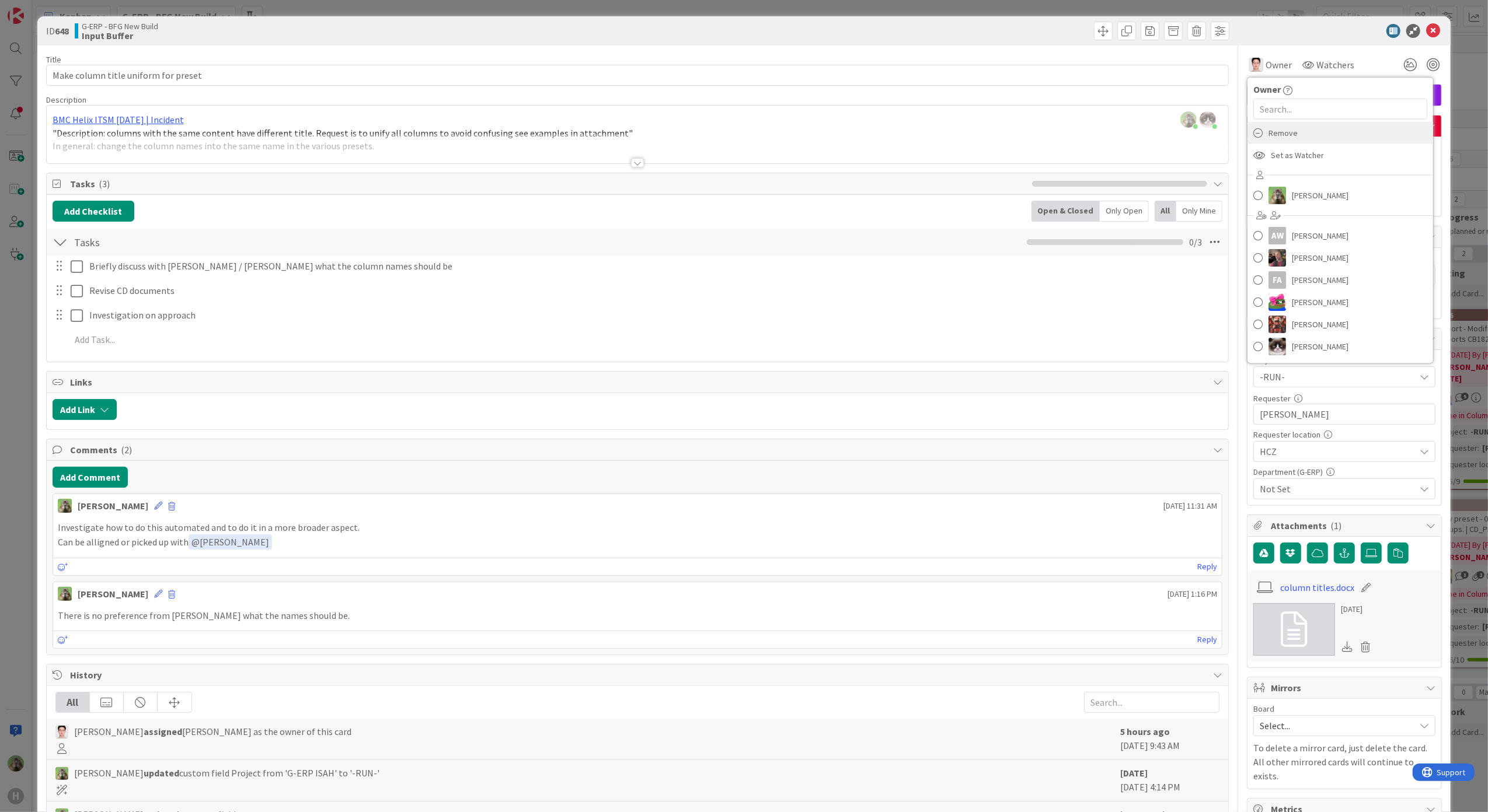
click at [1269, 133] on span "Remove" at bounding box center [1283, 133] width 29 height 18
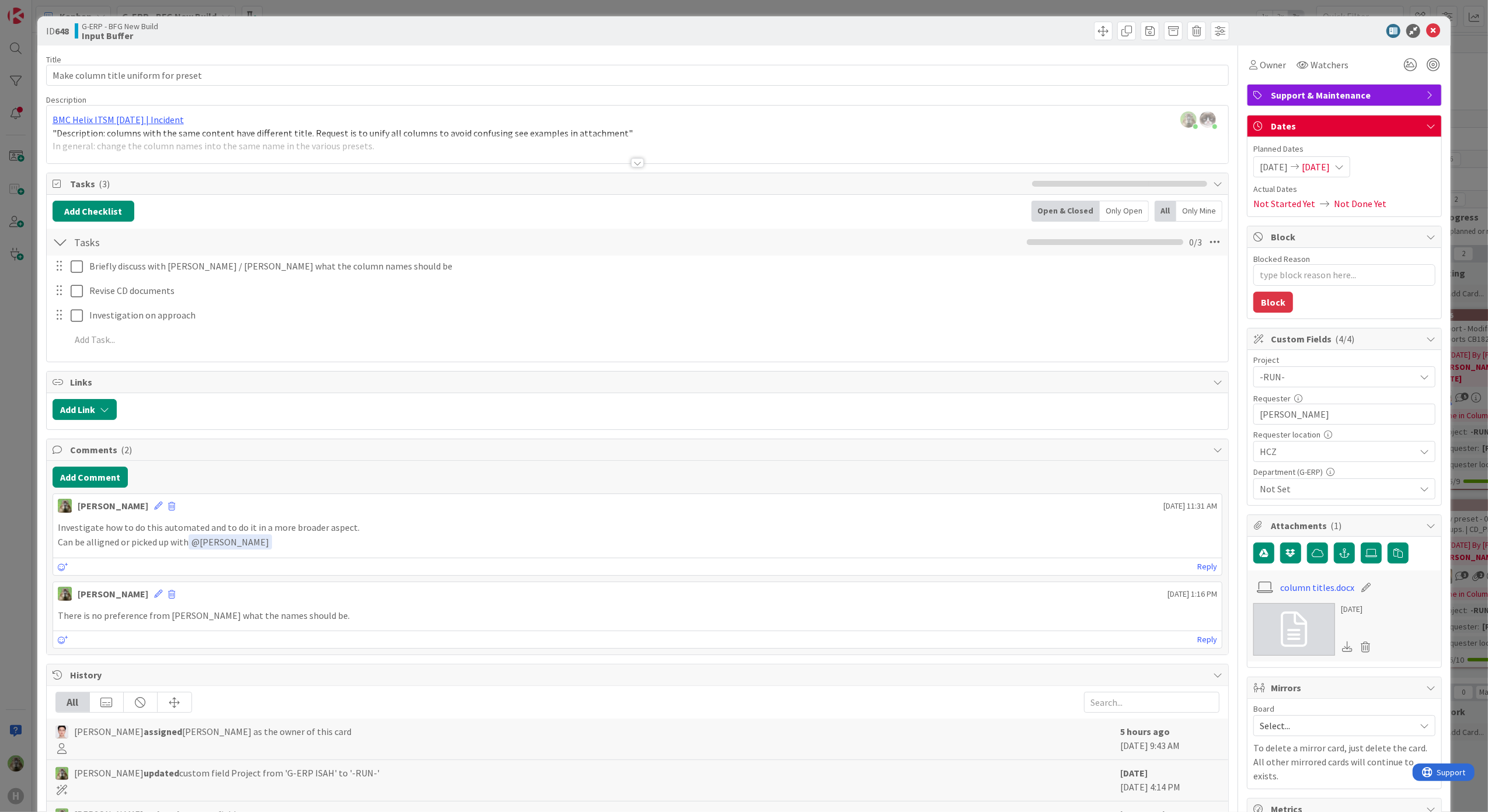
type textarea "x"
click at [108, 484] on button "Add Comment" at bounding box center [90, 477] width 75 height 21
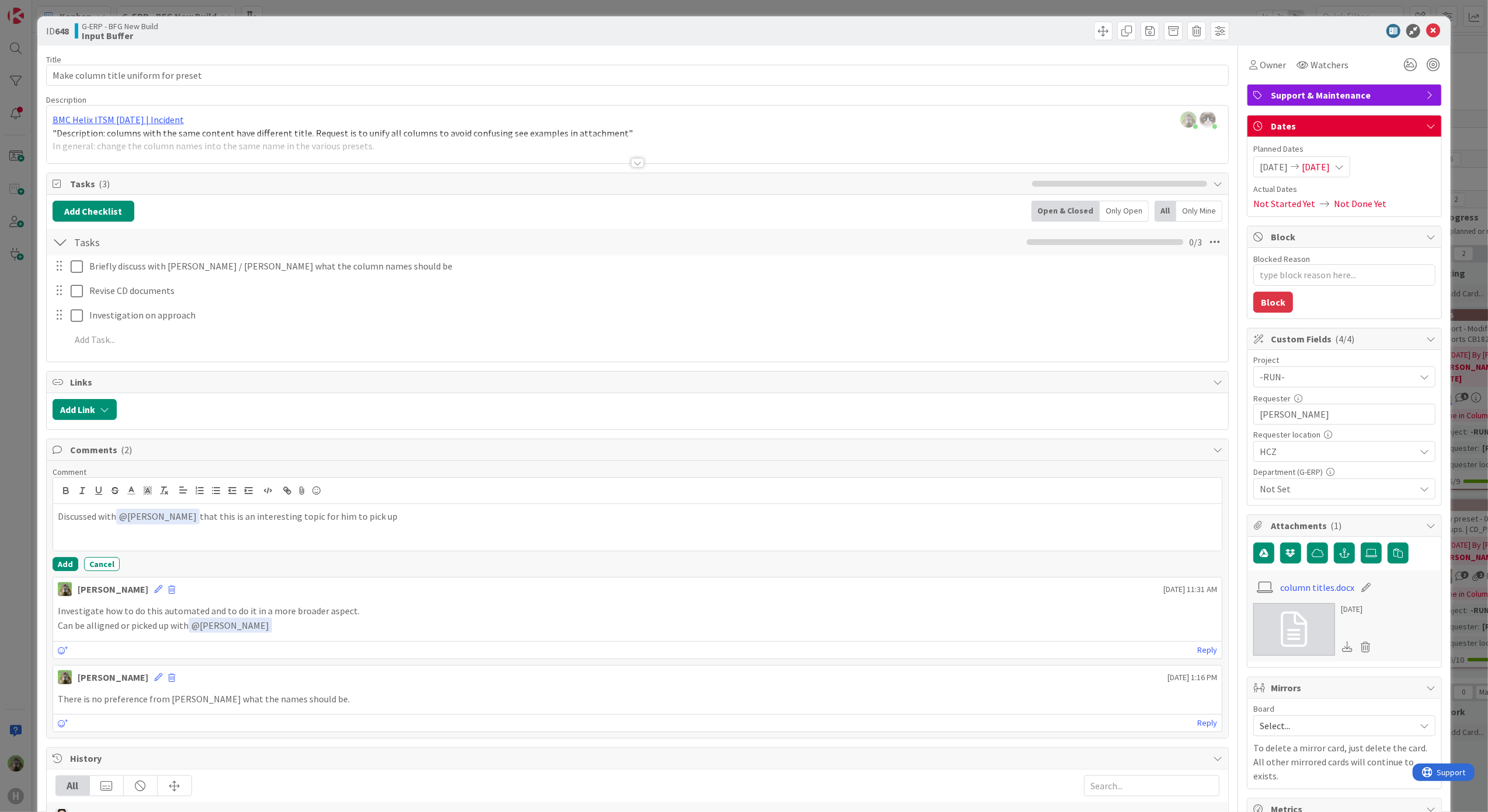
click at [59, 558] on div "Comment Discussed with ﻿ @ luo leo ﻿ that this is an interesting topic for him …" at bounding box center [638, 518] width 1170 height 104
click at [66, 571] on button "Add" at bounding box center [66, 564] width 26 height 14
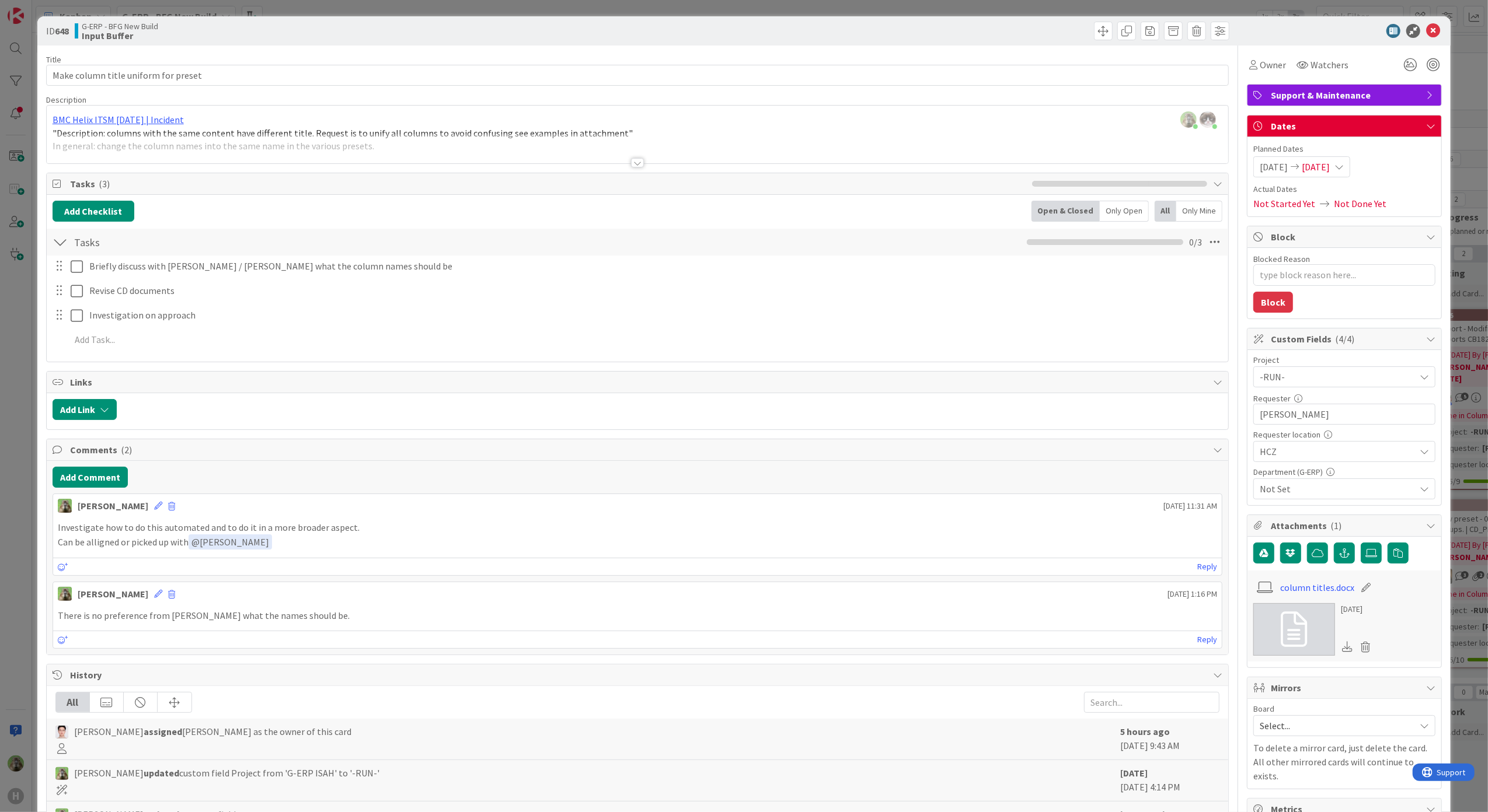
type textarea "x"
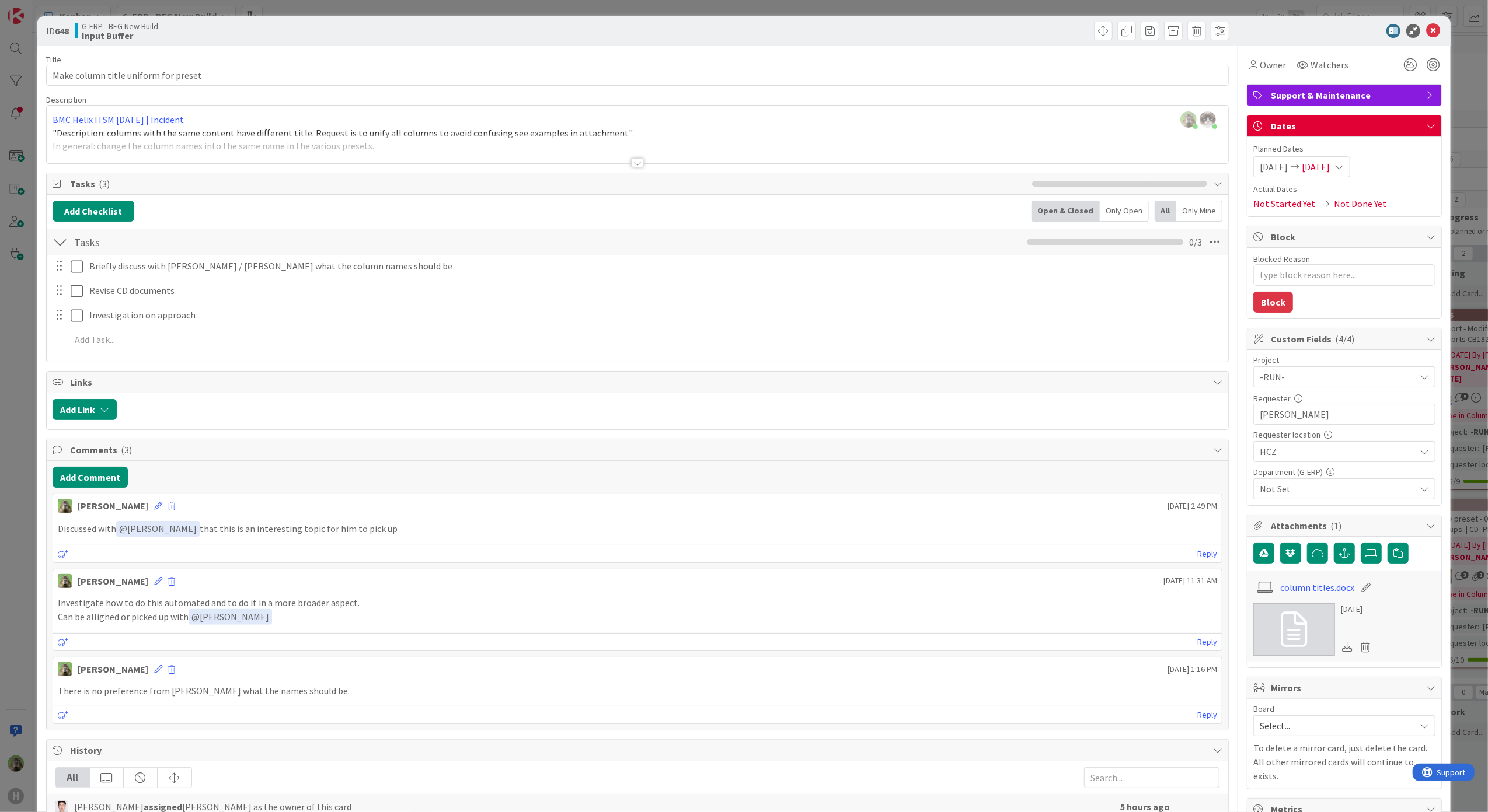
click at [19, 640] on div "ID 648 G-ERP - BFG New Build Input Buffer Title 36 / 128 Make column title unif…" at bounding box center [744, 406] width 1488 height 812
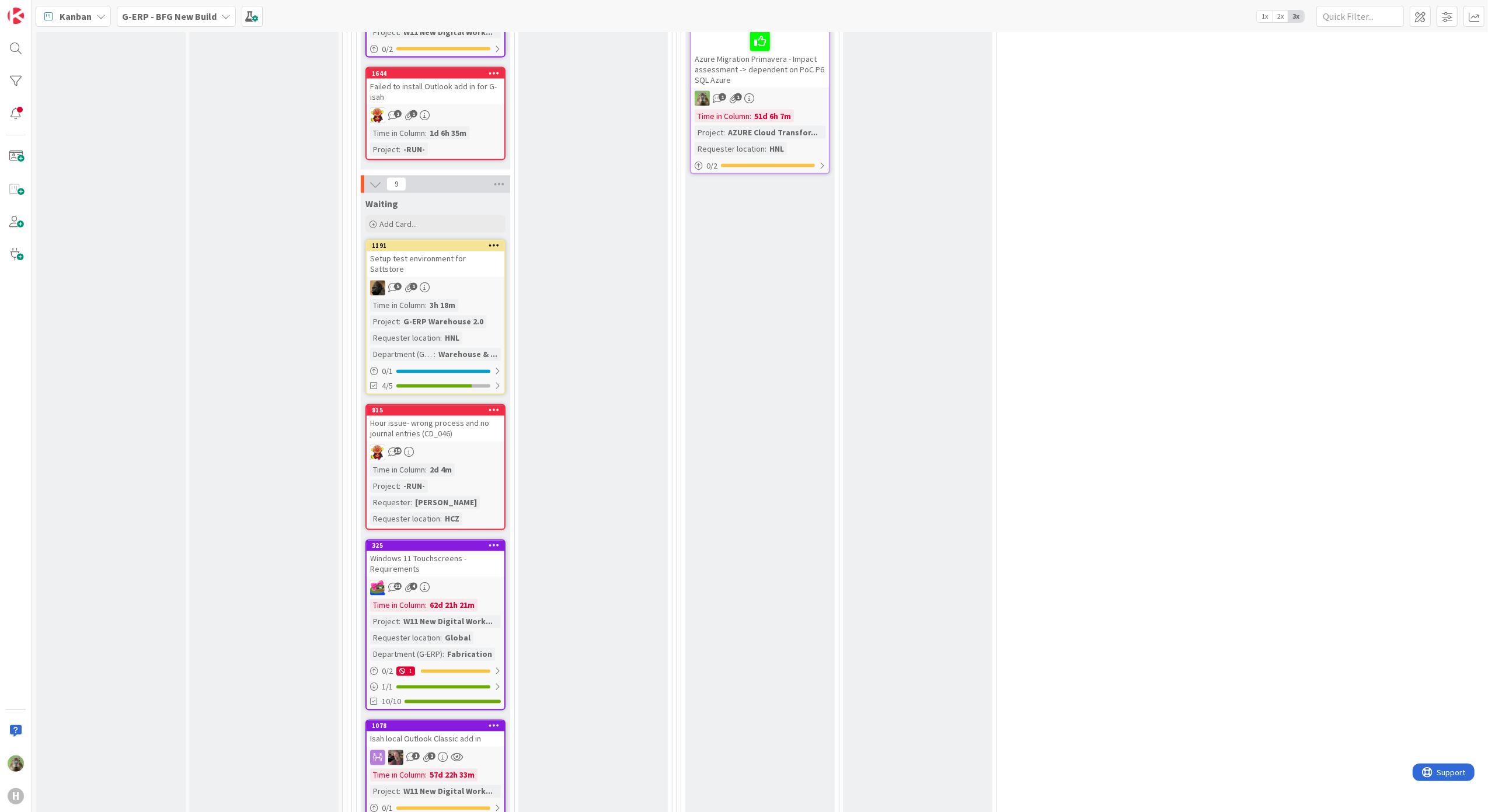
scroll to position [2022, 0]
